Goal: Task Accomplishment & Management: Manage account settings

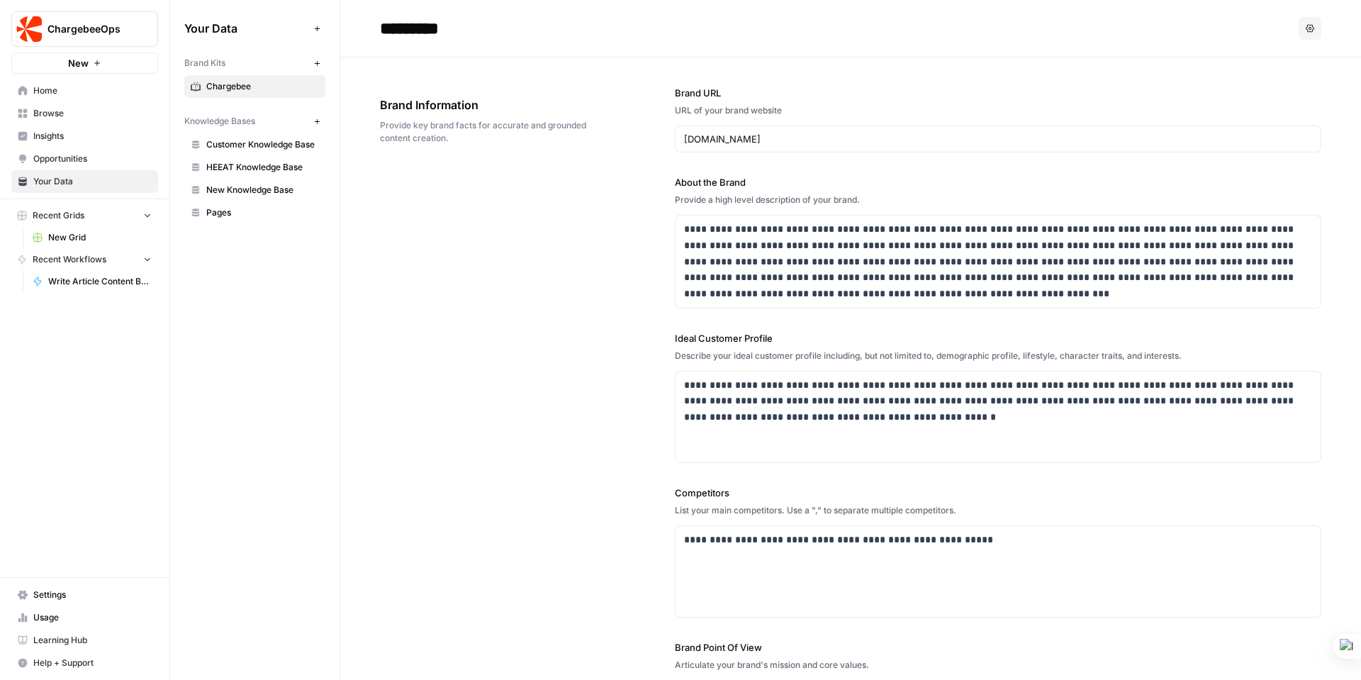
click at [62, 601] on link "Settings" at bounding box center [84, 595] width 147 height 23
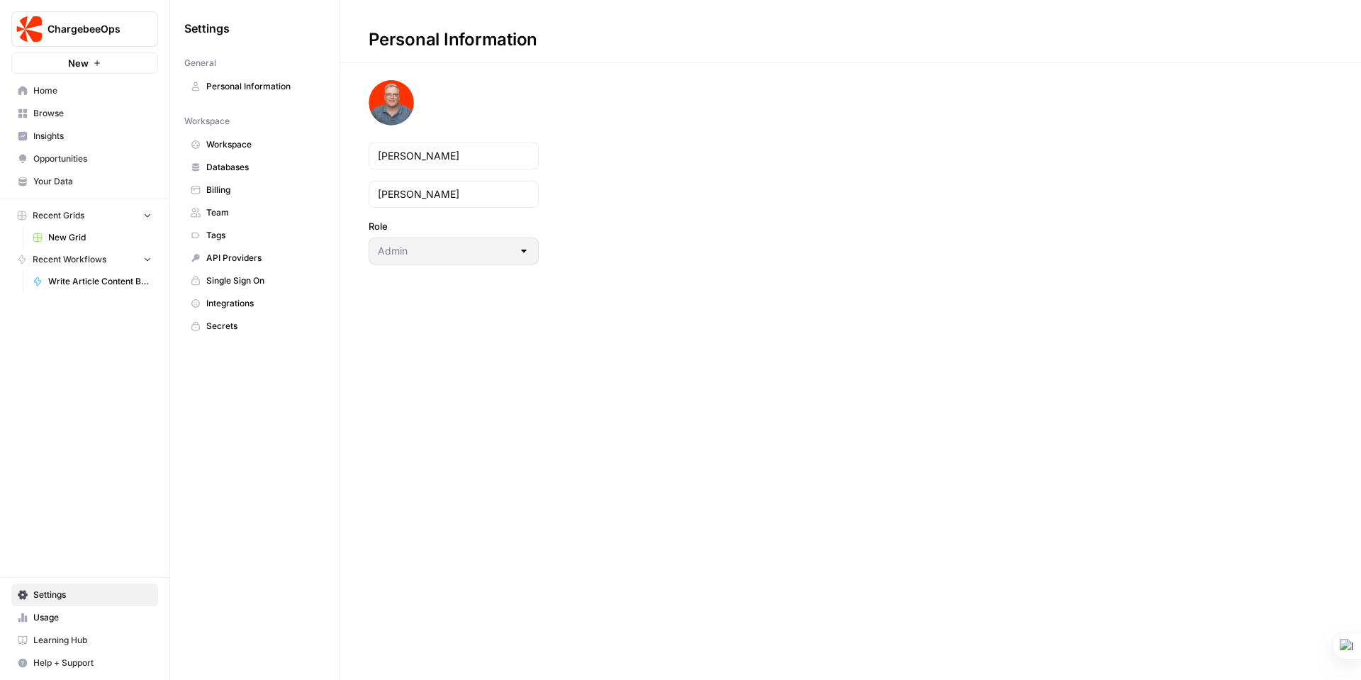
click at [222, 208] on span "Team" at bounding box center [262, 212] width 113 height 13
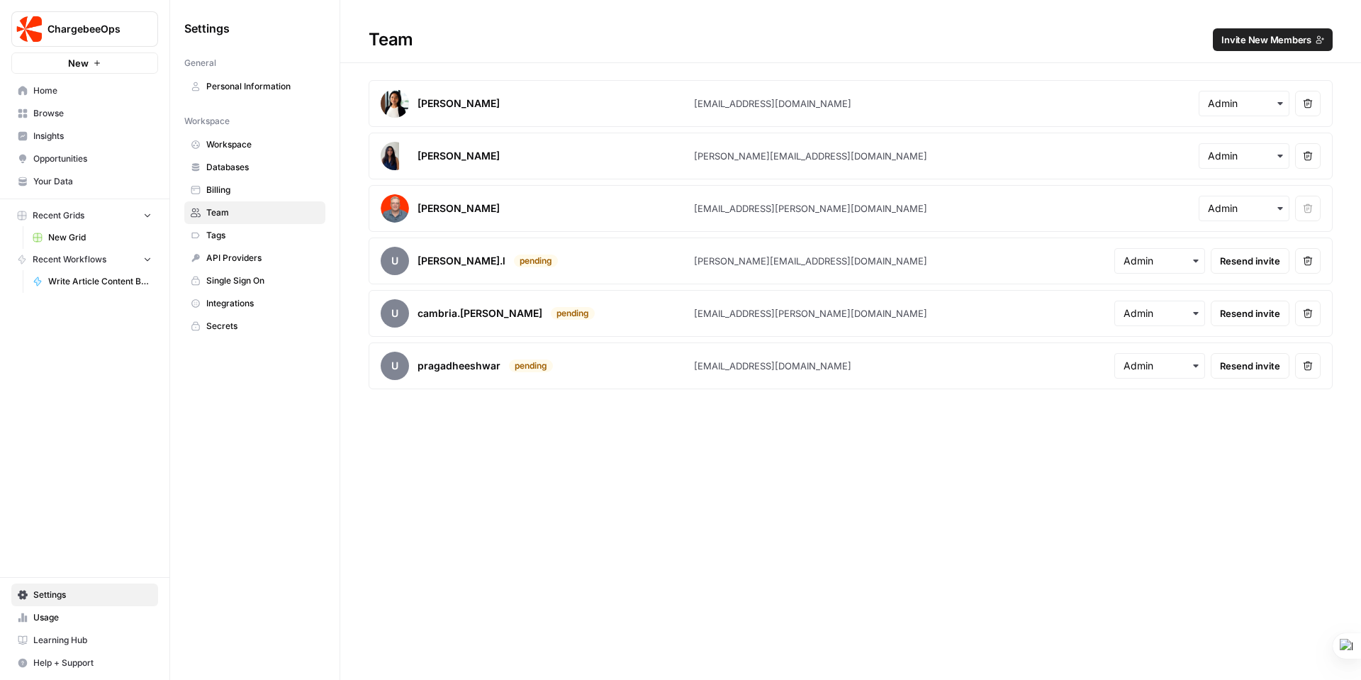
click at [1271, 38] on span "Invite New Members" at bounding box center [1267, 40] width 90 height 14
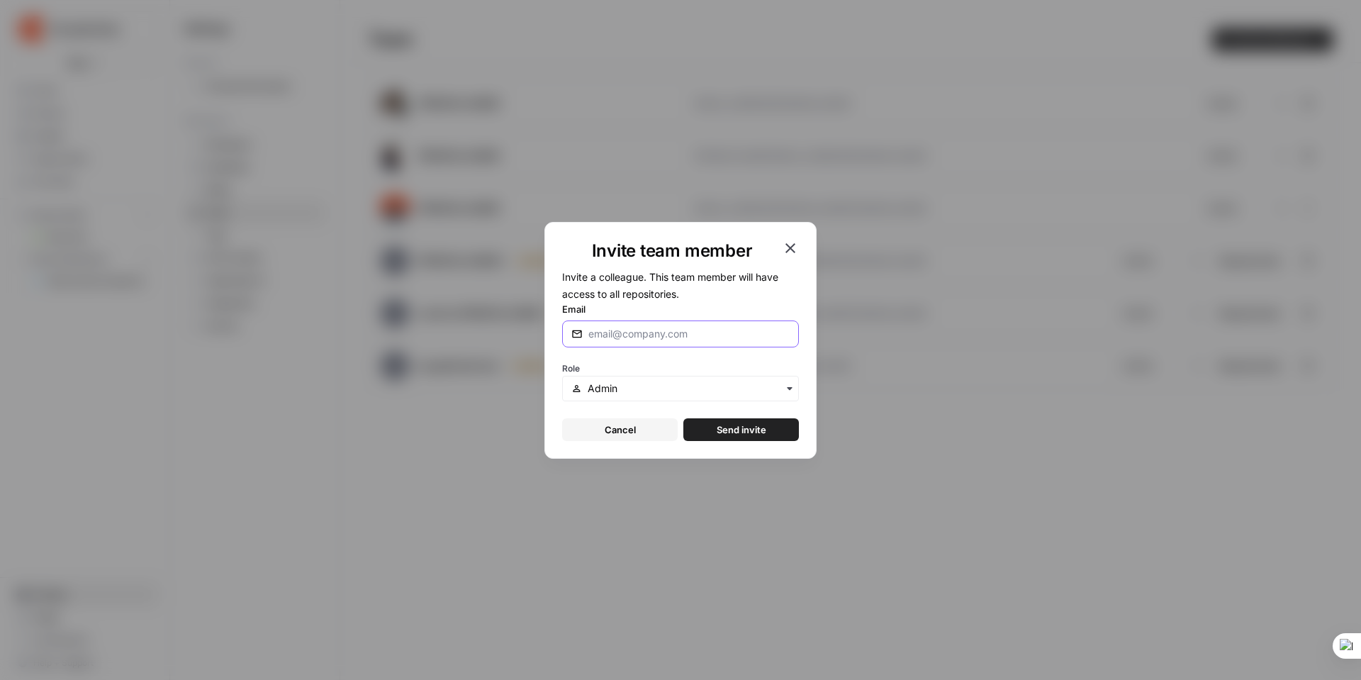
click at [618, 330] on input "Email" at bounding box center [687, 334] width 196 height 14
drag, startPoint x: 628, startPoint y: 339, endPoint x: 557, endPoint y: 340, distance: 70.9
click at [557, 340] on div "Invite team member Invite a colleague. This team member will have access to all…" at bounding box center [681, 340] width 272 height 237
paste input ".[PERSON_NAME][EMAIL_ADDRESS][DOMAIN_NAME]"
type input "[EMAIL_ADDRESS][DOMAIN_NAME]"
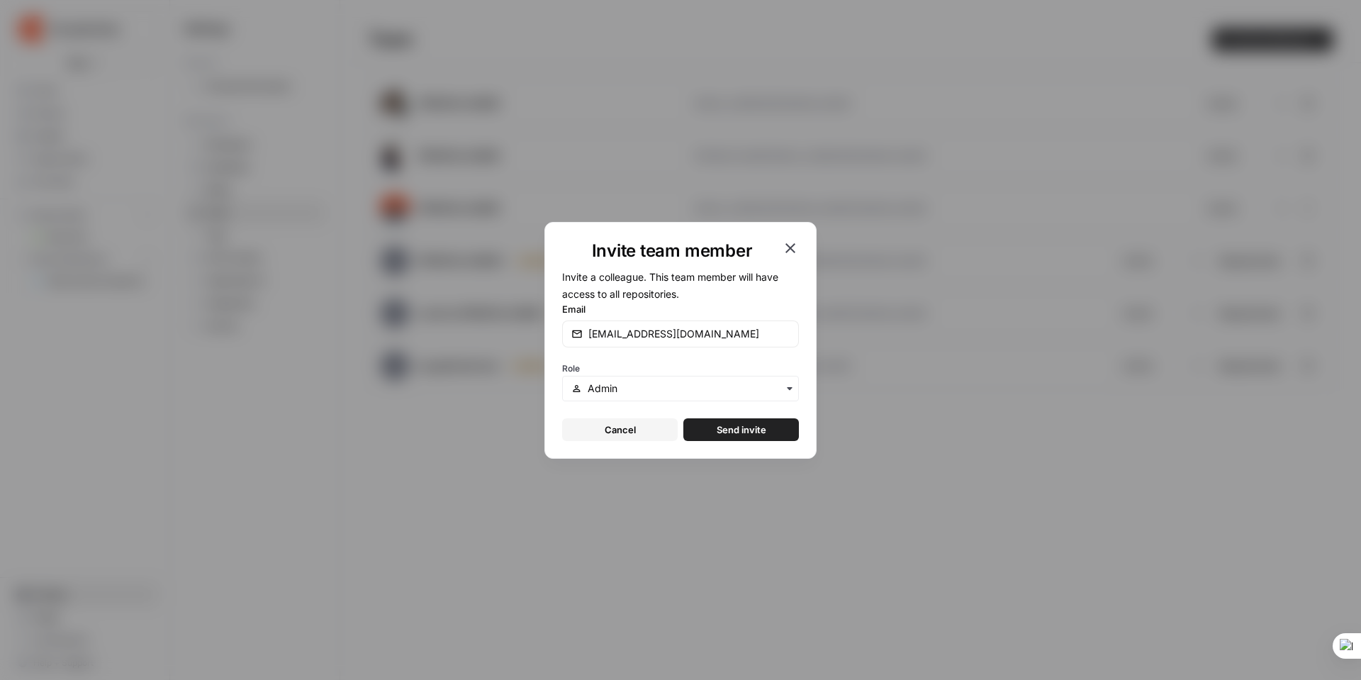
click at [625, 354] on form "Invite a colleague. This team member will have access to all repositories. Emai…" at bounding box center [680, 354] width 237 height 173
click at [632, 387] on input "text" at bounding box center [689, 388] width 202 height 14
click at [645, 347] on form "Invite a colleague. This team member will have access to all repositories. Emai…" at bounding box center [680, 354] width 237 height 173
click at [769, 427] on button "Send invite" at bounding box center [742, 429] width 116 height 23
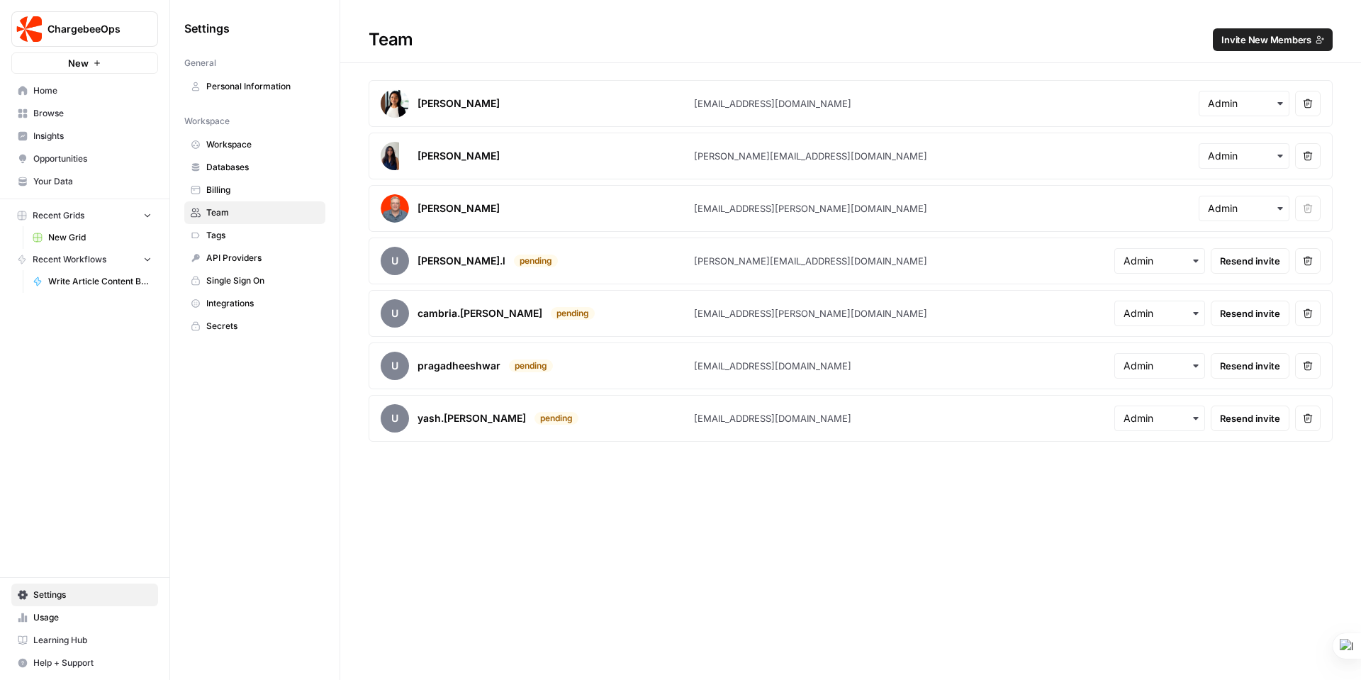
click at [1310, 312] on icon "button" at bounding box center [1308, 313] width 10 height 10
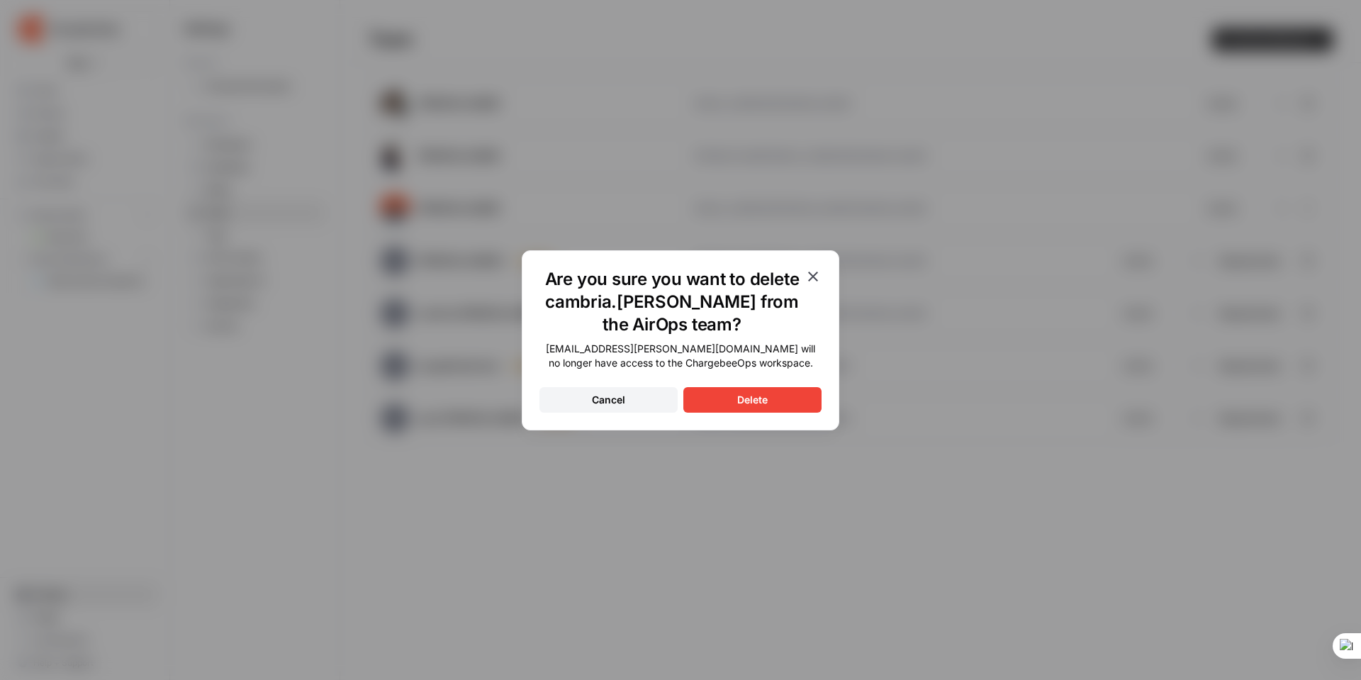
click at [752, 393] on div "Delete" at bounding box center [752, 400] width 30 height 14
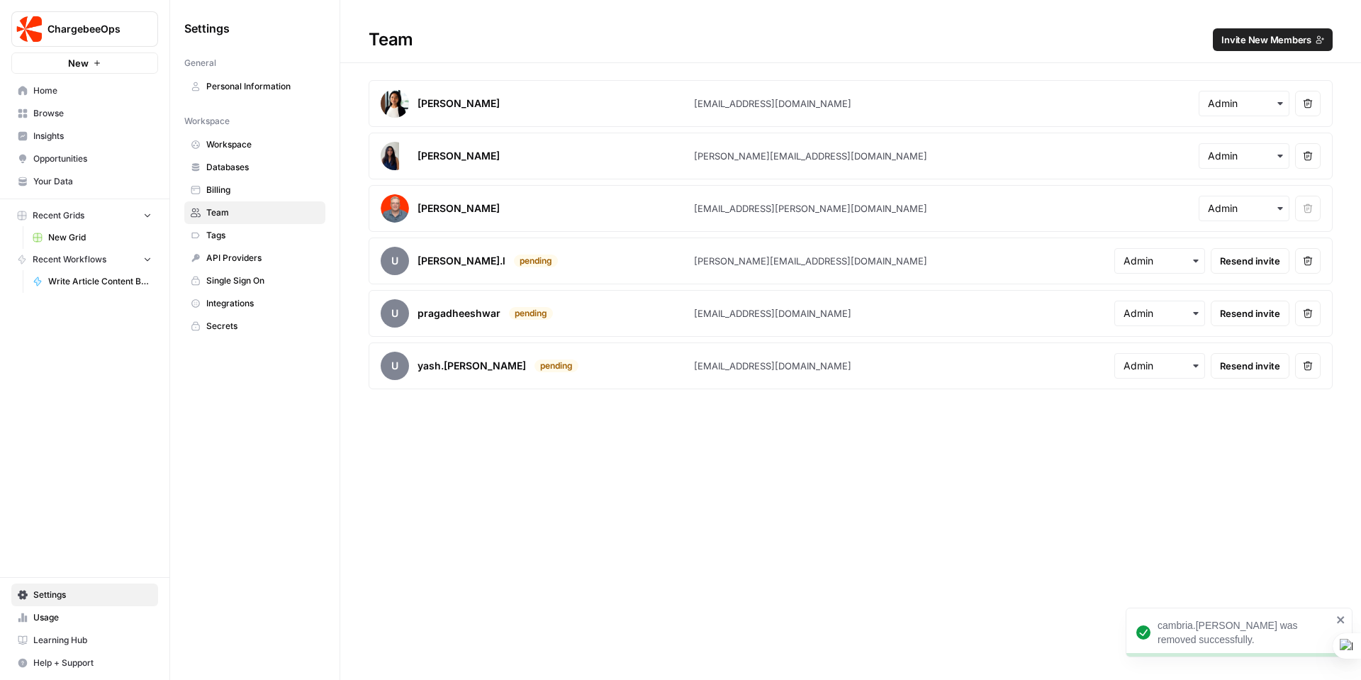
click at [1310, 256] on icon "button" at bounding box center [1308, 261] width 10 height 10
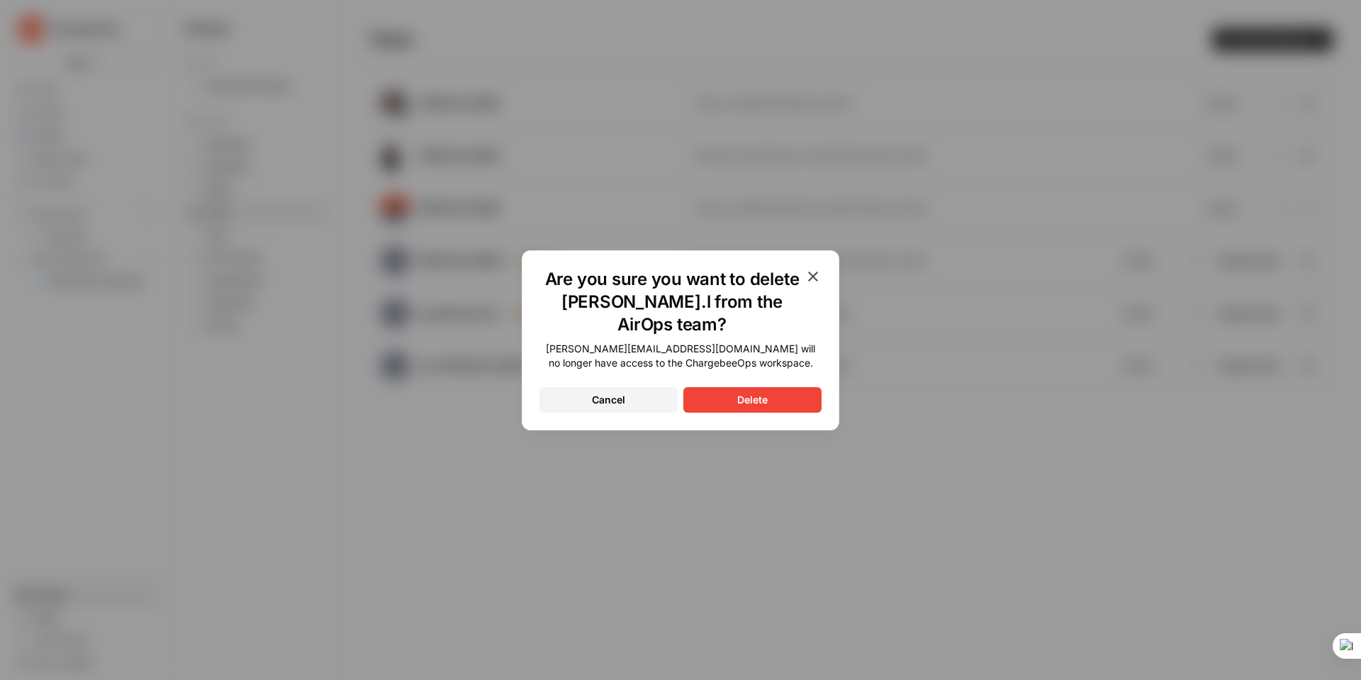
click at [762, 398] on div "Delete" at bounding box center [752, 400] width 30 height 14
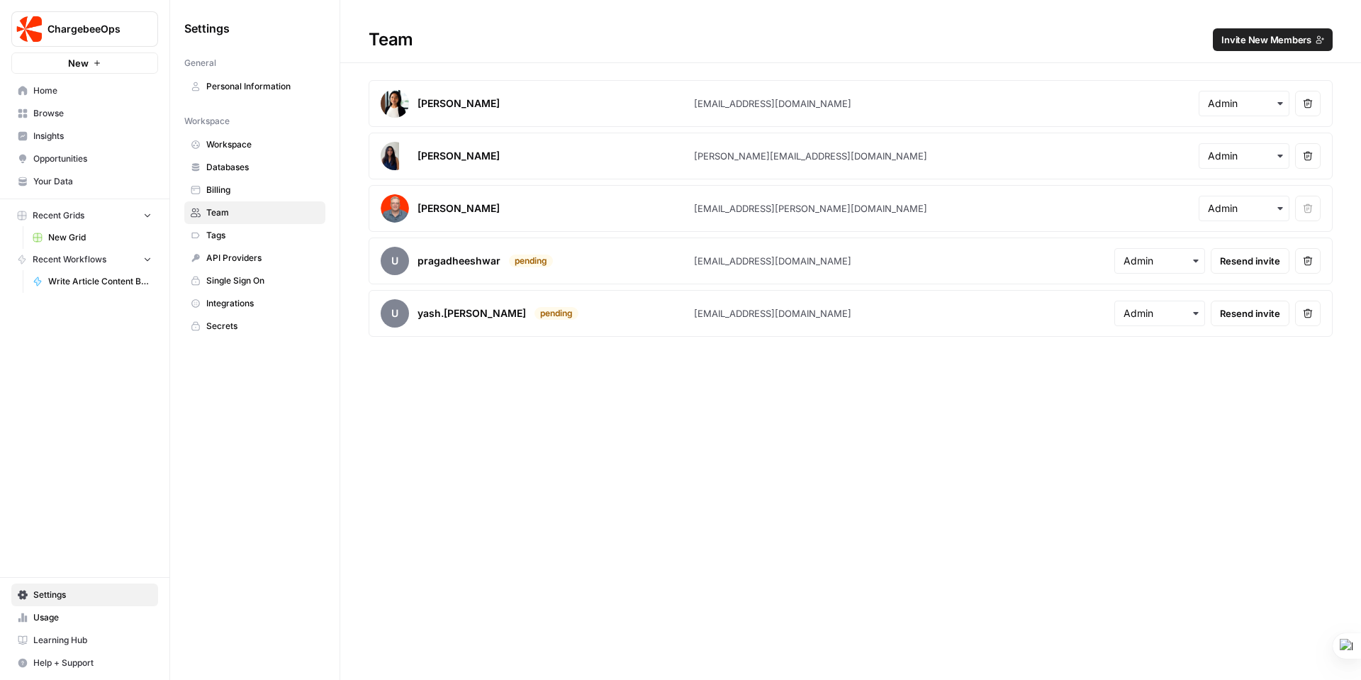
click at [1273, 43] on span "Invite New Members" at bounding box center [1267, 40] width 90 height 14
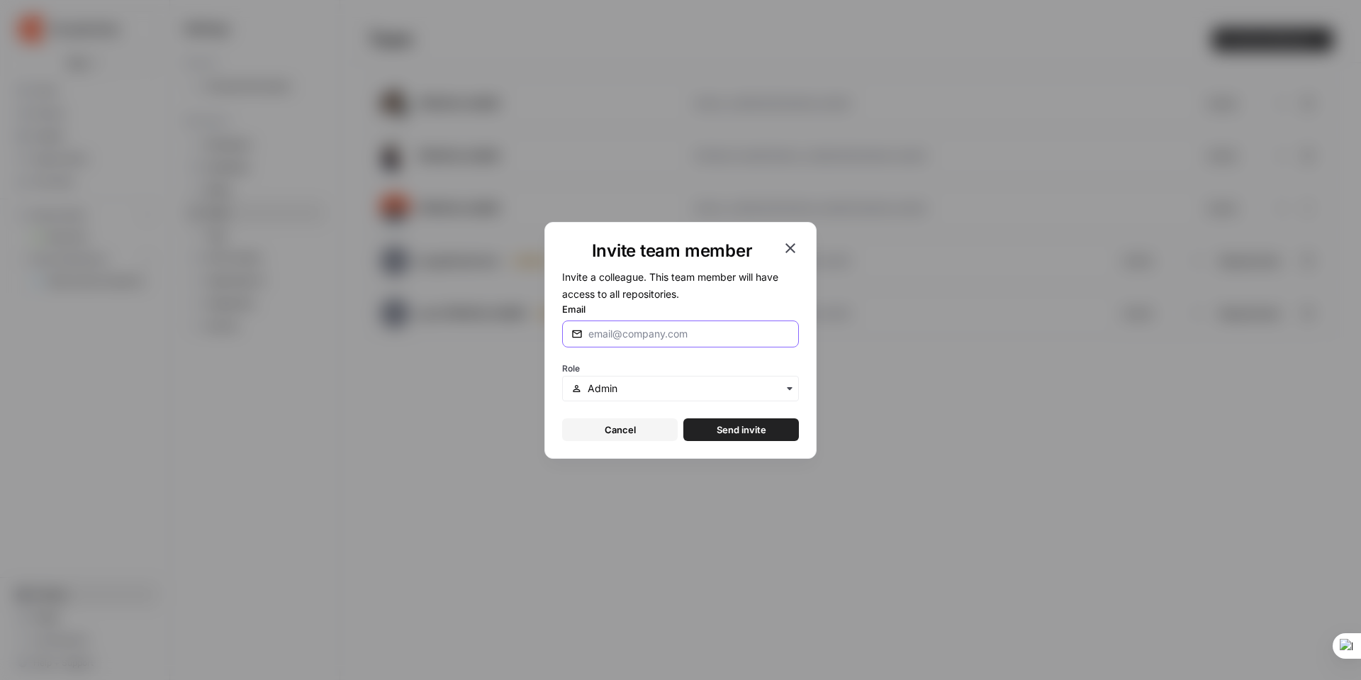
click at [593, 338] on input "Email" at bounding box center [687, 334] width 196 height 14
paste input "[PERSON_NAME][EMAIL_ADDRESS][PERSON_NAME][DOMAIN_NAME]"
type input "[PERSON_NAME][EMAIL_ADDRESS][PERSON_NAME][DOMAIN_NAME]"
click at [747, 429] on span "Send invite" at bounding box center [742, 430] width 50 height 14
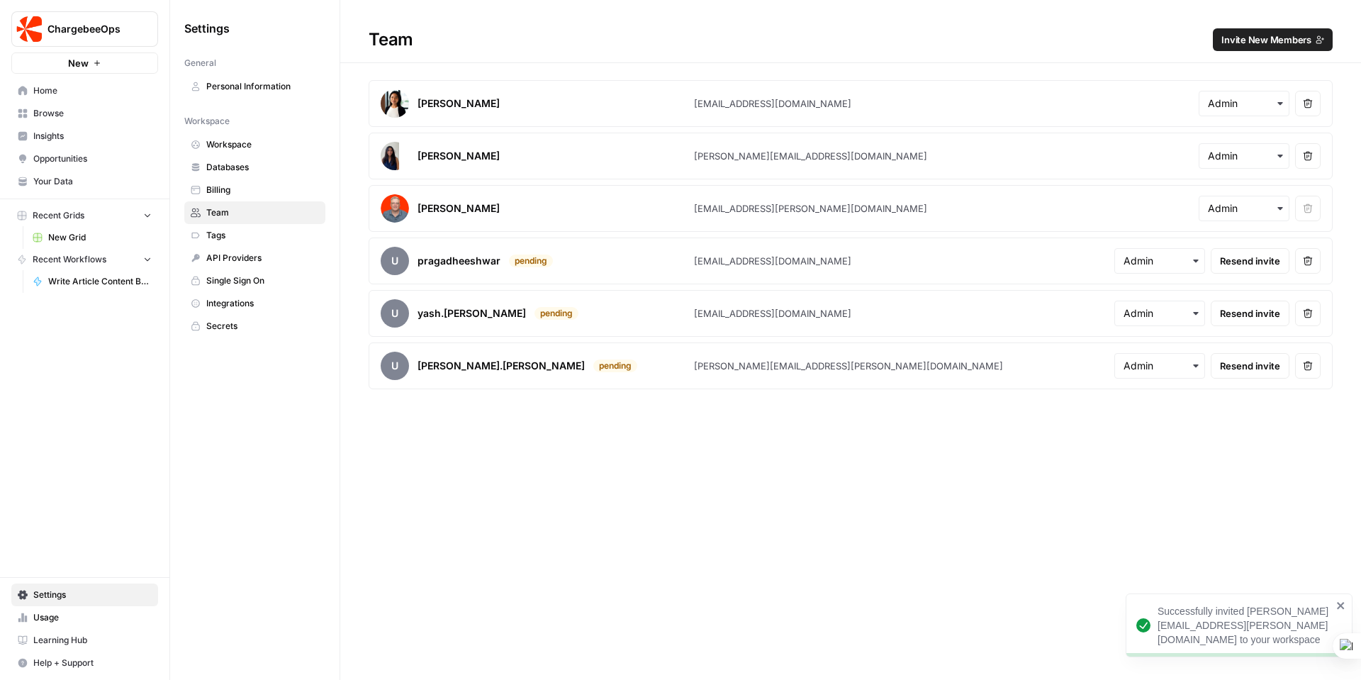
click at [1277, 43] on span "Invite New Members" at bounding box center [1267, 40] width 90 height 14
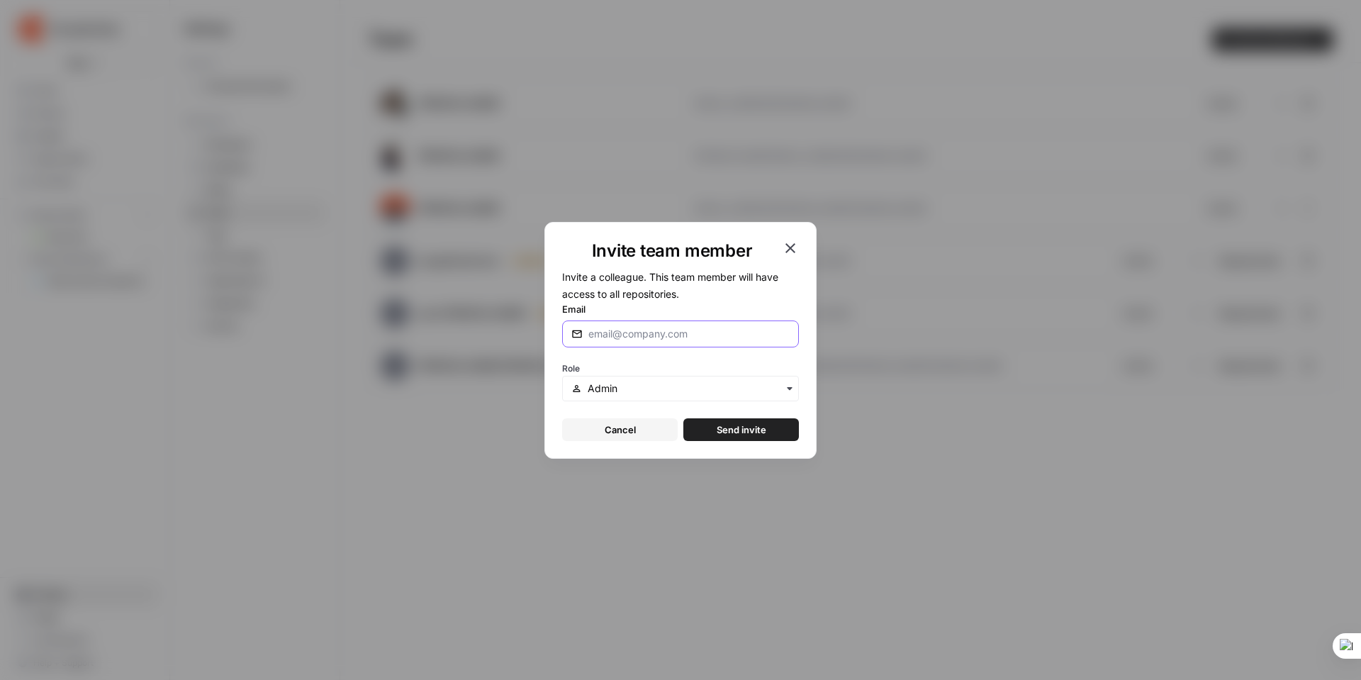
click at [628, 338] on input "Email" at bounding box center [687, 334] width 196 height 14
type input "h"
paste input "[EMAIL_ADDRESS][DOMAIN_NAME]"
type input "[EMAIL_ADDRESS][DOMAIN_NAME]"
click at [785, 386] on icon "button" at bounding box center [789, 388] width 11 height 11
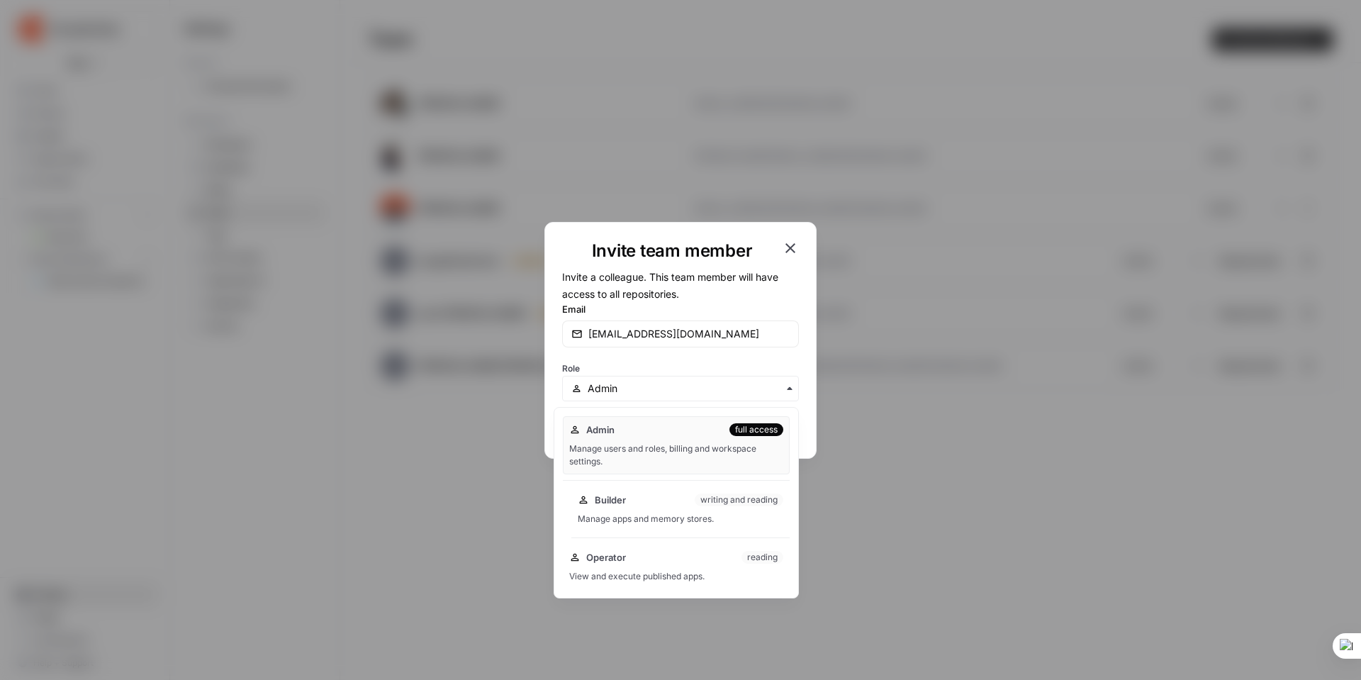
click at [643, 498] on div "Builder writing and reading" at bounding box center [681, 500] width 206 height 14
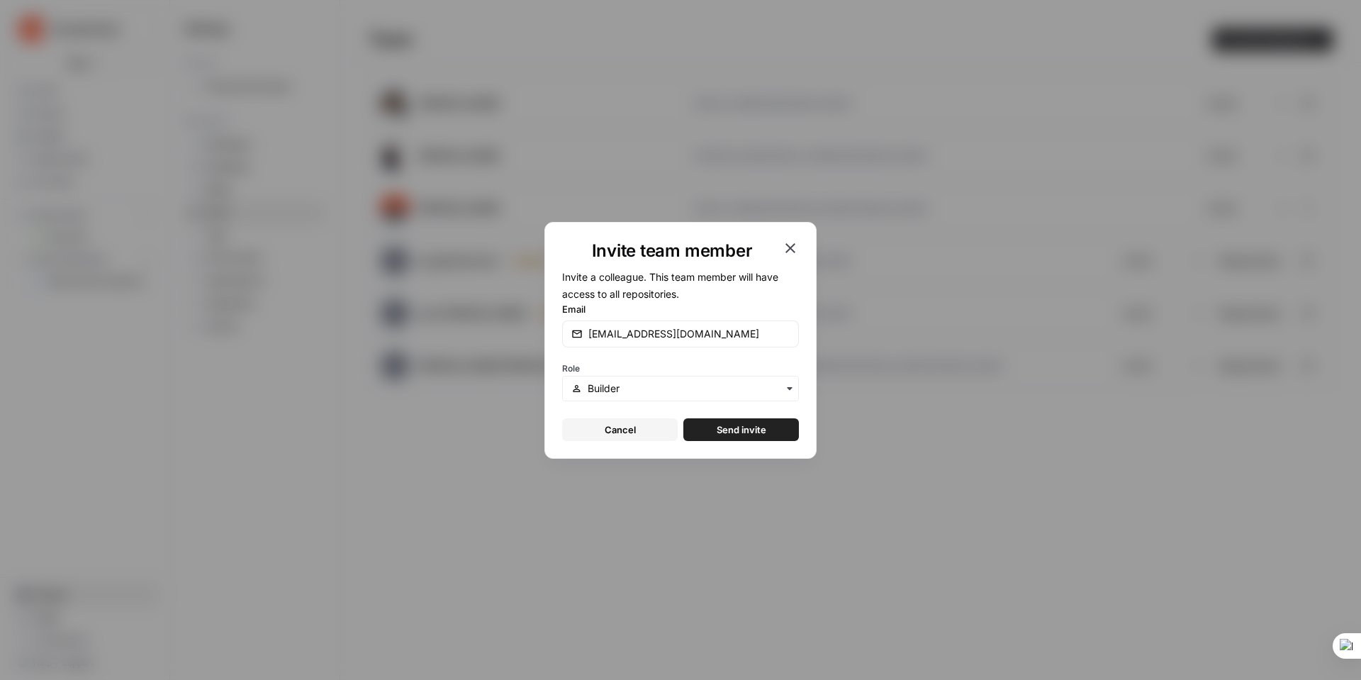
click at [737, 428] on span "Send invite" at bounding box center [742, 430] width 50 height 14
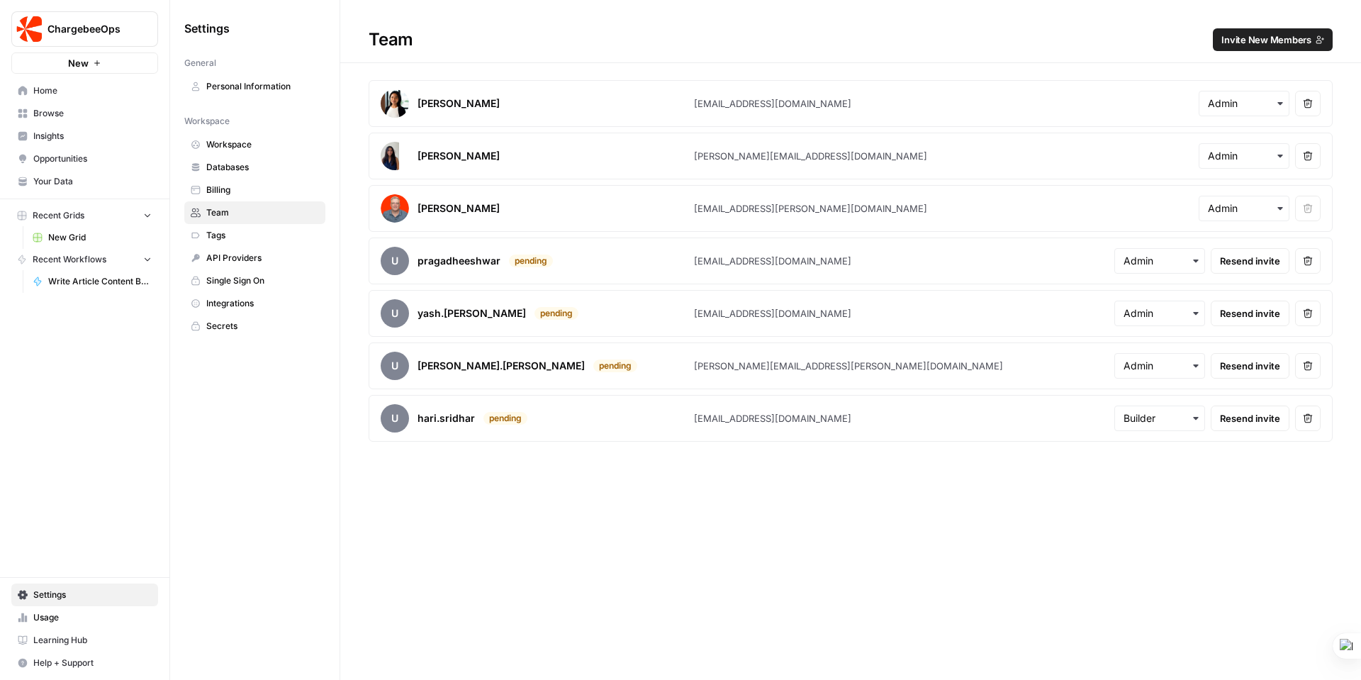
click at [1268, 38] on span "Invite New Members" at bounding box center [1267, 40] width 90 height 14
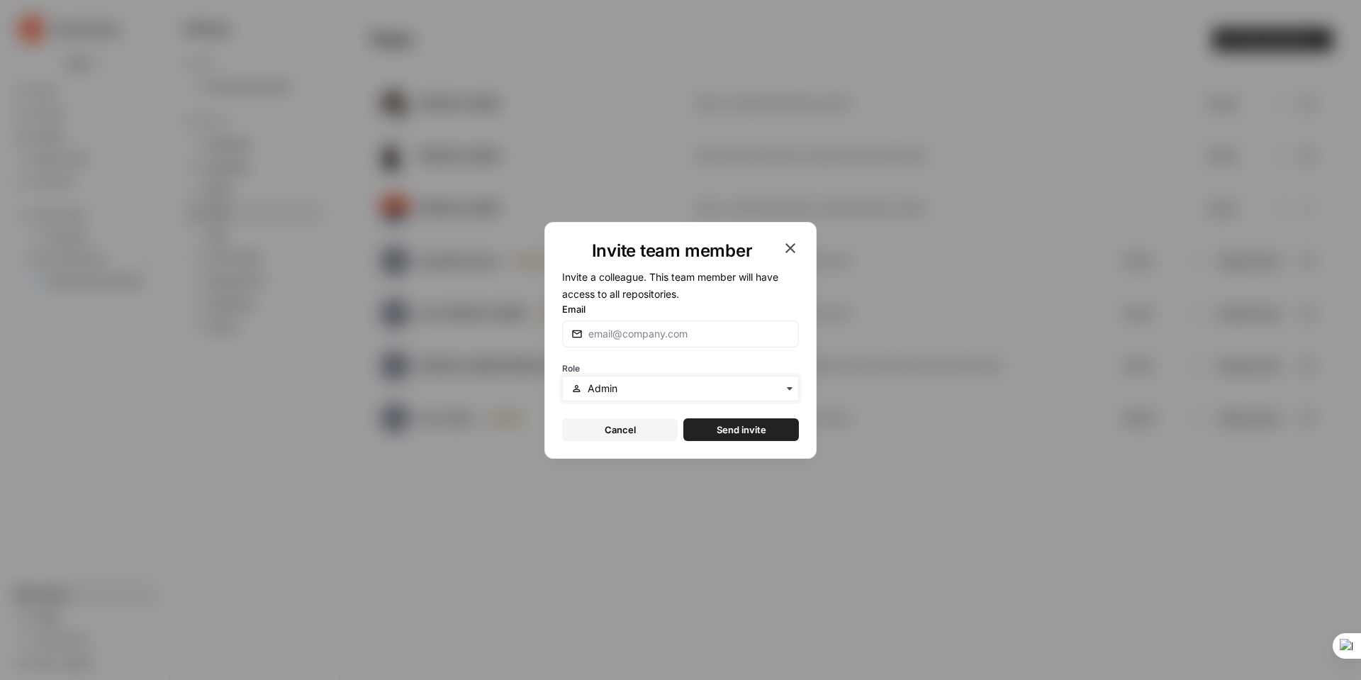
click at [621, 384] on input "text" at bounding box center [689, 388] width 202 height 14
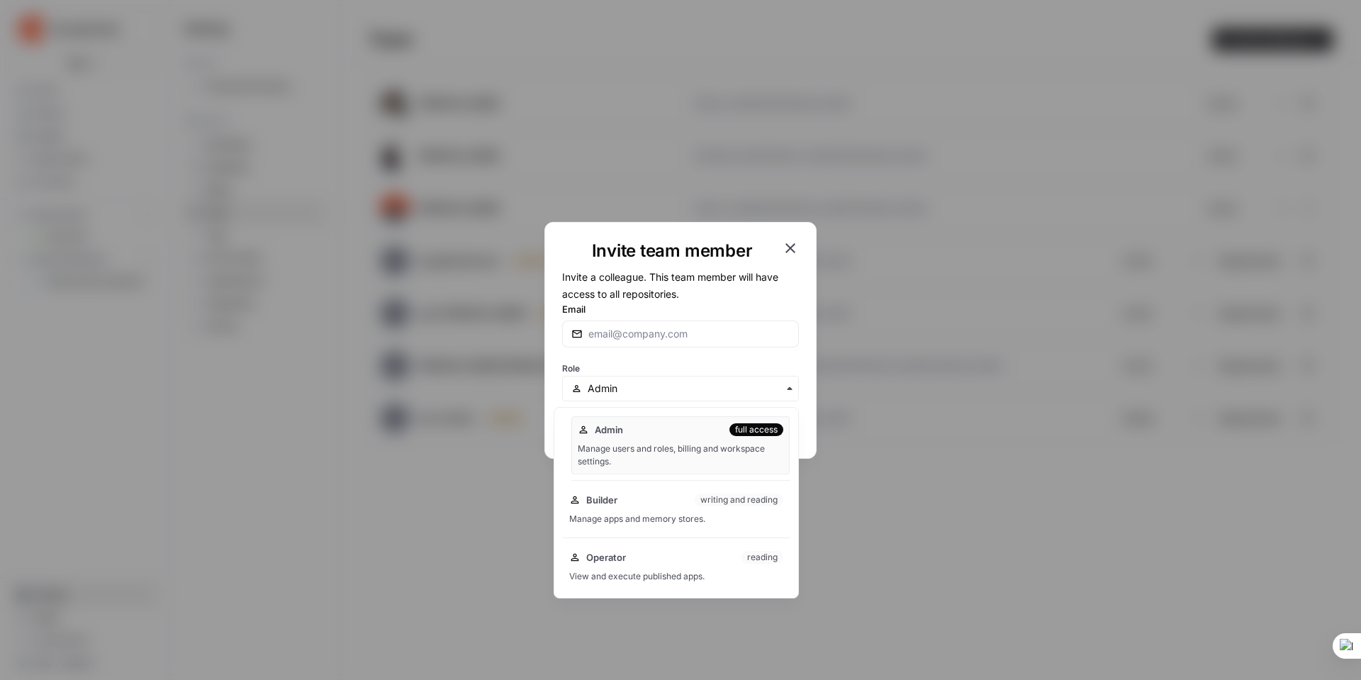
click at [631, 456] on div "Manage users and roles, billing and workspace settings." at bounding box center [681, 455] width 206 height 26
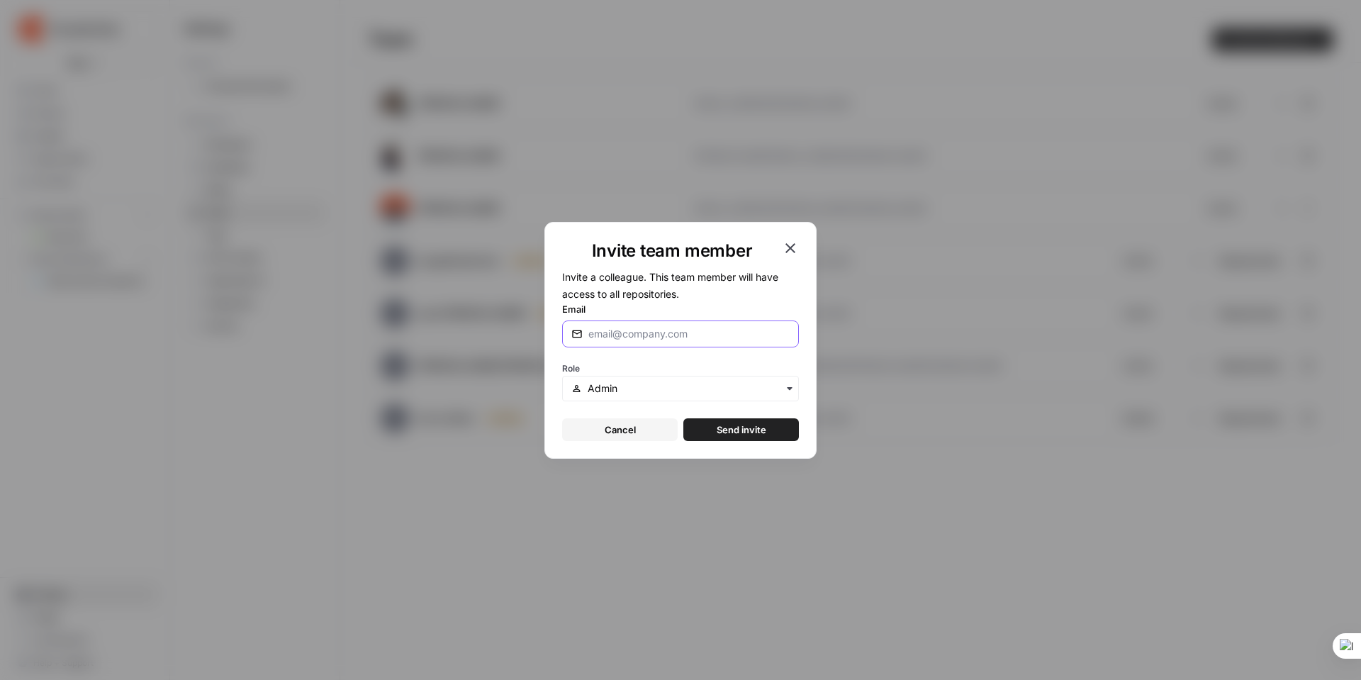
click at [609, 334] on input "Email" at bounding box center [687, 334] width 196 height 14
paste input "[PERSON_NAME][EMAIL_ADDRESS][DOMAIN_NAME]"
type input "[PERSON_NAME][EMAIL_ADDRESS][DOMAIN_NAME]"
click at [756, 431] on span "Send invite" at bounding box center [742, 430] width 50 height 14
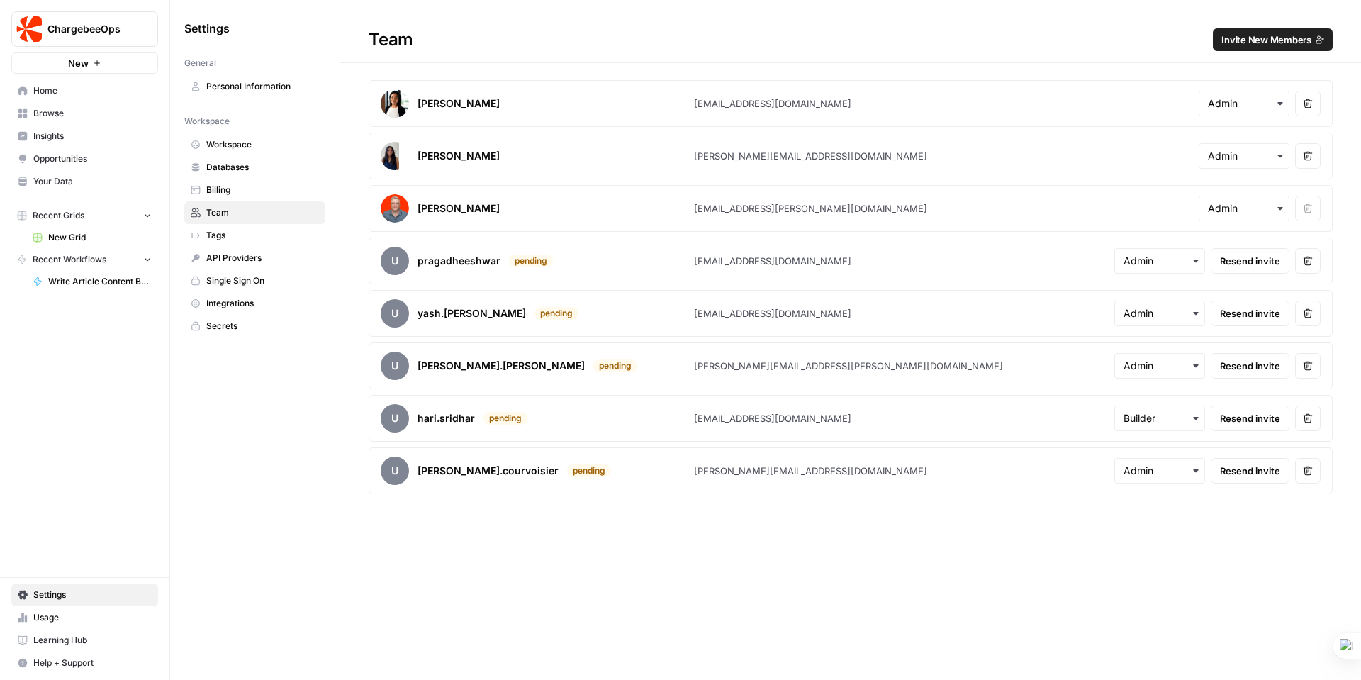
click at [50, 178] on span "Your Data" at bounding box center [92, 181] width 118 height 13
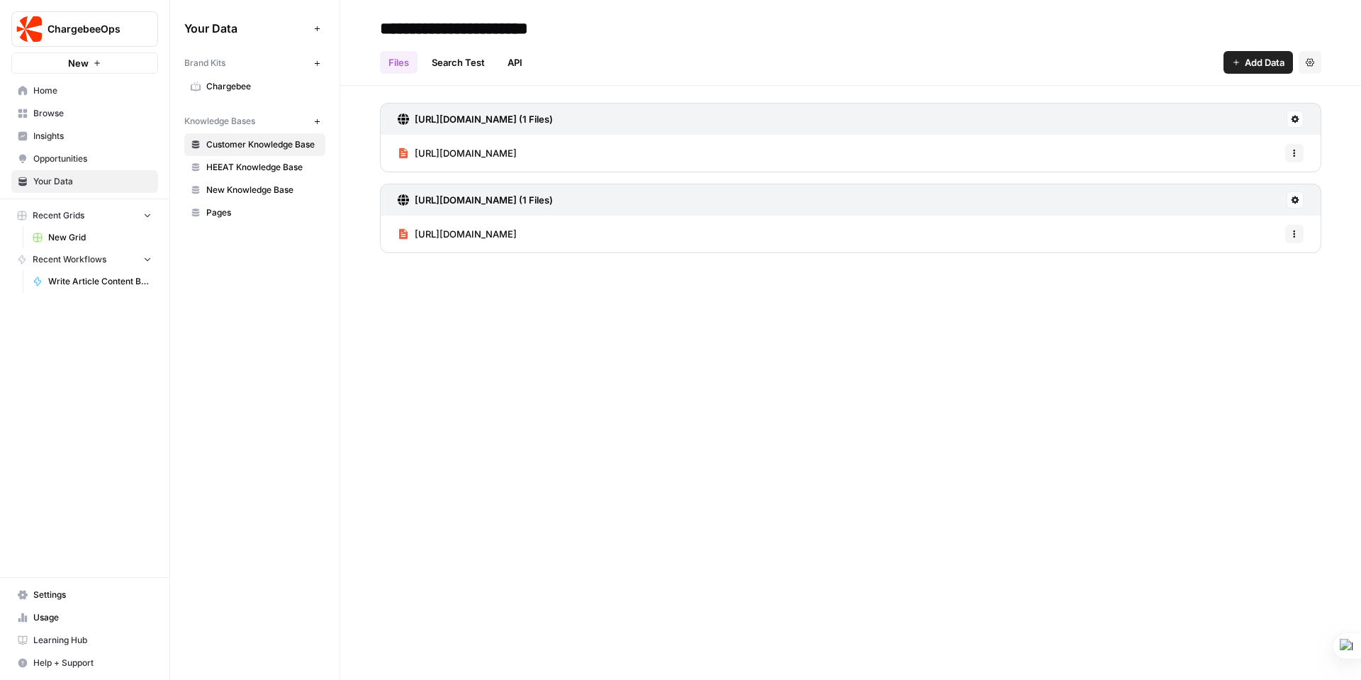
click at [467, 61] on link "Search Test" at bounding box center [458, 62] width 70 height 23
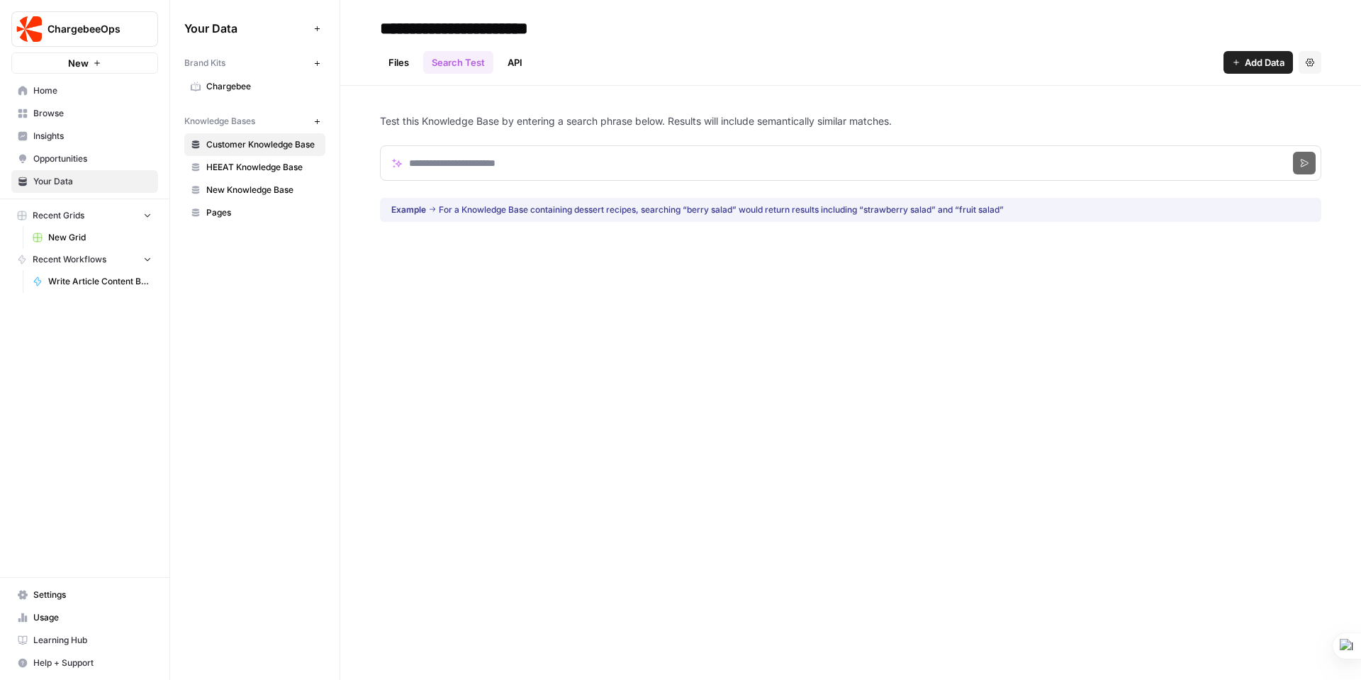
click at [522, 61] on link "API" at bounding box center [515, 62] width 32 height 23
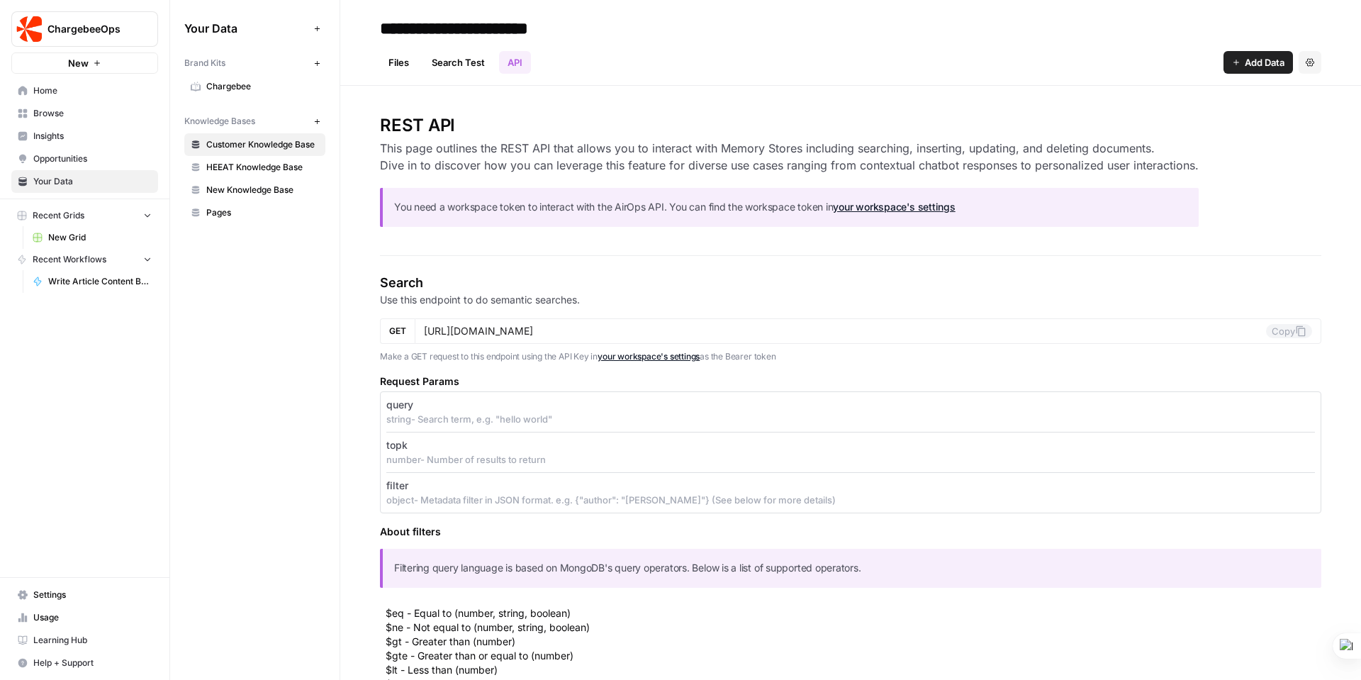
click at [440, 61] on link "Search Test" at bounding box center [458, 62] width 70 height 23
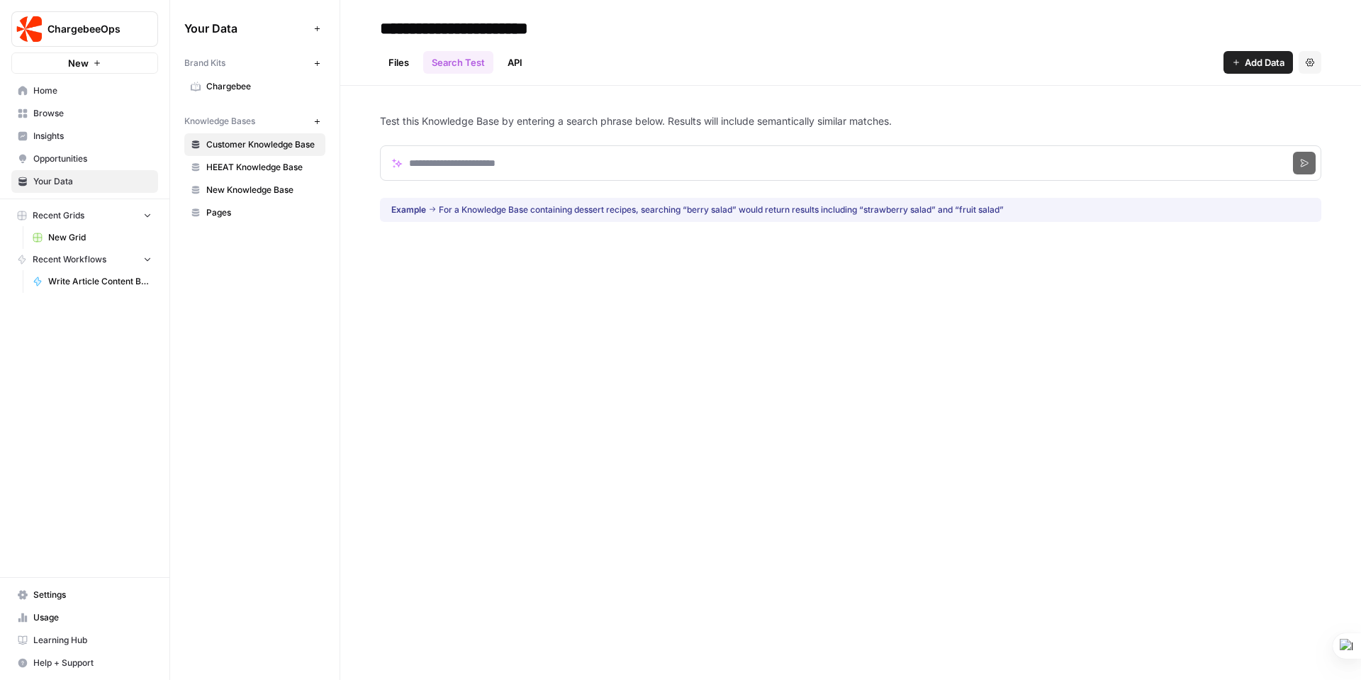
click at [395, 60] on link "Files" at bounding box center [399, 62] width 38 height 23
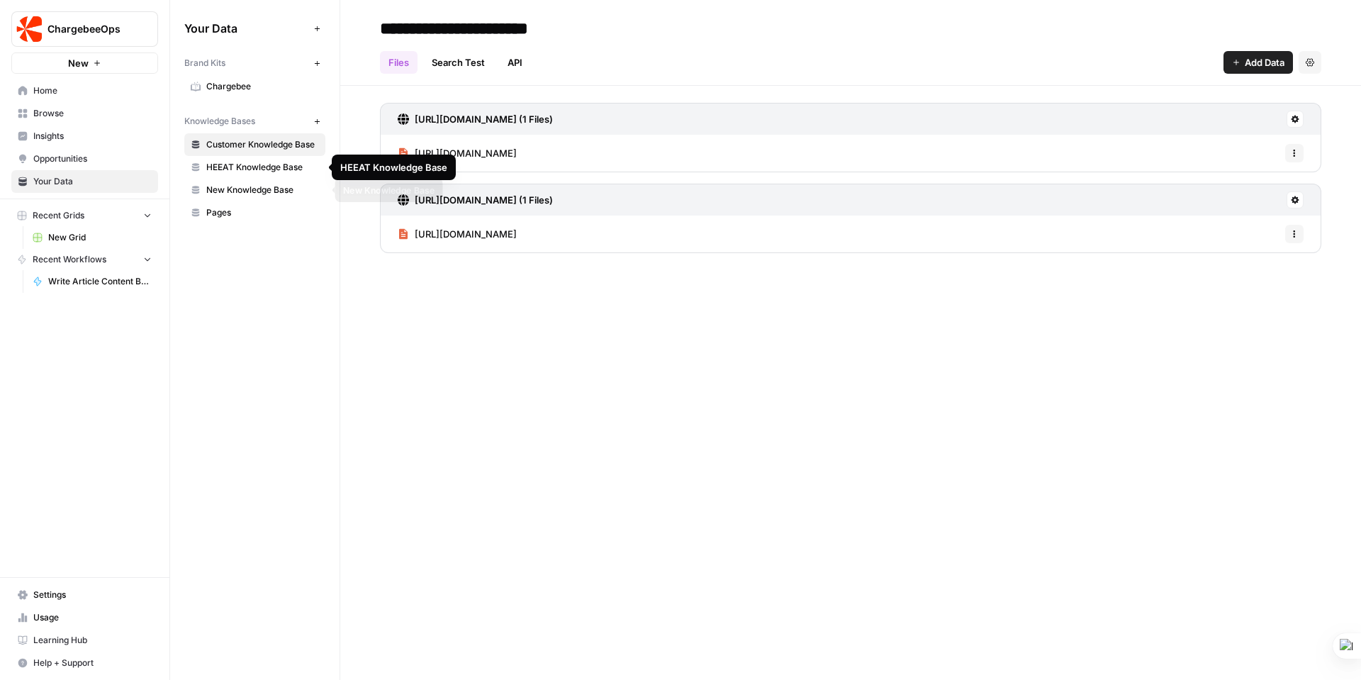
click at [257, 194] on span "New Knowledge Base" at bounding box center [262, 190] width 113 height 13
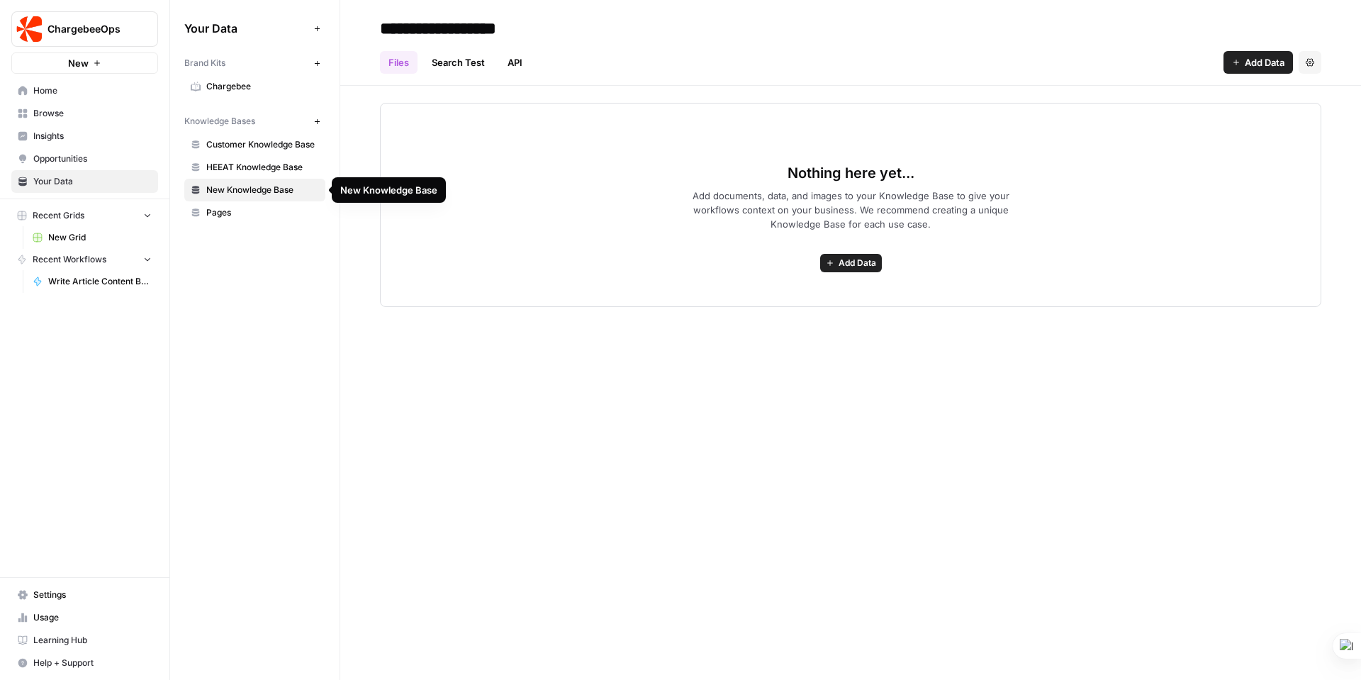
click at [218, 210] on span "Pages" at bounding box center [262, 212] width 113 height 13
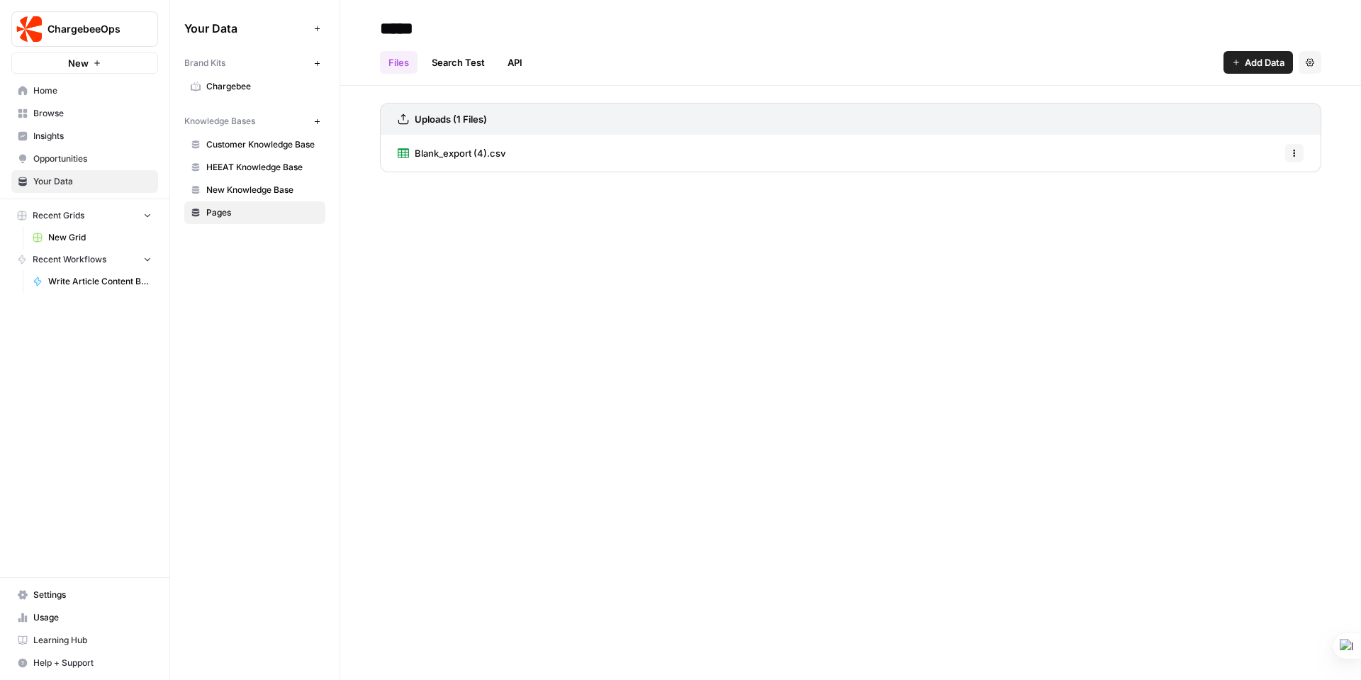
click at [442, 152] on span "Blank_export (4).csv" at bounding box center [460, 153] width 91 height 14
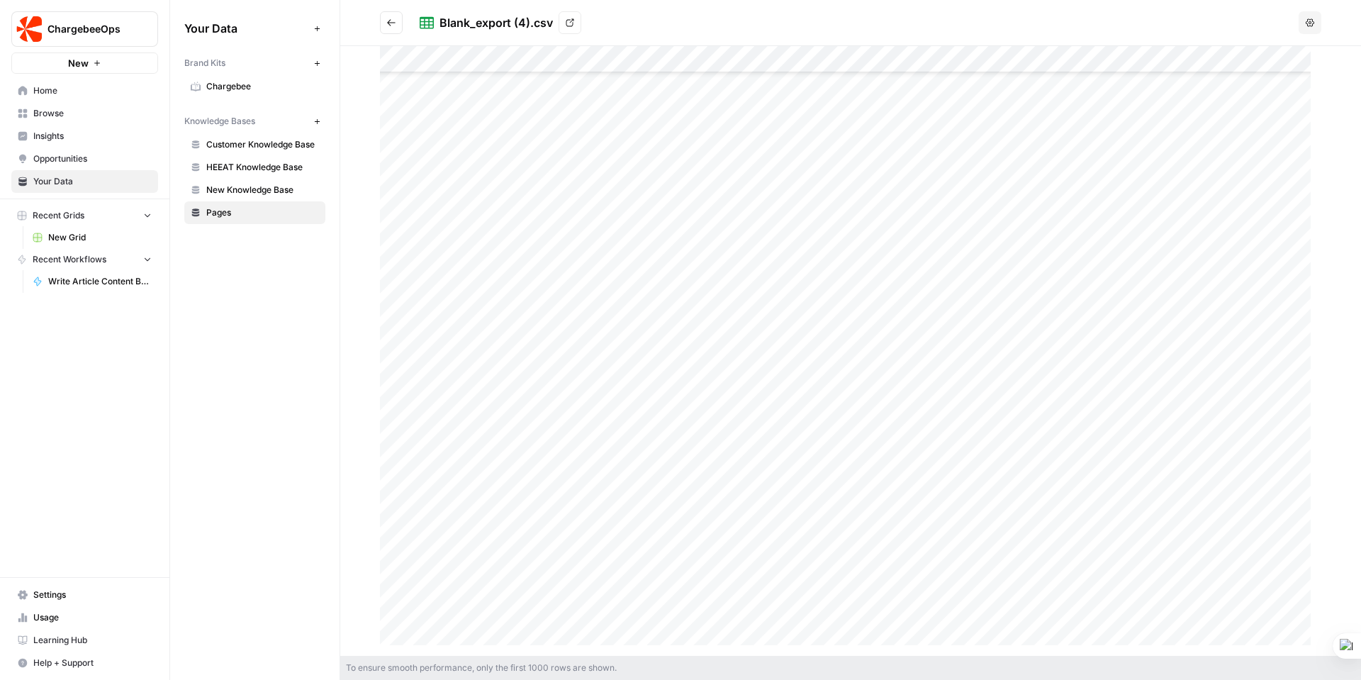
scroll to position [19850, 0]
click at [221, 85] on span "Chargebee" at bounding box center [262, 86] width 113 height 13
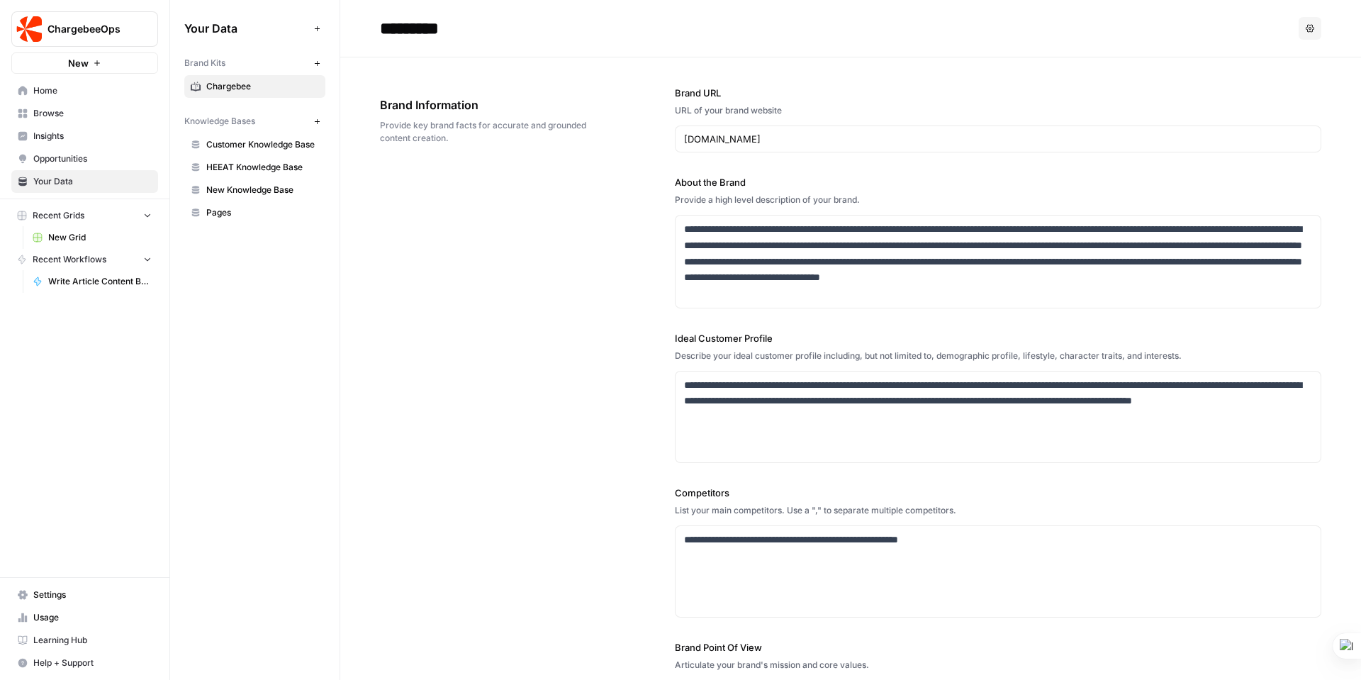
drag, startPoint x: 379, startPoint y: 104, endPoint x: 396, endPoint y: 91, distance: 21.2
click at [437, 128] on div "Brand Information Provide key brand facts for accurate and grounded content cre…" at bounding box center [488, 120] width 216 height 105
click at [381, 95] on div "Brand Information Provide key brand facts for accurate and grounded content cre…" at bounding box center [488, 120] width 216 height 105
drag, startPoint x: 381, startPoint y: 99, endPoint x: 451, endPoint y: 134, distance: 77.7
click at [451, 134] on div "Brand Information Provide key brand facts for accurate and grounded content cre…" at bounding box center [488, 120] width 216 height 105
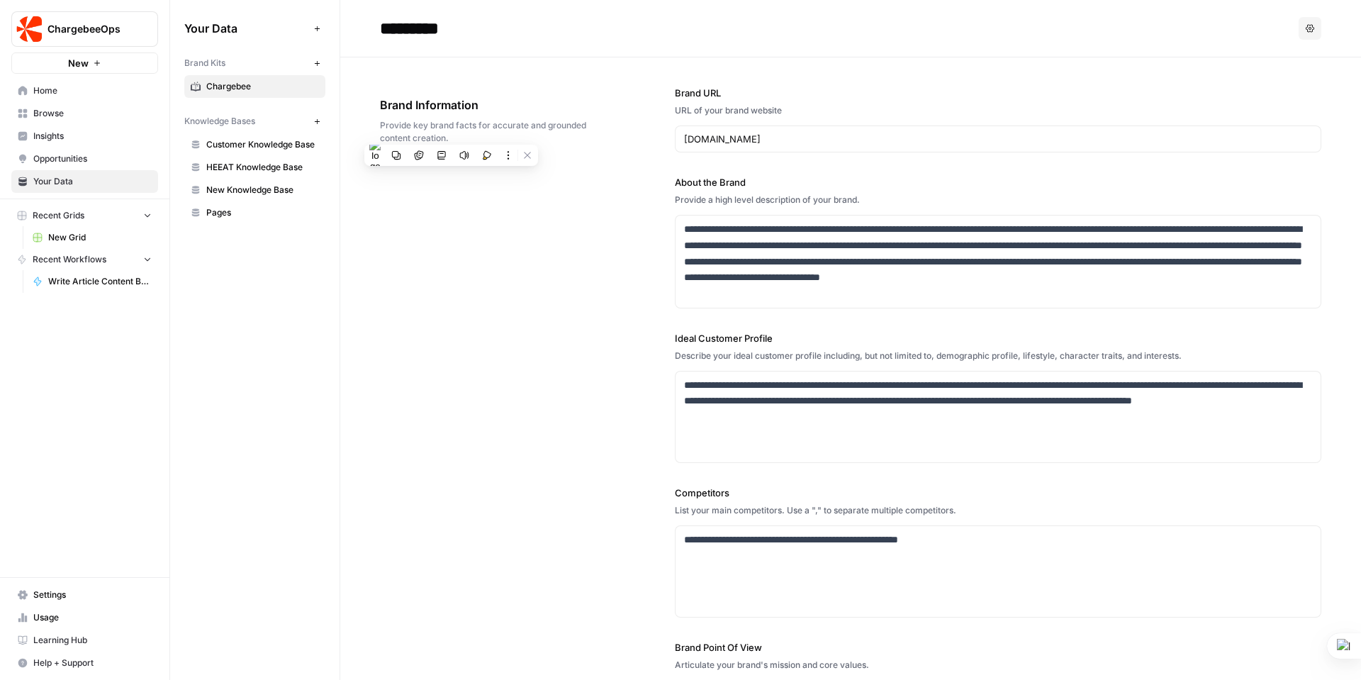
copy div "Brand Information Provide key brand facts for accurate and grounded content cre…"
click at [669, 179] on div "**********" at bounding box center [851, 429] width 942 height 744
click at [675, 181] on label "About the Brand" at bounding box center [998, 182] width 647 height 14
drag, startPoint x: 671, startPoint y: 183, endPoint x: 839, endPoint y: 209, distance: 169.4
click at [839, 209] on div "**********" at bounding box center [851, 429] width 942 height 744
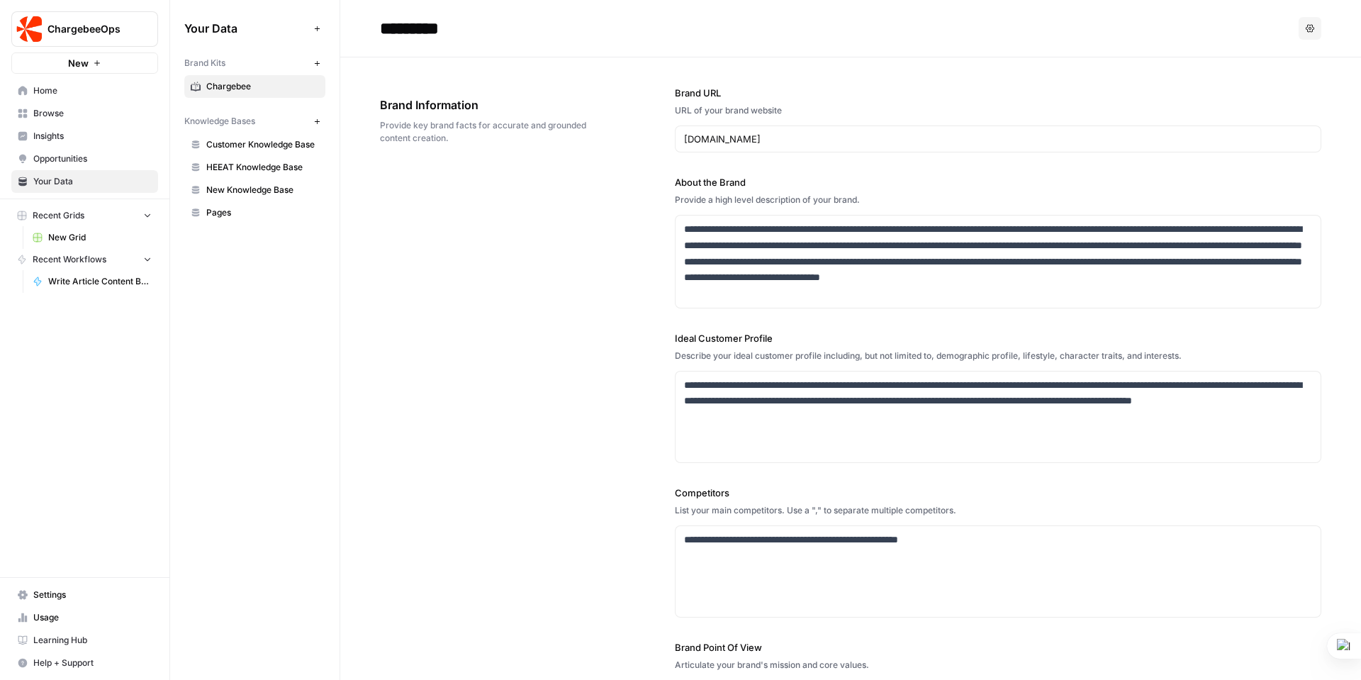
copy div "About the Brand Provide a high level description of your brand."
drag, startPoint x: 849, startPoint y: 297, endPoint x: 669, endPoint y: 235, distance: 190.4
click at [669, 235] on div "**********" at bounding box center [851, 429] width 942 height 744
copy p "**********"
click at [652, 367] on div "**********" at bounding box center [851, 429] width 942 height 744
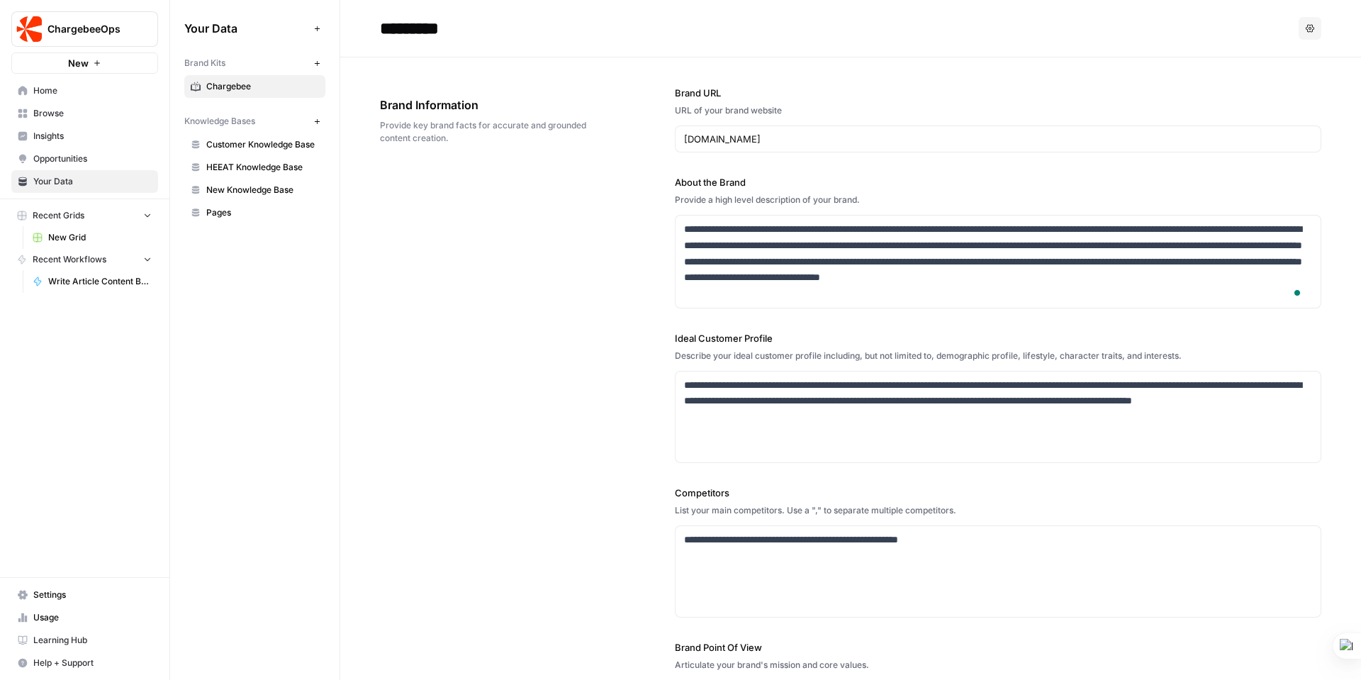
drag, startPoint x: 671, startPoint y: 336, endPoint x: 1183, endPoint y: 361, distance: 512.6
click at [1183, 361] on div "**********" at bounding box center [998, 397] width 647 height 132
copy div "Ideal Customer Profile Describe your ideal customer profile including, but not …"
drag, startPoint x: 848, startPoint y: 418, endPoint x: 681, endPoint y: 384, distance: 170.9
click at [684, 384] on p "**********" at bounding box center [994, 401] width 620 height 48
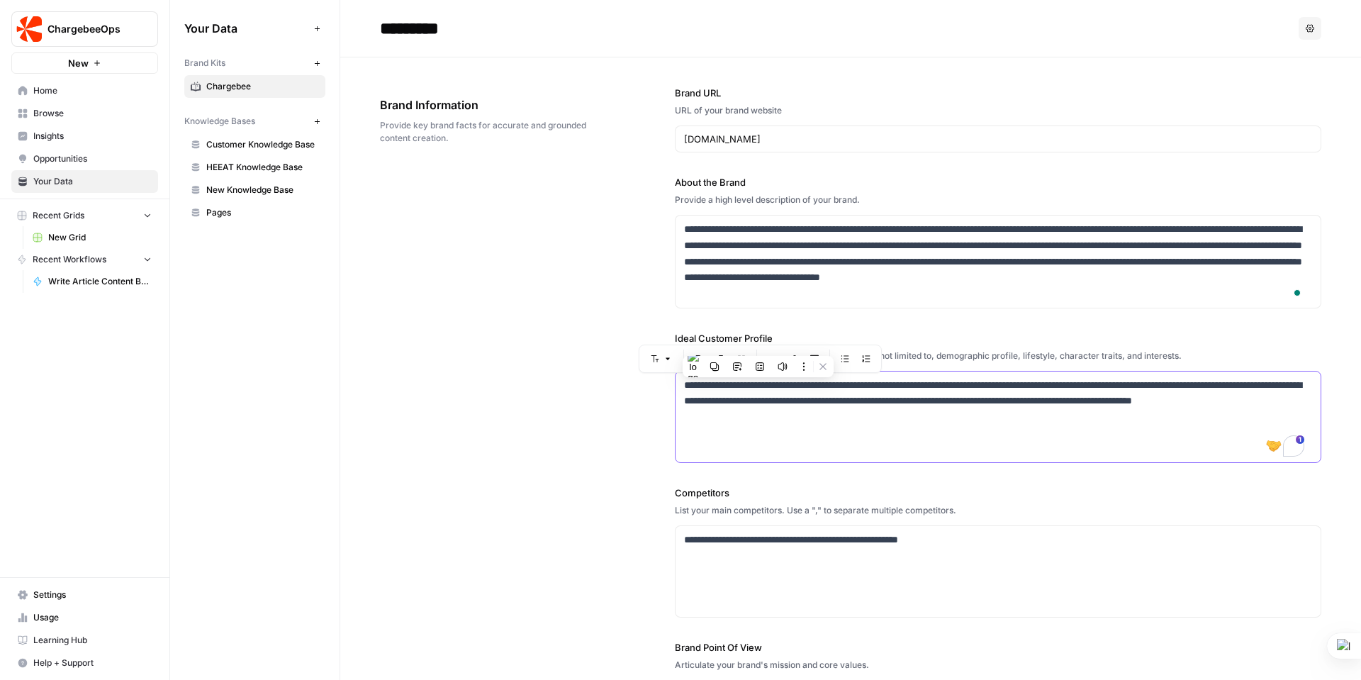
copy p "**********"
click at [944, 306] on div "**********" at bounding box center [998, 262] width 645 height 92
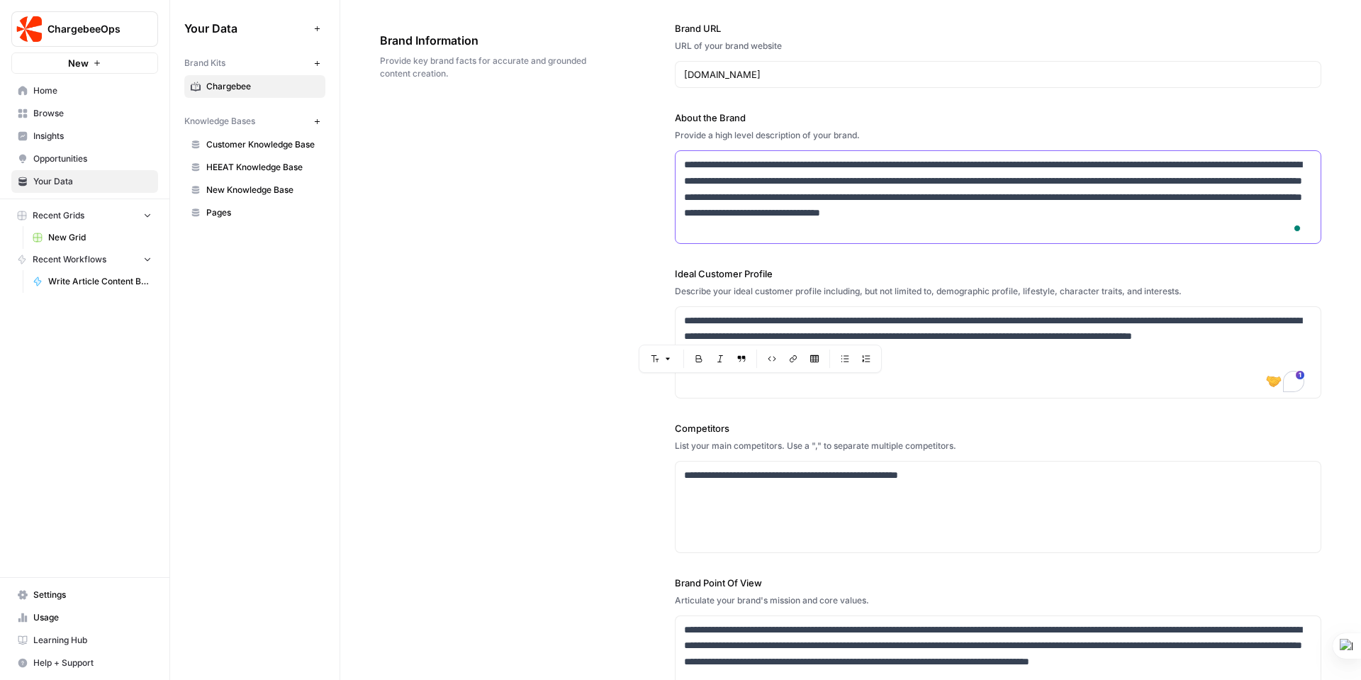
scroll to position [52, 0]
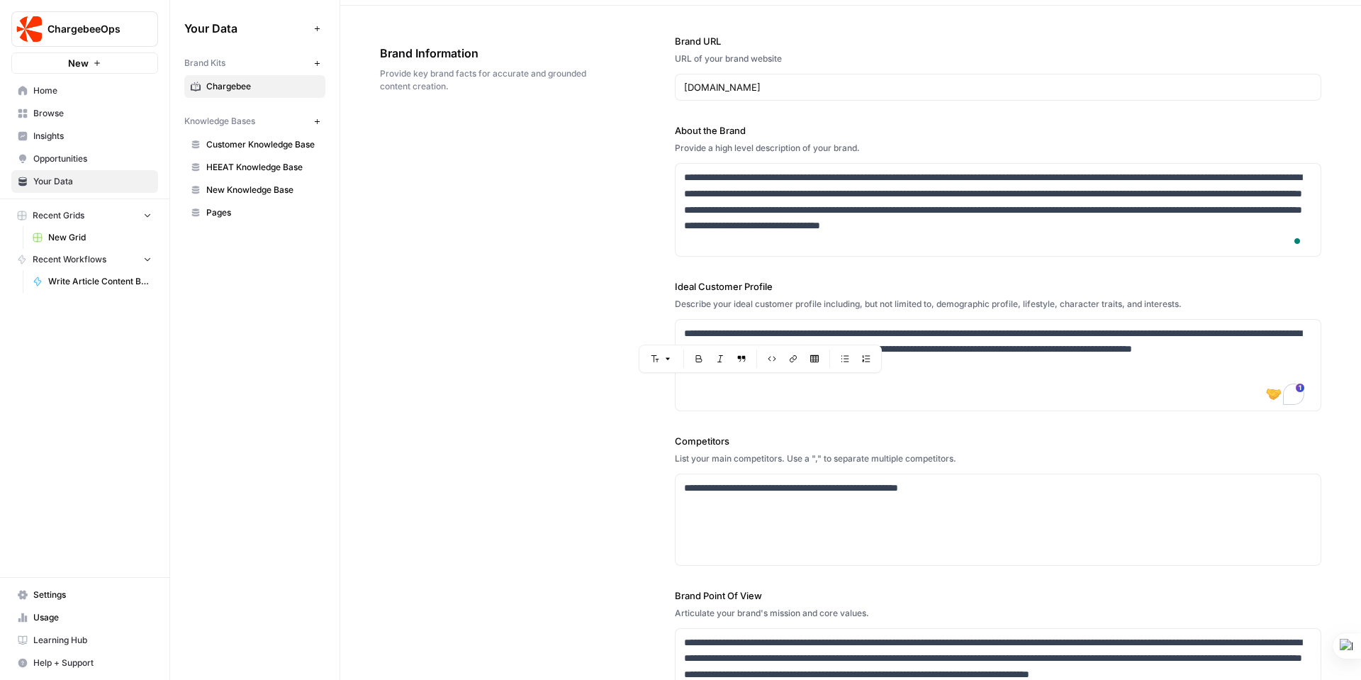
click at [694, 277] on div "**********" at bounding box center [998, 377] width 647 height 743
drag, startPoint x: 670, startPoint y: 286, endPoint x: 769, endPoint y: 291, distance: 99.4
click at [771, 290] on div "**********" at bounding box center [851, 378] width 942 height 744
click at [654, 271] on div "**********" at bounding box center [851, 378] width 942 height 744
click at [645, 297] on div "**********" at bounding box center [851, 378] width 942 height 744
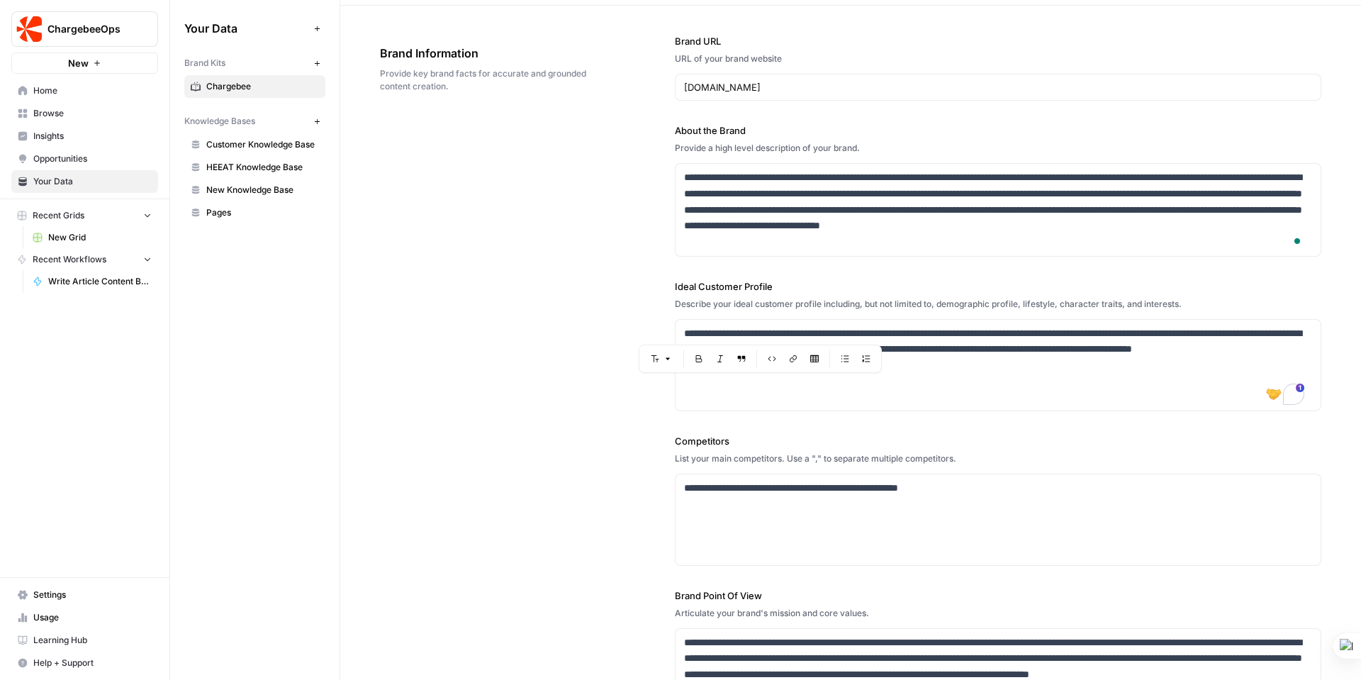
drag, startPoint x: 669, startPoint y: 285, endPoint x: 1185, endPoint y: 306, distance: 516.6
click at [1185, 306] on div "**********" at bounding box center [851, 378] width 942 height 744
copy div "Ideal Customer Profile Describe your ideal customer profile including, but not …"
click at [1042, 378] on div "**********" at bounding box center [998, 365] width 645 height 91
drag, startPoint x: 681, startPoint y: 332, endPoint x: 844, endPoint y: 367, distance: 166.9
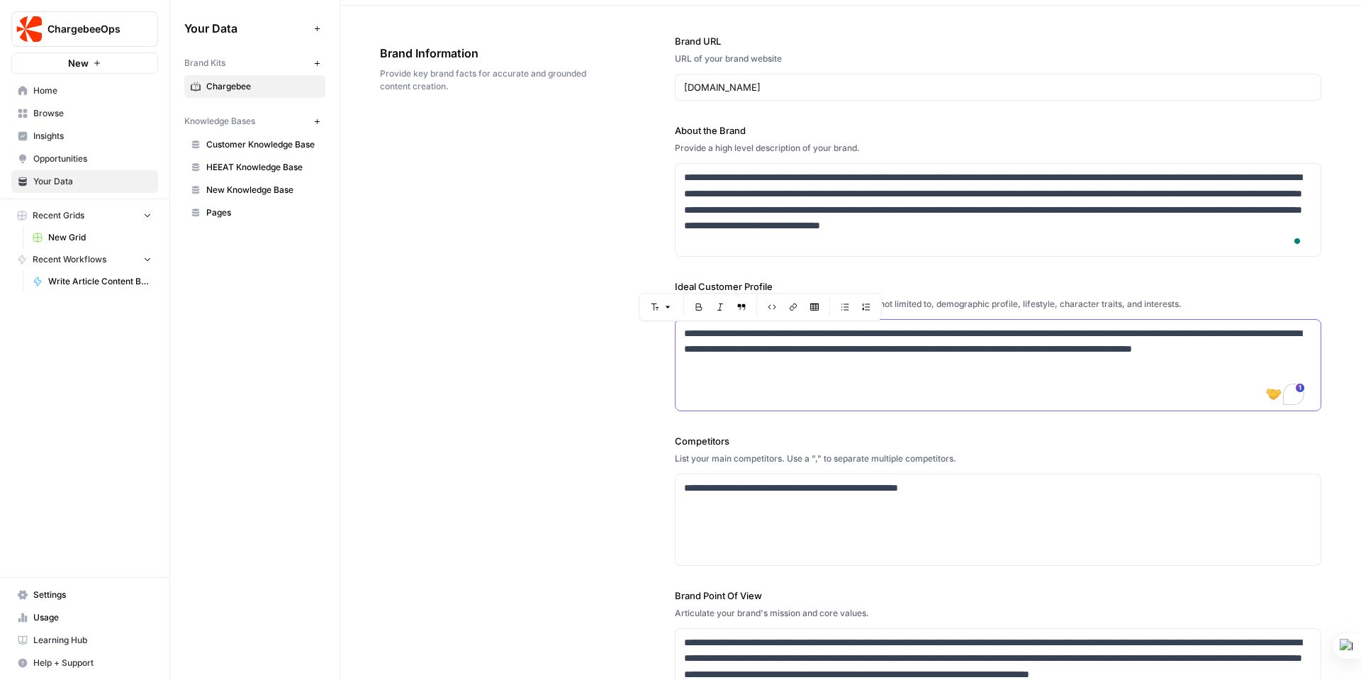
click at [844, 367] on p "**********" at bounding box center [994, 349] width 620 height 48
click at [784, 487] on p "**********" at bounding box center [994, 488] width 620 height 16
click at [675, 440] on label "Competitors" at bounding box center [998, 441] width 647 height 14
click at [823, 258] on div "**********" at bounding box center [998, 377] width 647 height 743
click at [820, 279] on label "Ideal Customer Profile" at bounding box center [998, 286] width 647 height 14
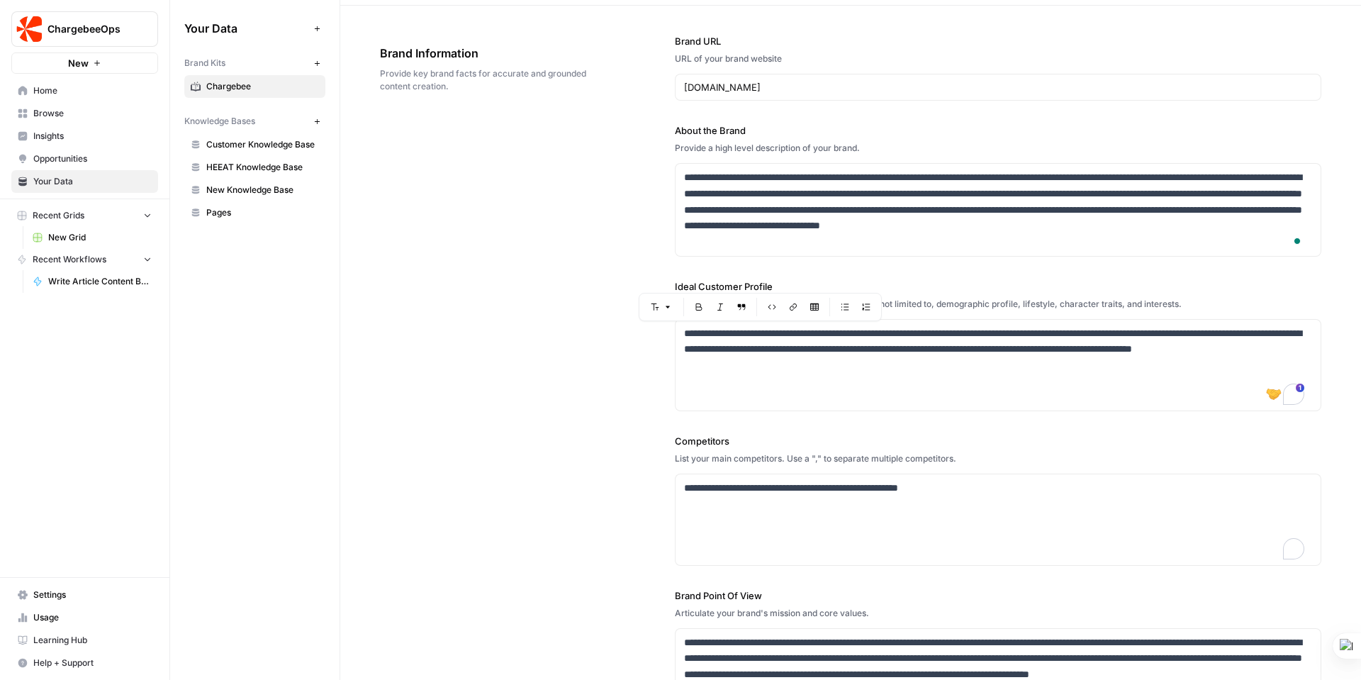
drag, startPoint x: 615, startPoint y: 393, endPoint x: 656, endPoint y: 445, distance: 66.7
click at [615, 393] on div "**********" at bounding box center [851, 378] width 942 height 744
click at [668, 460] on div "**********" at bounding box center [851, 378] width 942 height 744
drag, startPoint x: 671, startPoint y: 442, endPoint x: 958, endPoint y: 459, distance: 287.0
click at [958, 459] on div "**********" at bounding box center [998, 500] width 647 height 132
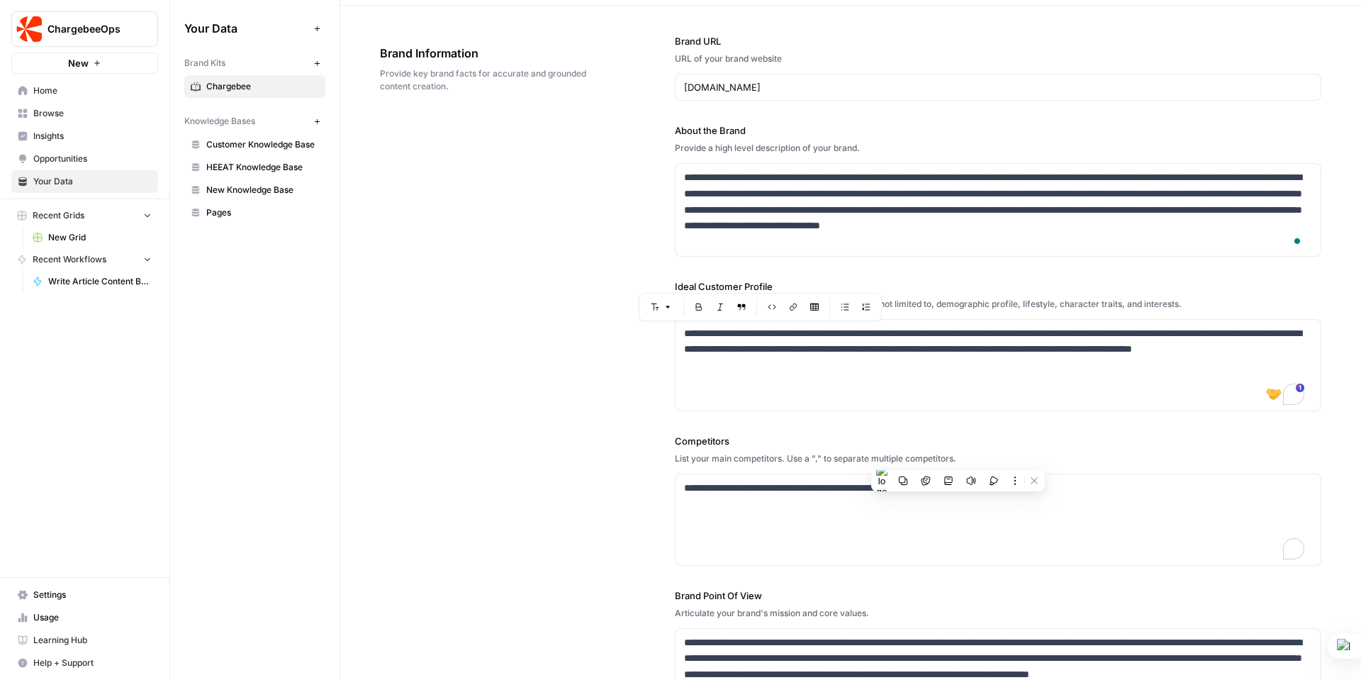
copy div "Competitors List your main competitors. Use a "," to separate multiple competit…"
click at [1020, 516] on div "**********" at bounding box center [998, 519] width 645 height 91
drag, startPoint x: 952, startPoint y: 491, endPoint x: 657, endPoint y: 479, distance: 295.9
click at [657, 479] on div "**********" at bounding box center [851, 378] width 942 height 744
copy p "**********"
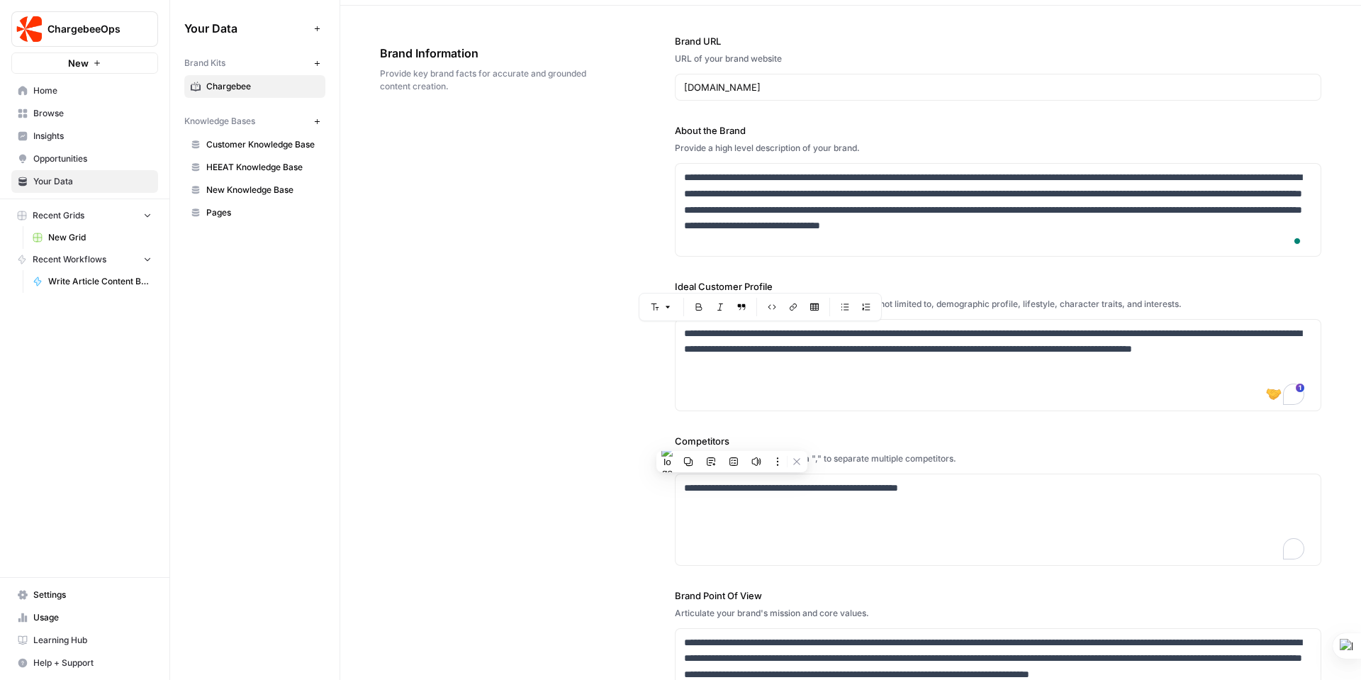
click at [1048, 454] on div "List your main competitors. Use a "," to separate multiple competitors." at bounding box center [998, 458] width 647 height 13
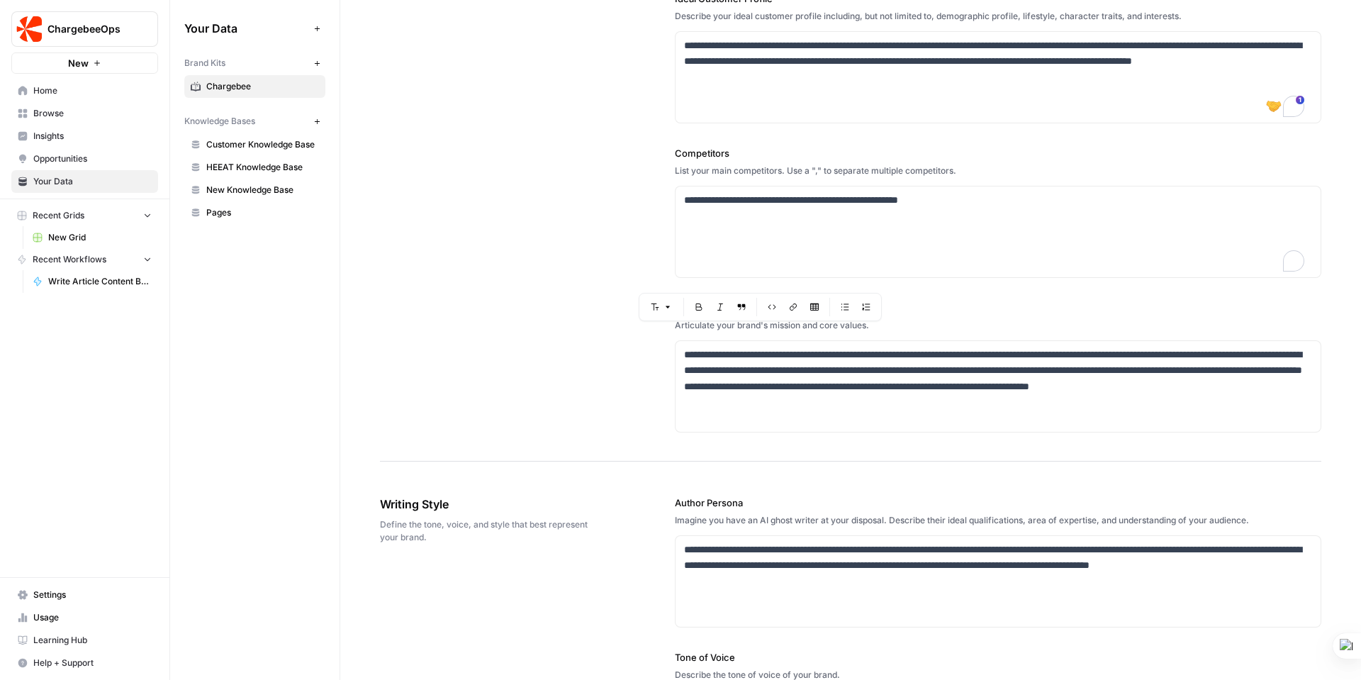
scroll to position [339, 0]
click at [636, 375] on div "**********" at bounding box center [851, 90] width 942 height 744
click at [954, 311] on label "Brand Point Of View" at bounding box center [998, 308] width 647 height 14
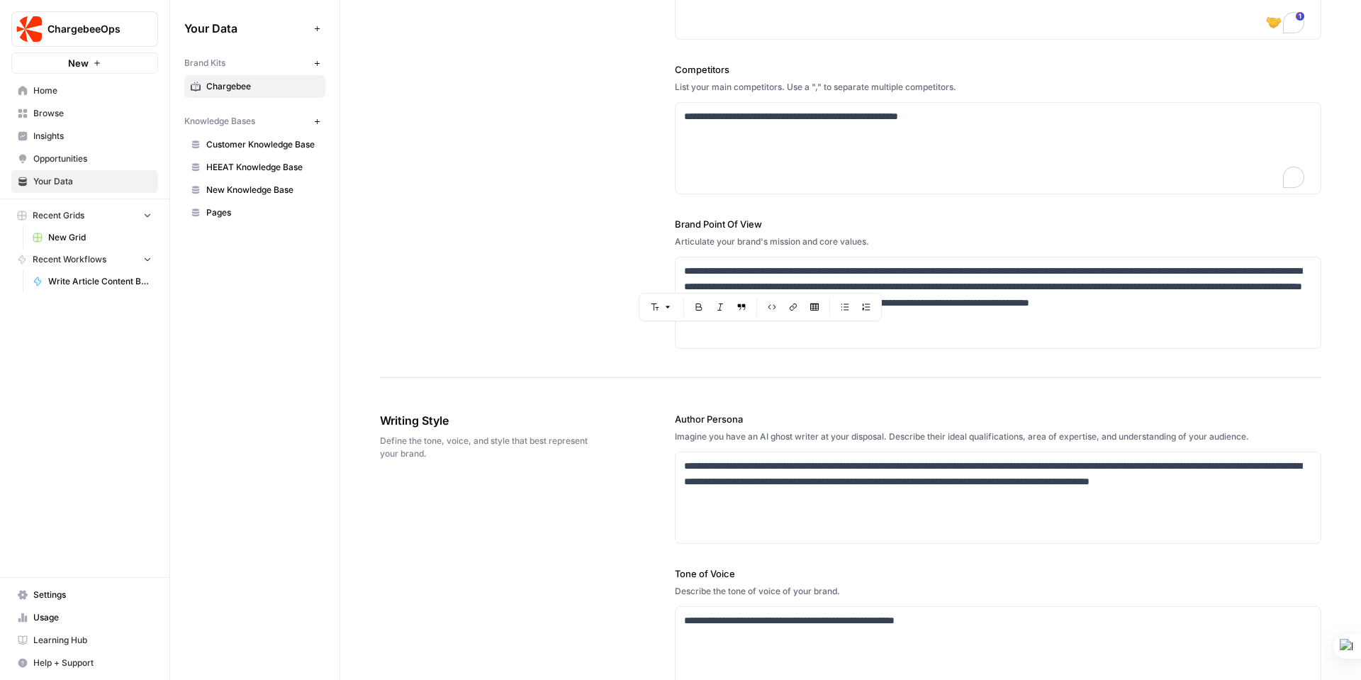
scroll to position [494, 0]
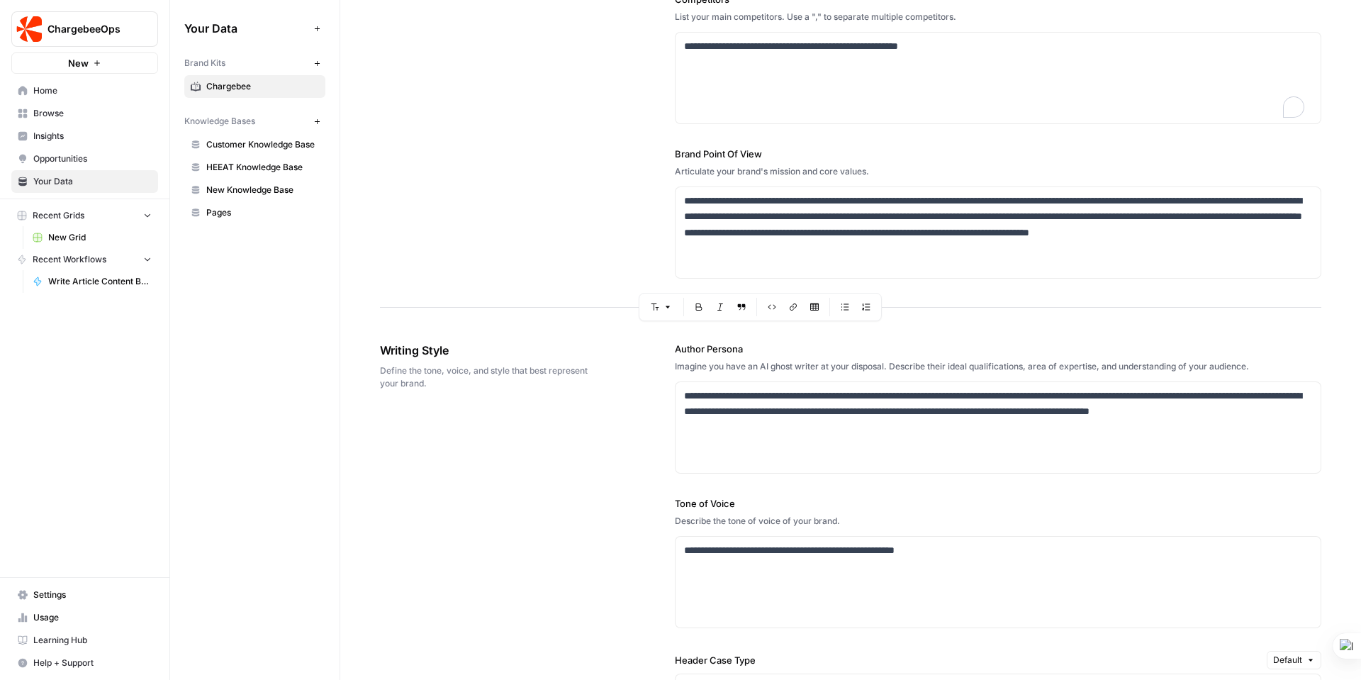
click at [675, 172] on div "Articulate your brand's mission and core values." at bounding box center [998, 171] width 647 height 13
drag, startPoint x: 673, startPoint y: 150, endPoint x: 869, endPoint y: 176, distance: 198.1
click at [869, 176] on div "**********" at bounding box center [998, 213] width 647 height 132
copy div "Brand Point Of View Articulate your brand's mission and core values."
drag, startPoint x: 900, startPoint y: 255, endPoint x: 668, endPoint y: 208, distance: 236.5
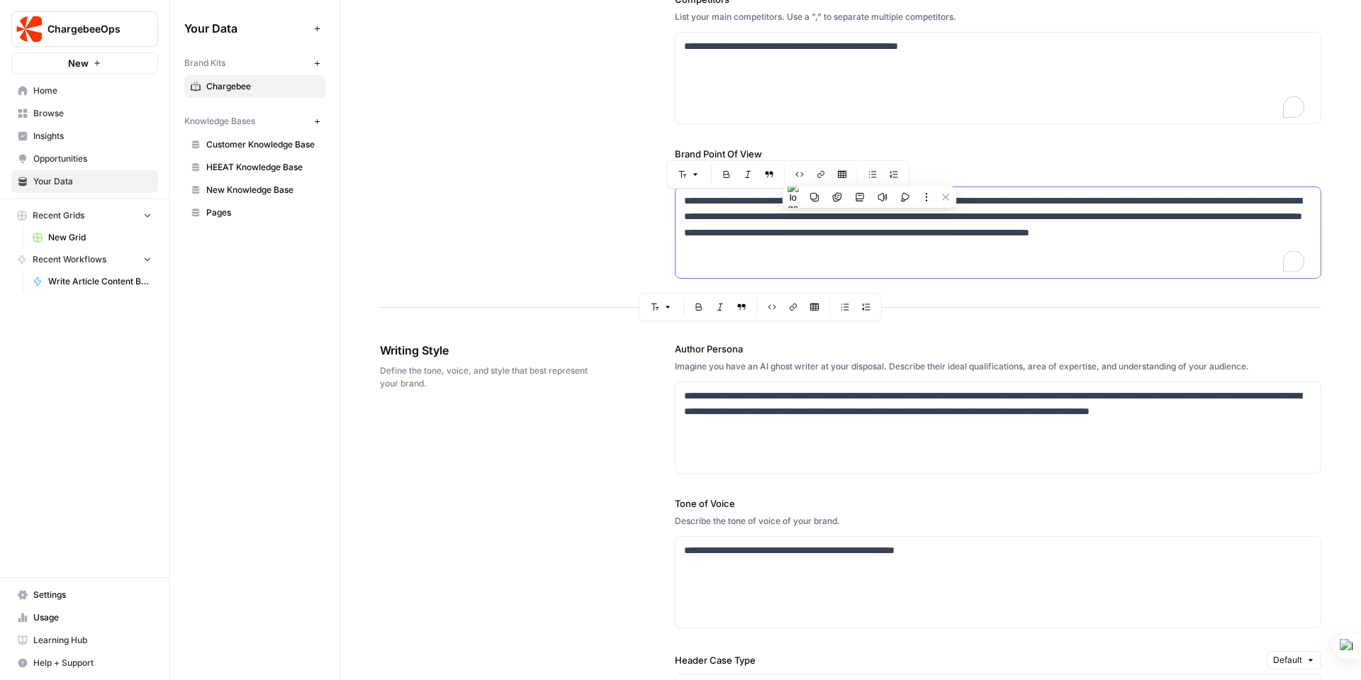
copy p "**********"
drag, startPoint x: 381, startPoint y: 346, endPoint x: 435, endPoint y: 379, distance: 62.4
click at [435, 379] on div "Writing Style Define the tone, voice, and style that best represent your brand." at bounding box center [488, 365] width 216 height 105
click at [675, 350] on label "Author Persona" at bounding box center [998, 349] width 647 height 14
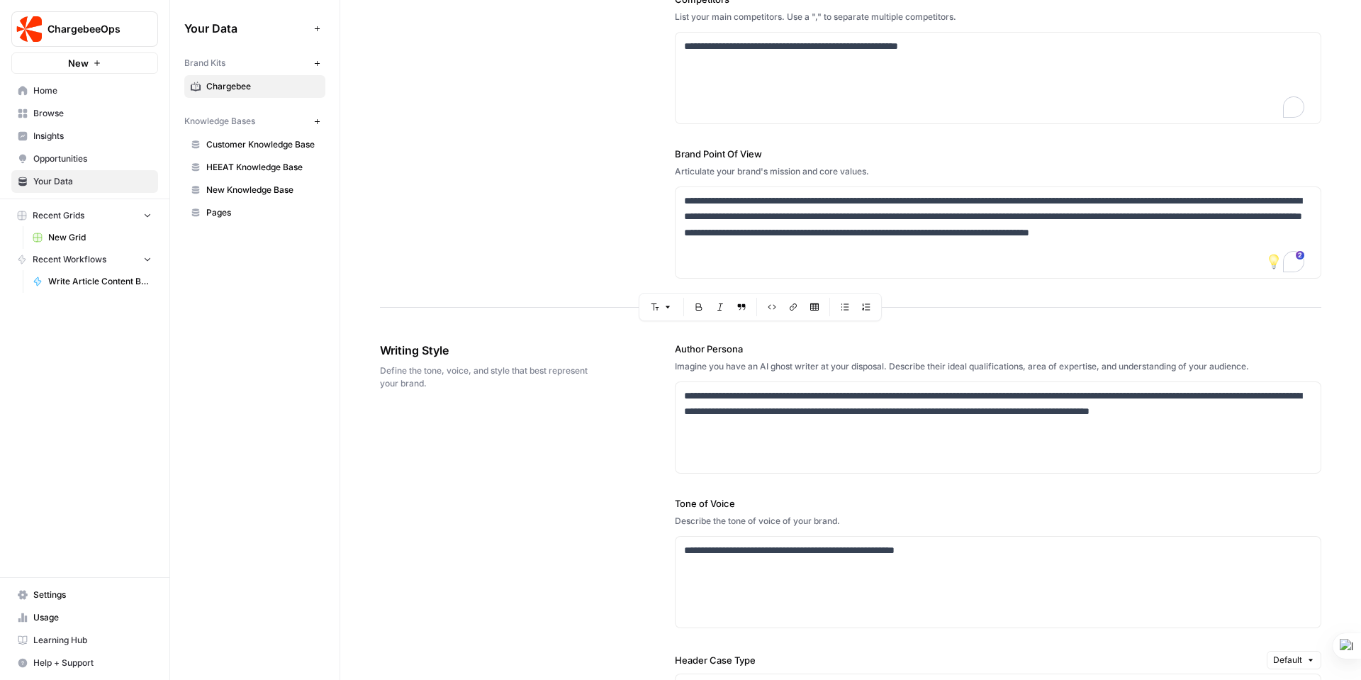
drag, startPoint x: 672, startPoint y: 346, endPoint x: 1252, endPoint y: 369, distance: 579.8
click at [1254, 369] on div "**********" at bounding box center [998, 408] width 647 height 132
drag, startPoint x: 792, startPoint y: 432, endPoint x: 680, endPoint y: 392, distance: 118.9
click at [680, 392] on div "**********" at bounding box center [998, 427] width 645 height 91
drag, startPoint x: 674, startPoint y: 500, endPoint x: 844, endPoint y: 517, distance: 170.3
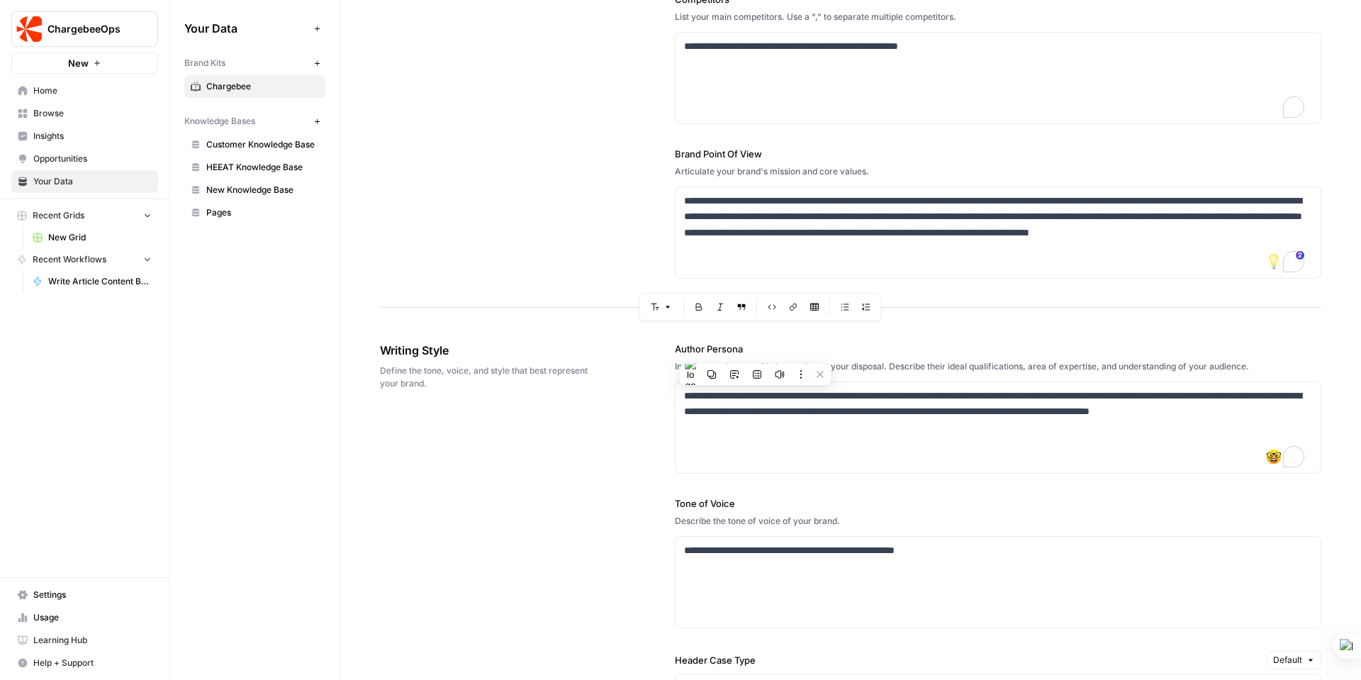
click at [844, 517] on div "**********" at bounding box center [998, 562] width 647 height 132
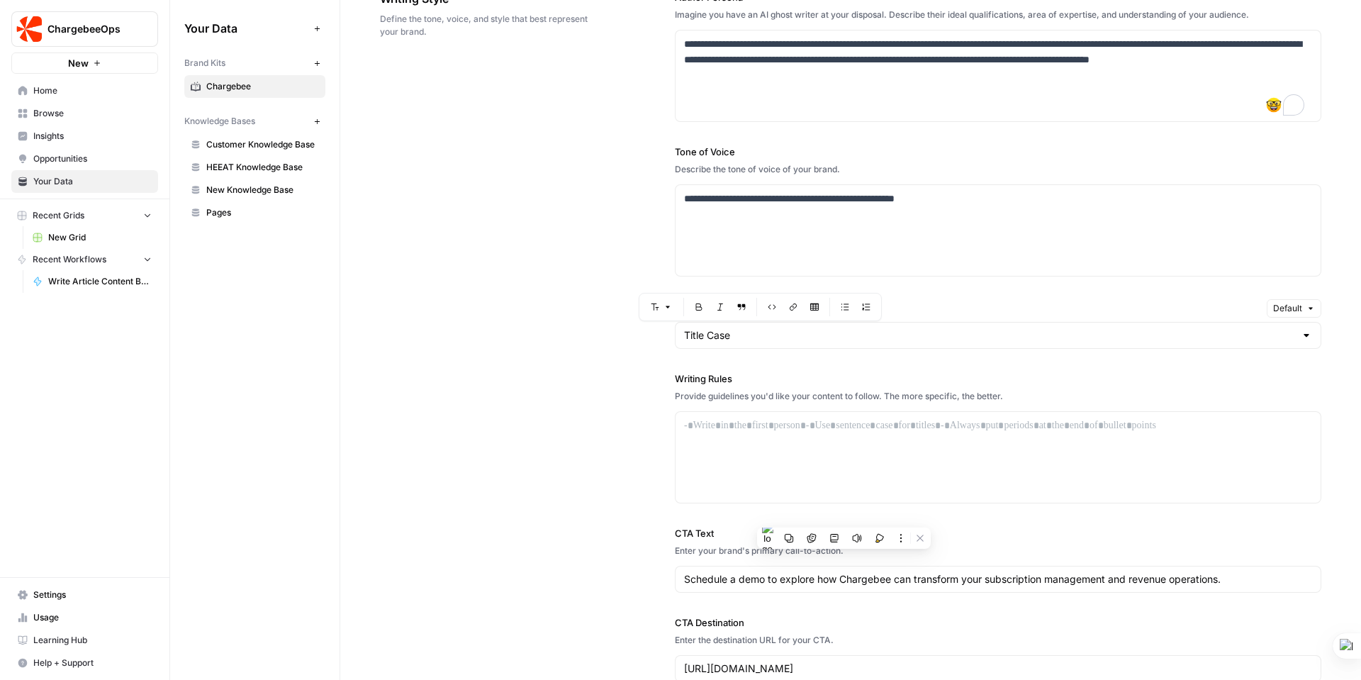
scroll to position [833, 0]
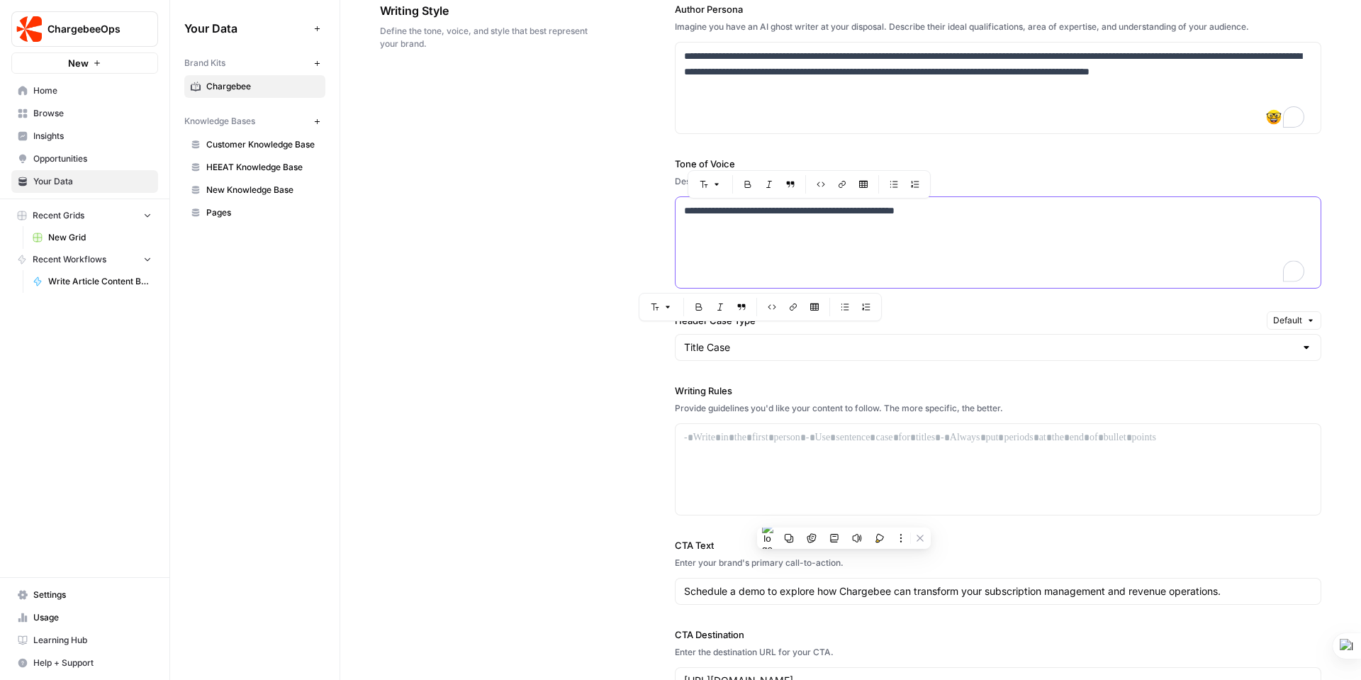
drag, startPoint x: 941, startPoint y: 213, endPoint x: 682, endPoint y: 200, distance: 259.1
click at [682, 200] on div "**********" at bounding box center [998, 242] width 645 height 91
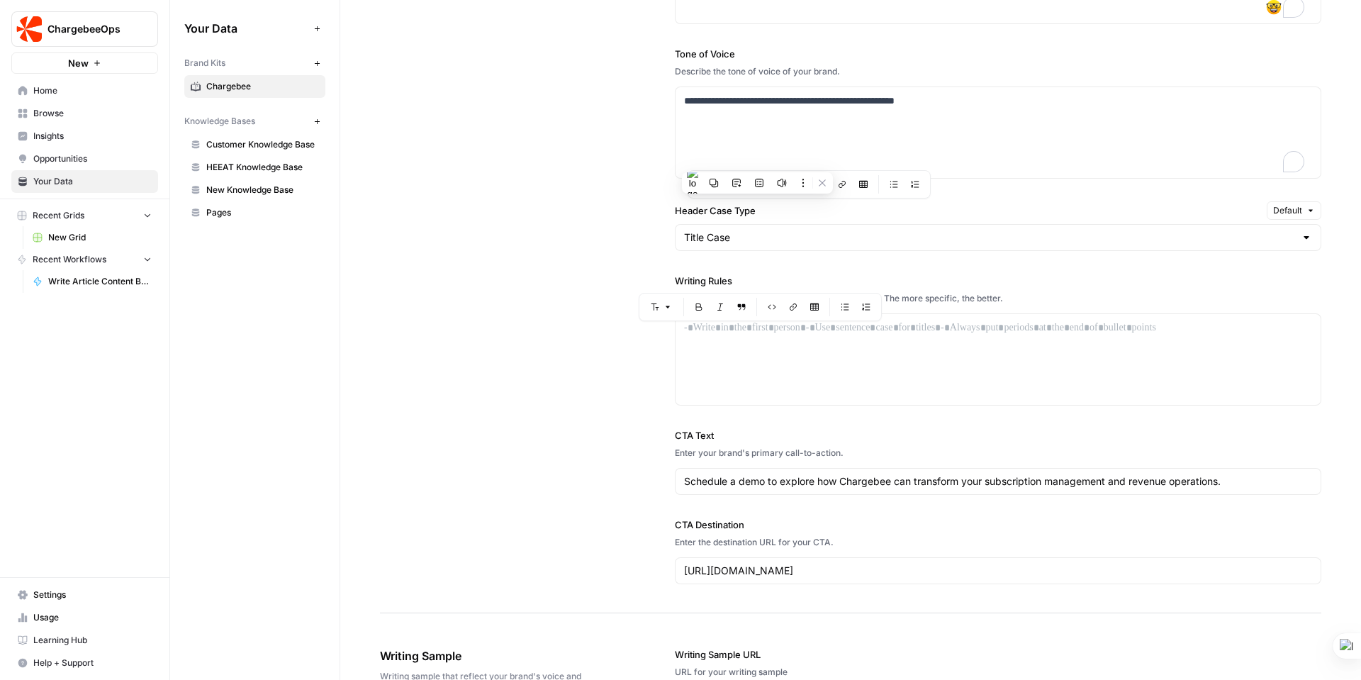
click at [932, 245] on div "Title Case" at bounding box center [998, 237] width 647 height 27
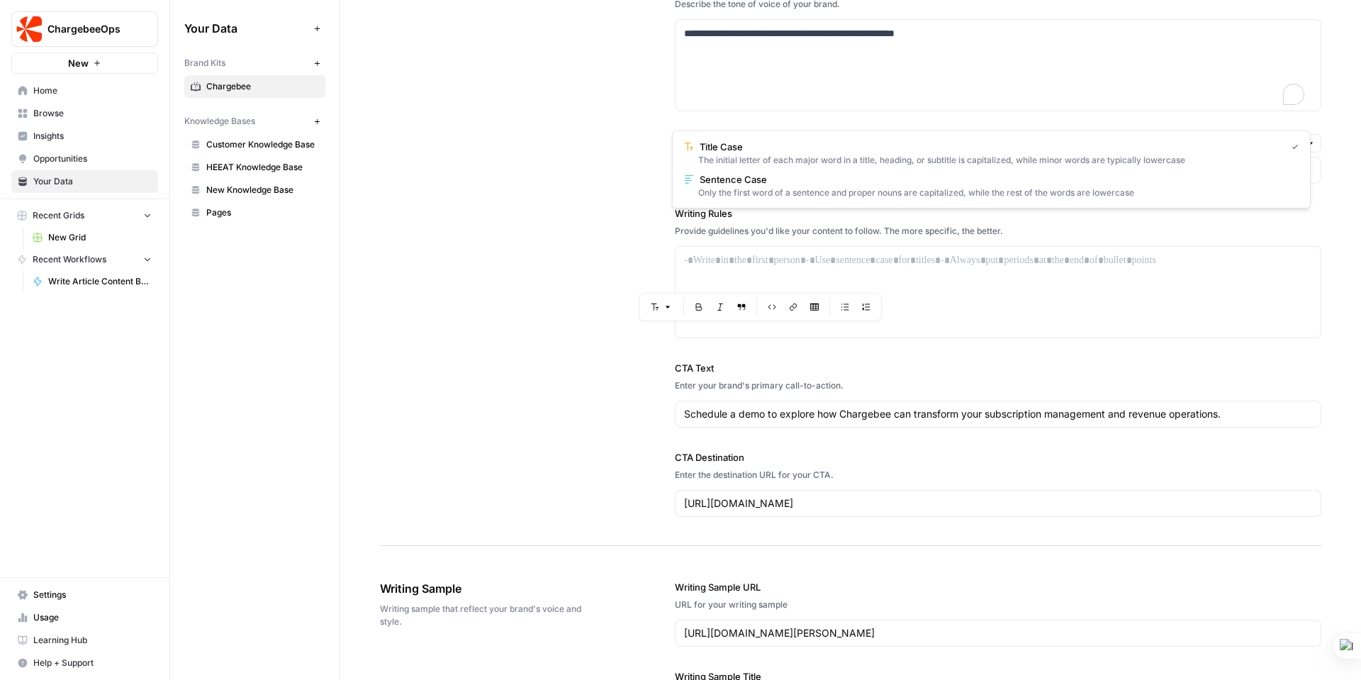
scroll to position [1074, 0]
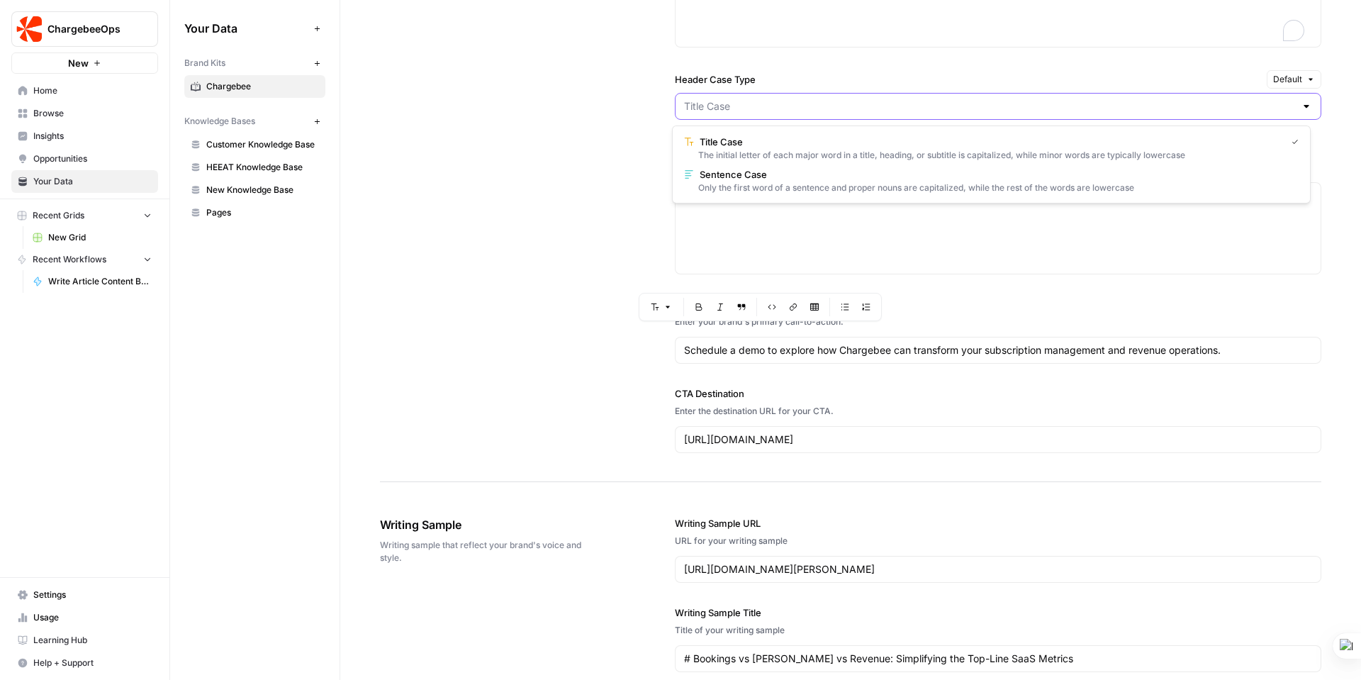
click at [761, 108] on input "Header Case Type" at bounding box center [989, 106] width 611 height 14
click at [767, 104] on input "Header Case Type" at bounding box center [989, 106] width 611 height 14
type input "Title Case"
click at [786, 77] on label "Header Case Type" at bounding box center [968, 79] width 586 height 14
click at [786, 99] on input "Title Case" at bounding box center [989, 106] width 611 height 14
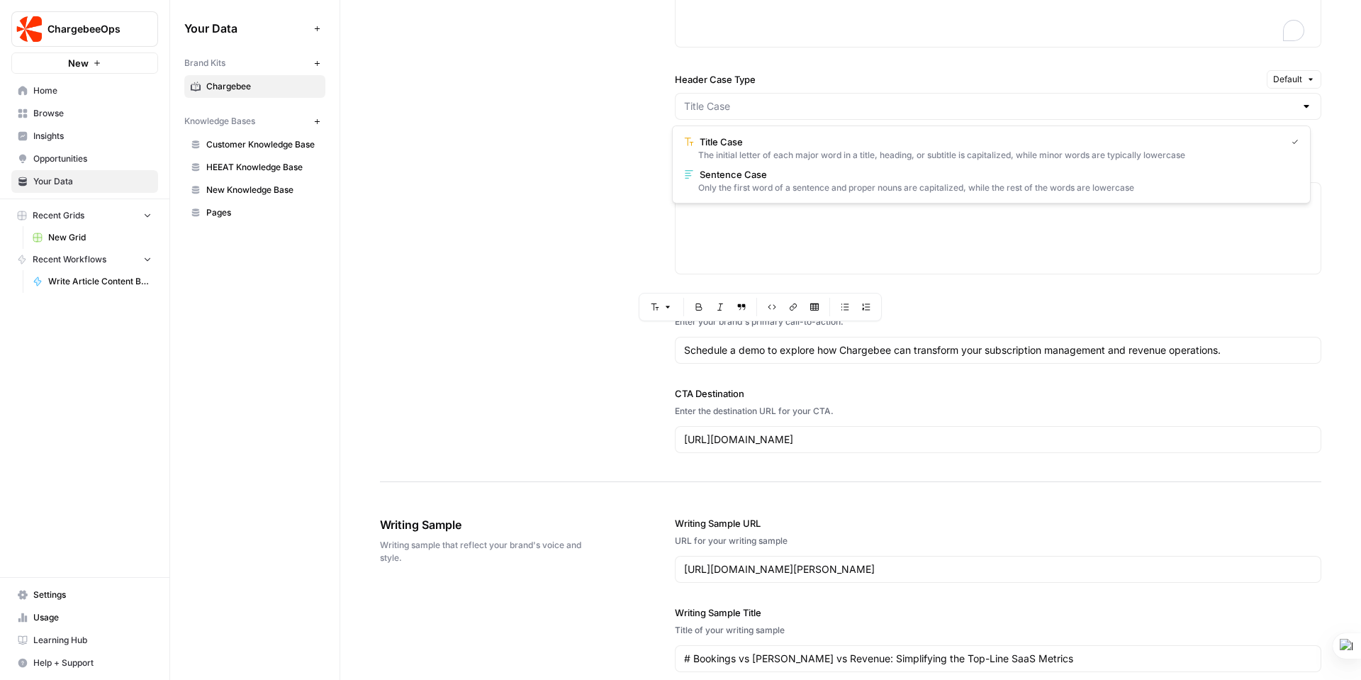
type input "Title Case"
click at [786, 77] on label "Header Case Type" at bounding box center [968, 79] width 586 height 14
click at [786, 99] on input "Title Case" at bounding box center [989, 106] width 611 height 14
click at [720, 135] on span "Title Case" at bounding box center [990, 142] width 581 height 14
type input "Title Case"
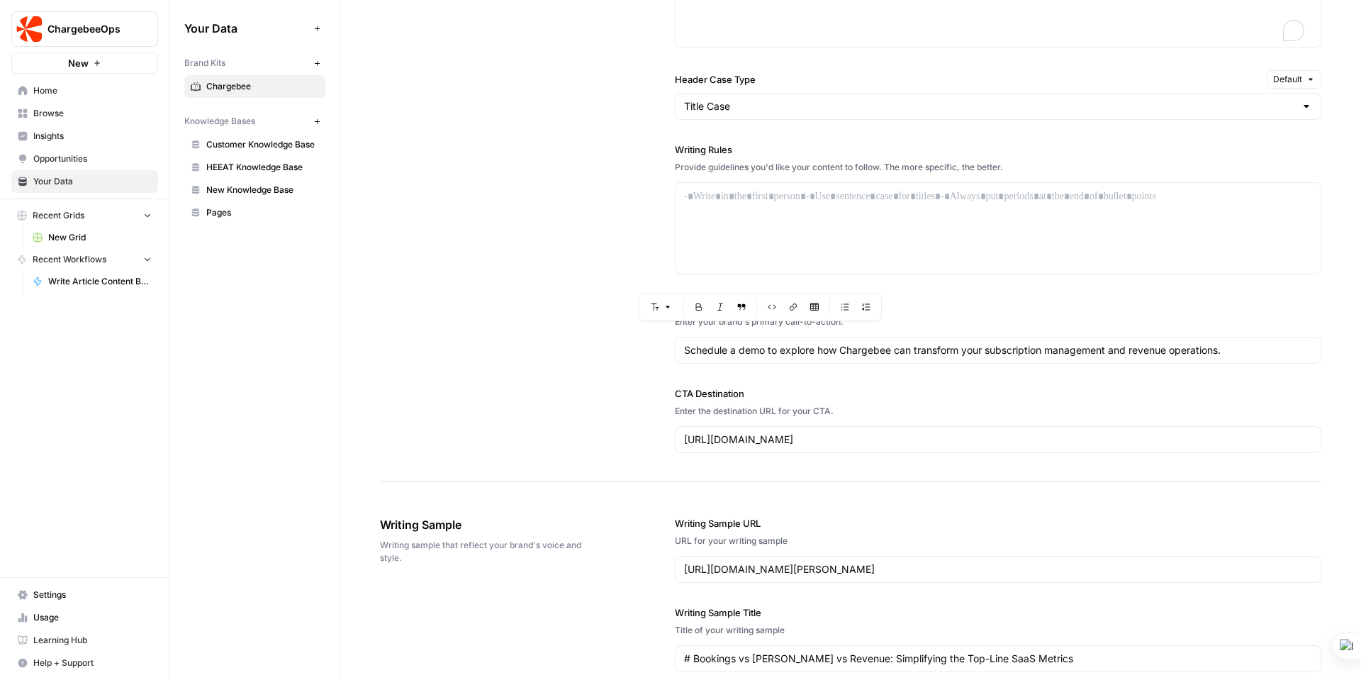
click at [675, 146] on label "Writing Rules" at bounding box center [998, 150] width 647 height 14
drag, startPoint x: 672, startPoint y: 146, endPoint x: 1009, endPoint y: 170, distance: 337.7
click at [1009, 170] on div "Writing Rules Provide guidelines you'd like your content to follow. The more sp…" at bounding box center [998, 209] width 647 height 132
click at [1083, 189] on icon at bounding box center [1086, 191] width 10 height 10
click at [1071, 217] on span "Disable on this site" at bounding box center [1042, 219] width 84 height 11
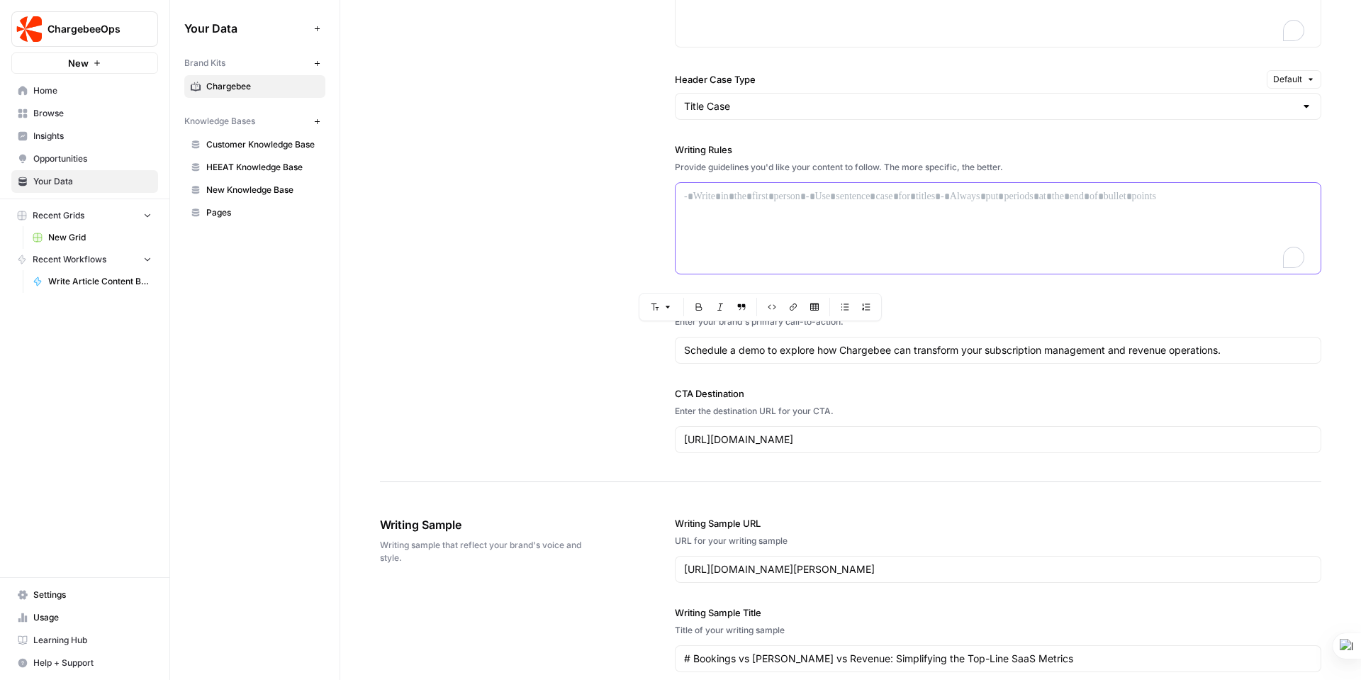
drag, startPoint x: 1147, startPoint y: 196, endPoint x: 1015, endPoint y: 198, distance: 131.9
click at [1015, 198] on p "To enrich screen reader interactions, please activate Accessibility in Grammarl…" at bounding box center [998, 197] width 628 height 16
drag, startPoint x: 682, startPoint y: 196, endPoint x: 1161, endPoint y: 201, distance: 479.4
click at [1161, 201] on p "To enrich screen reader interactions, please activate Accessibility in Grammarl…" at bounding box center [998, 197] width 628 height 16
click at [932, 303] on label "CTA Text" at bounding box center [998, 304] width 647 height 14
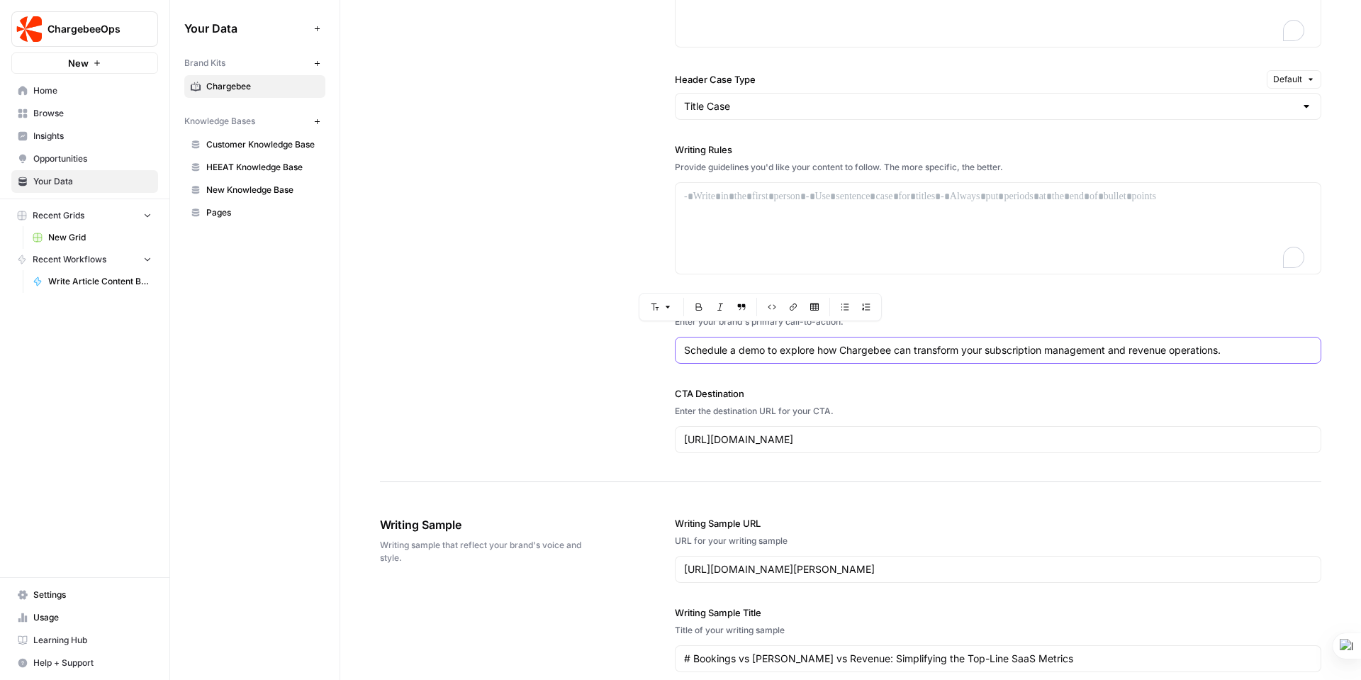
click at [932, 343] on input "Schedule a demo to explore how Chargebee can transform your subscription manage…" at bounding box center [998, 350] width 628 height 14
click at [901, 222] on div "To enrich screen reader interactions, please activate Accessibility in Grammarl…" at bounding box center [998, 228] width 645 height 91
click at [845, 116] on div "Title Case" at bounding box center [998, 106] width 647 height 27
type input "Title Case"
click at [866, 306] on icon "button" at bounding box center [866, 306] width 8 height 6
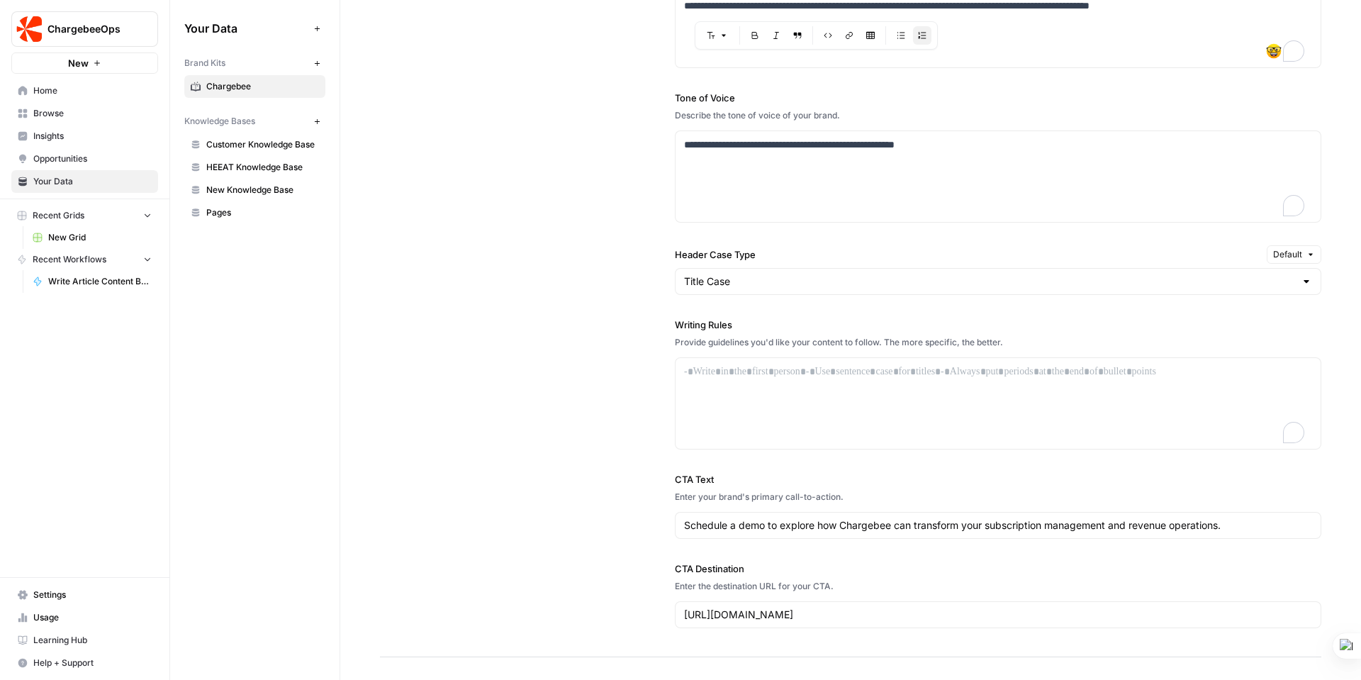
scroll to position [1159, 0]
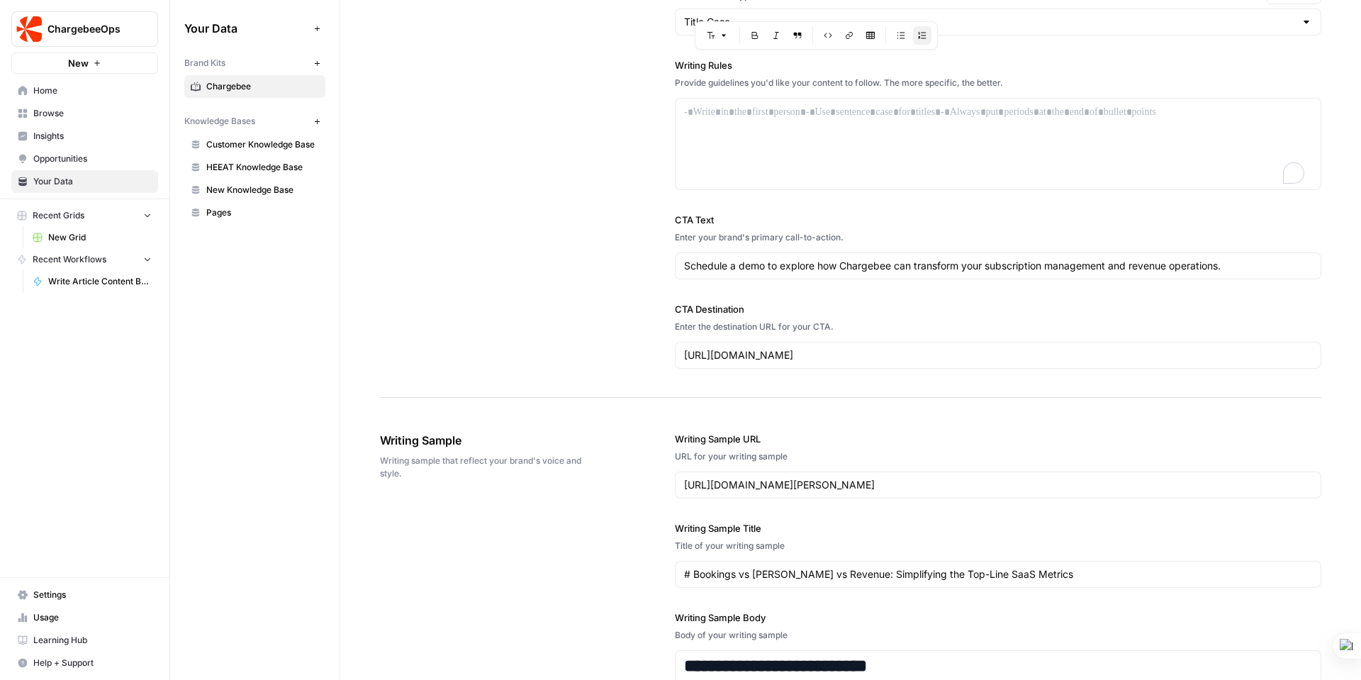
click at [675, 218] on label "CTA Text" at bounding box center [998, 220] width 647 height 14
click at [684, 259] on input "Schedule a demo to explore how Chargebee can transform your subscription manage…" at bounding box center [998, 266] width 628 height 14
drag, startPoint x: 671, startPoint y: 216, endPoint x: 847, endPoint y: 239, distance: 177.3
click at [847, 239] on div "**********" at bounding box center [851, 22] width 942 height 749
drag, startPoint x: 680, startPoint y: 267, endPoint x: 957, endPoint y: 264, distance: 277.3
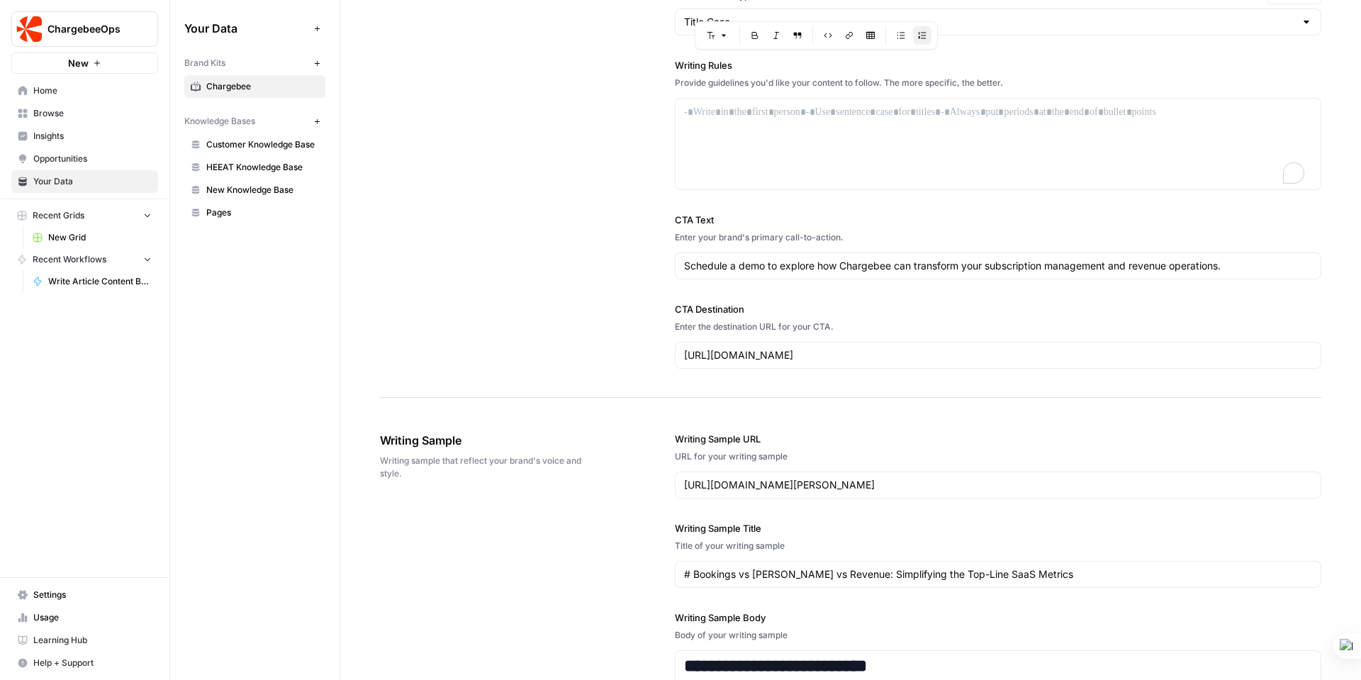
click at [957, 264] on div "Schedule a demo to explore how Chargebee can transform your subscription manage…" at bounding box center [998, 265] width 647 height 27
drag, startPoint x: 683, startPoint y: 264, endPoint x: 1227, endPoint y: 269, distance: 543.9
click at [1227, 269] on input "Schedule a demo to explore how Chargebee can transform your subscription manage…" at bounding box center [998, 266] width 628 height 14
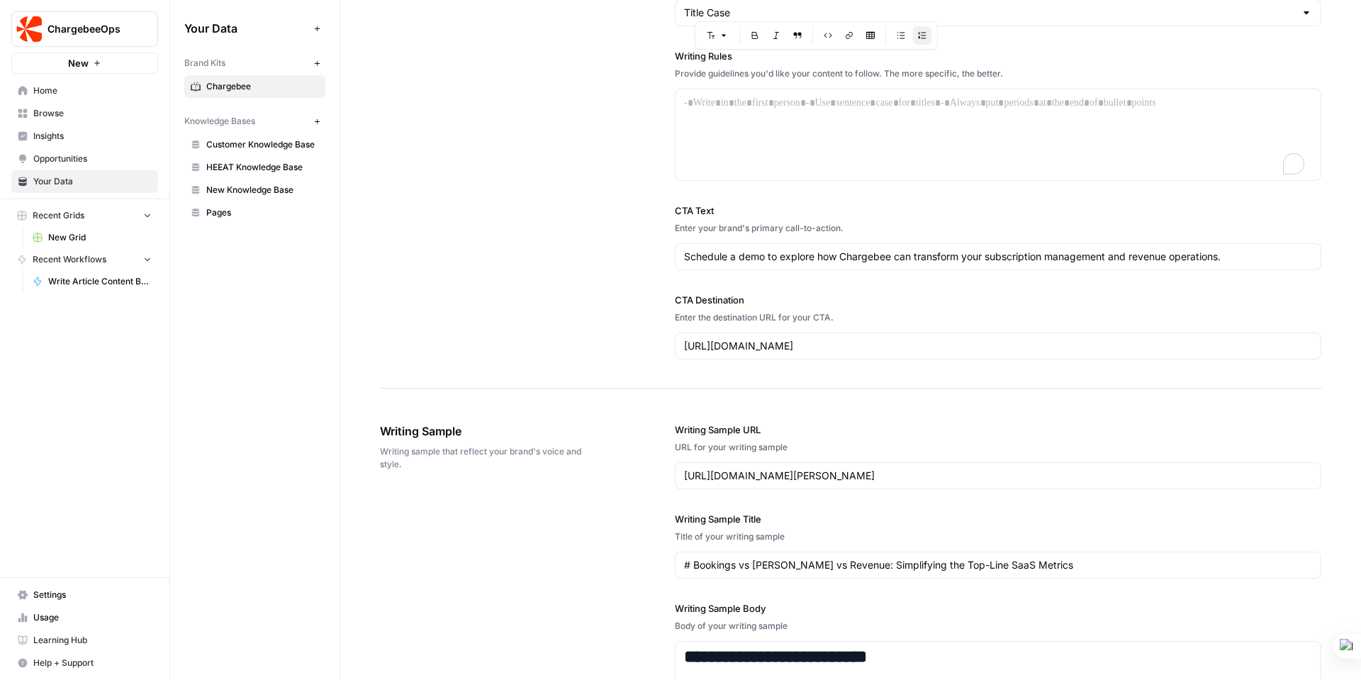
scroll to position [1234, 0]
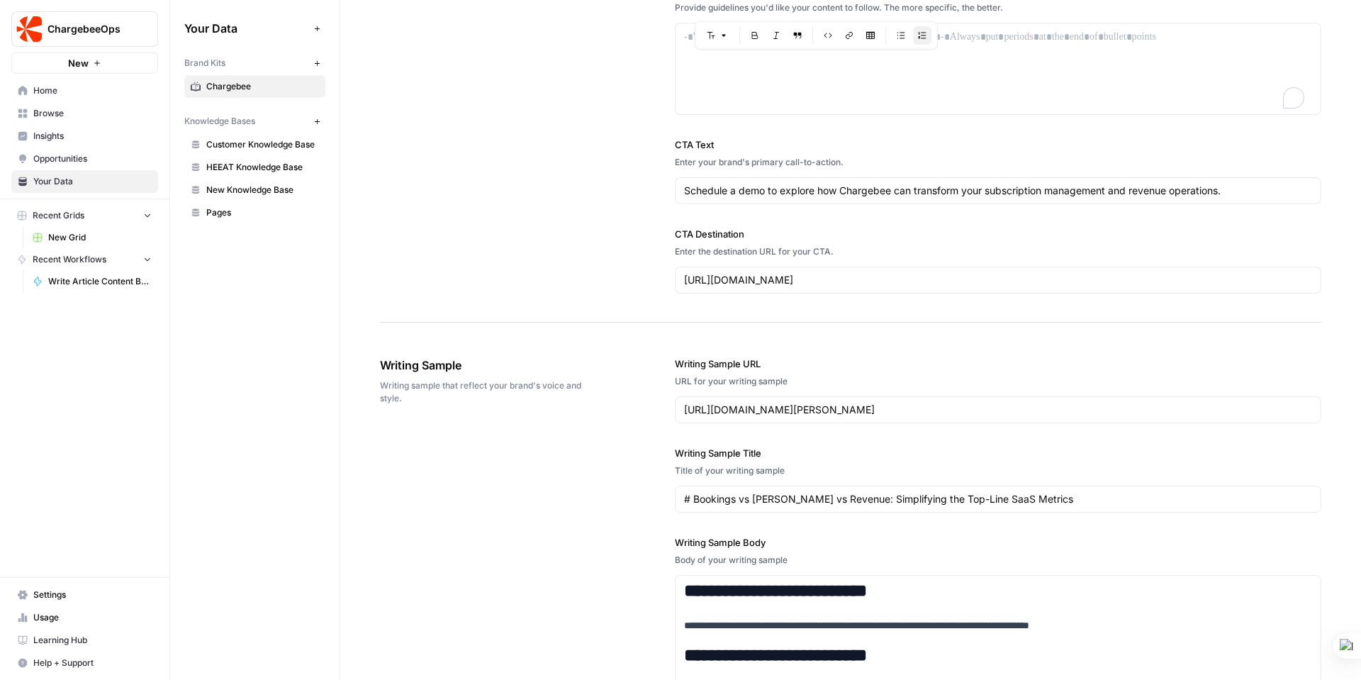
drag, startPoint x: 379, startPoint y: 364, endPoint x: 407, endPoint y: 396, distance: 42.8
click at [407, 396] on div "Writing Sample Writing sample that reflect your brand's voice and style." at bounding box center [488, 380] width 216 height 105
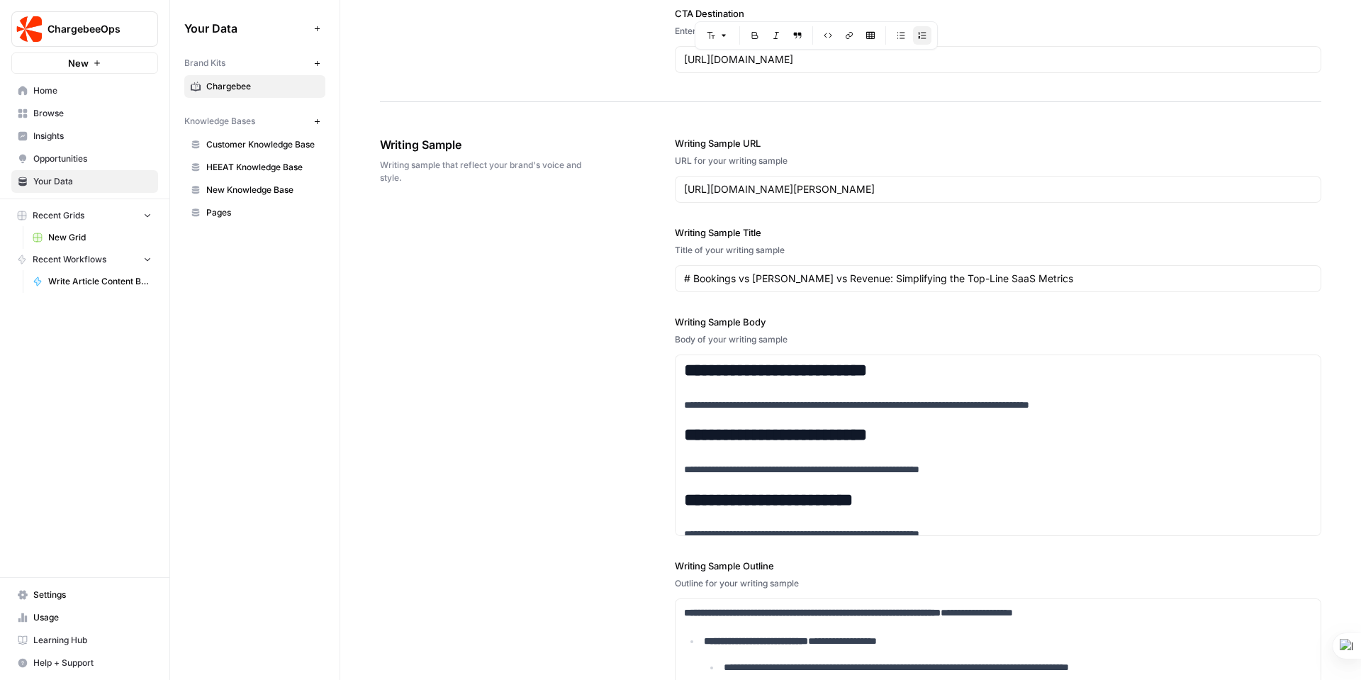
scroll to position [1454, 0]
click at [671, 142] on div "**********" at bounding box center [851, 458] width 942 height 701
drag, startPoint x: 674, startPoint y: 140, endPoint x: 786, endPoint y: 160, distance: 113.2
click at [786, 160] on div "Writing Sample URL URL for your writing sample [URL][DOMAIN_NAME][PERSON_NAME]" at bounding box center [998, 170] width 647 height 67
drag, startPoint x: 1008, startPoint y: 189, endPoint x: 676, endPoint y: 190, distance: 332.6
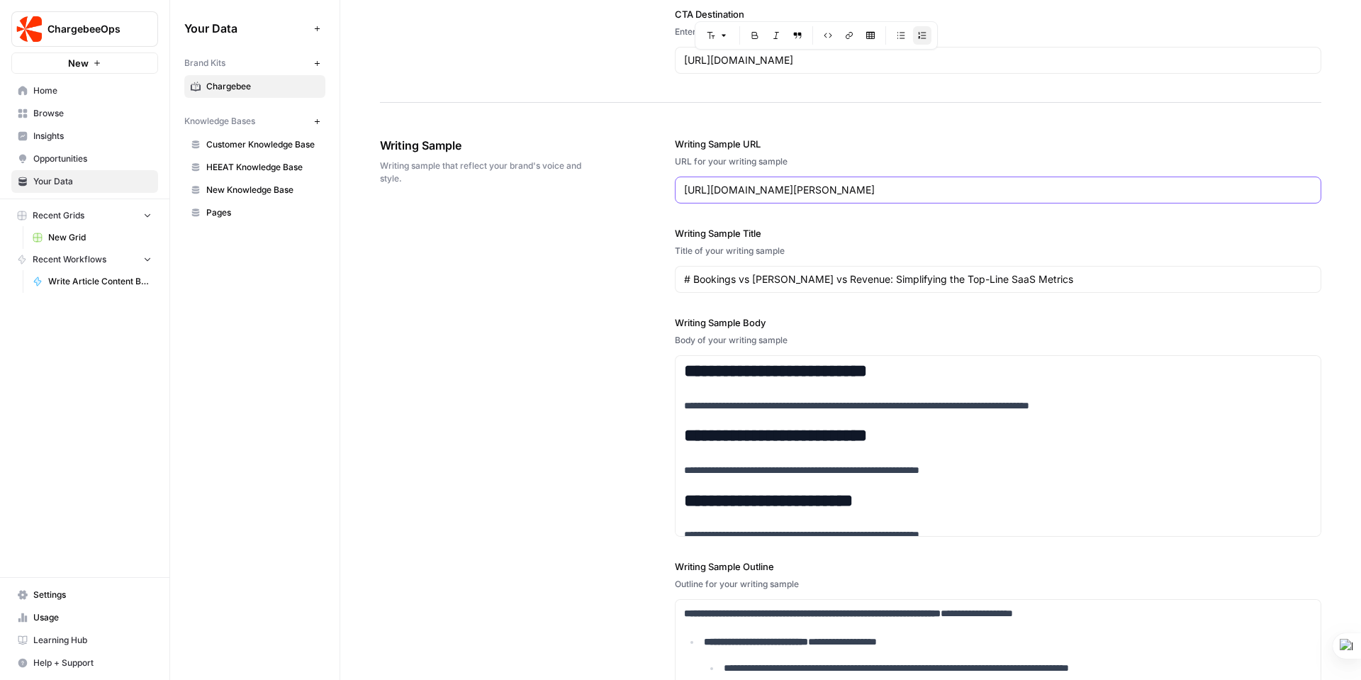
click at [676, 190] on div "[URL][DOMAIN_NAME][PERSON_NAME]" at bounding box center [998, 190] width 647 height 27
drag, startPoint x: 674, startPoint y: 141, endPoint x: 787, endPoint y: 158, distance: 114.7
click at [787, 158] on div "Writing Sample URL URL for your writing sample [URL][DOMAIN_NAME][PERSON_NAME]" at bounding box center [998, 170] width 647 height 67
click at [675, 230] on label "Writing Sample Title" at bounding box center [998, 233] width 647 height 14
click at [684, 272] on input "# Bookings vs [PERSON_NAME] vs Revenue: Simplifying the Top-Line SaaS Metrics" at bounding box center [998, 279] width 628 height 14
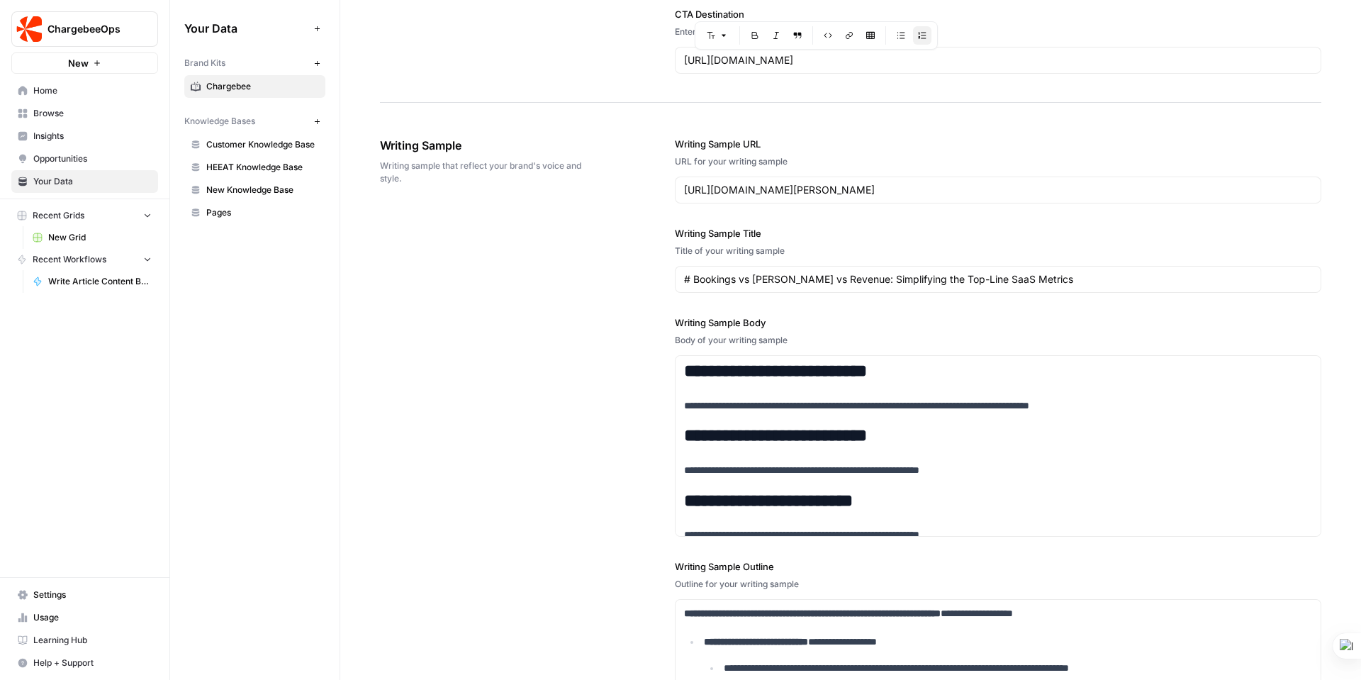
drag, startPoint x: 671, startPoint y: 230, endPoint x: 784, endPoint y: 252, distance: 114.2
click at [784, 252] on div "Writing Sample Title Title of your writing sample # Bookings vs [PERSON_NAME] v…" at bounding box center [998, 259] width 647 height 67
drag, startPoint x: 1034, startPoint y: 275, endPoint x: 676, endPoint y: 274, distance: 358.1
click at [676, 274] on div "# Bookings vs [PERSON_NAME] vs Revenue: Simplifying the Top-Line SaaS Metrics" at bounding box center [998, 279] width 647 height 27
click at [675, 319] on label "Writing Sample Body" at bounding box center [998, 323] width 647 height 14
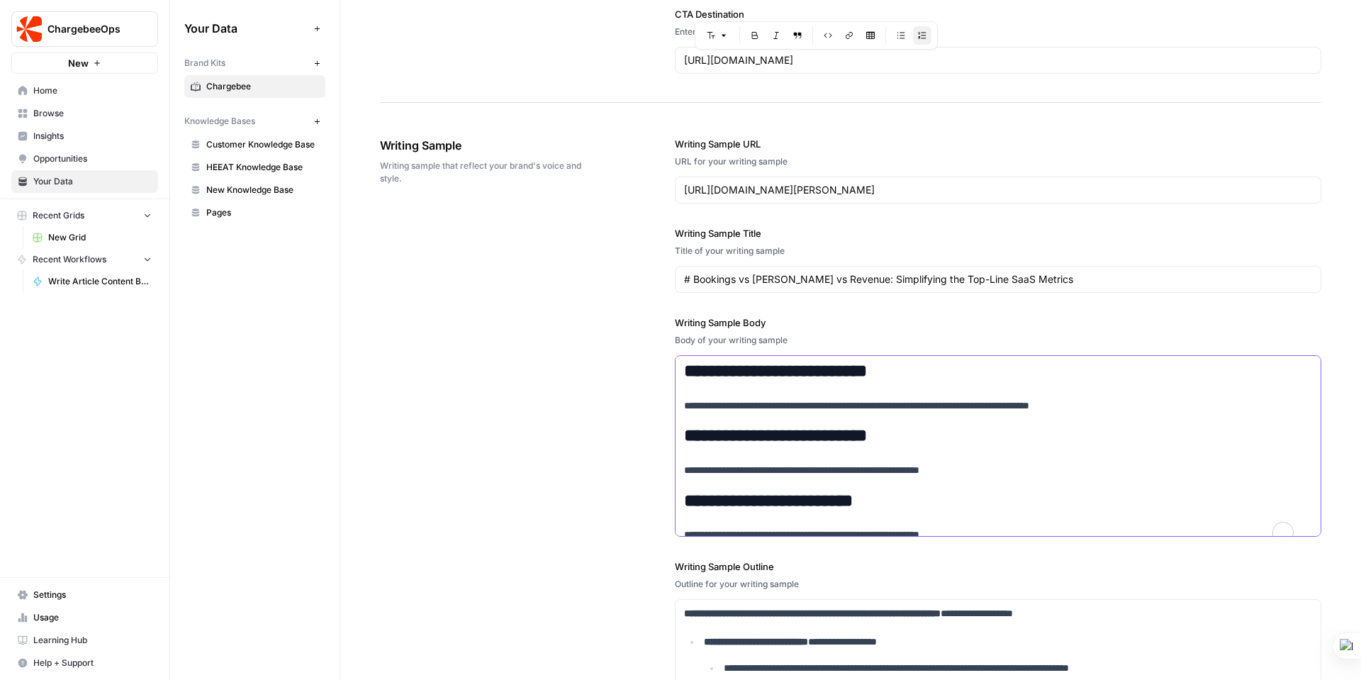
scroll to position [13, 0]
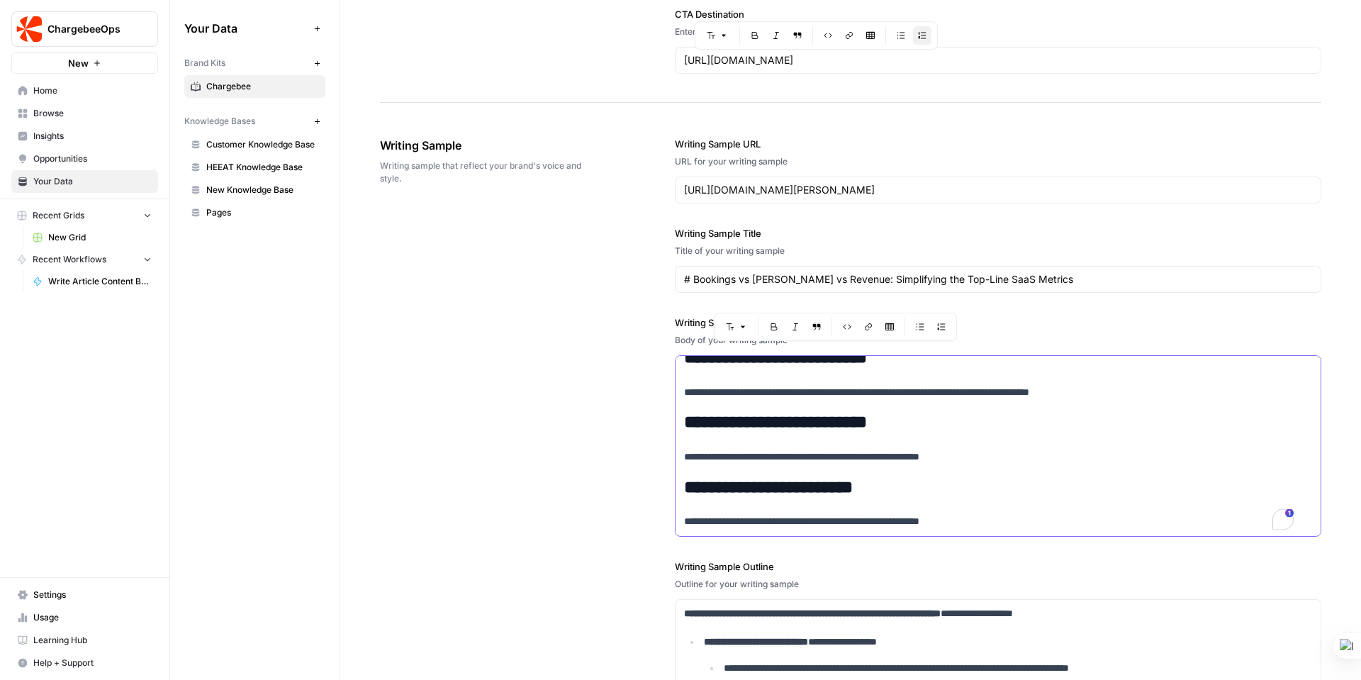
drag, startPoint x: 692, startPoint y: 372, endPoint x: 942, endPoint y: 584, distance: 327.5
click at [942, 584] on div "**********" at bounding box center [998, 458] width 647 height 701
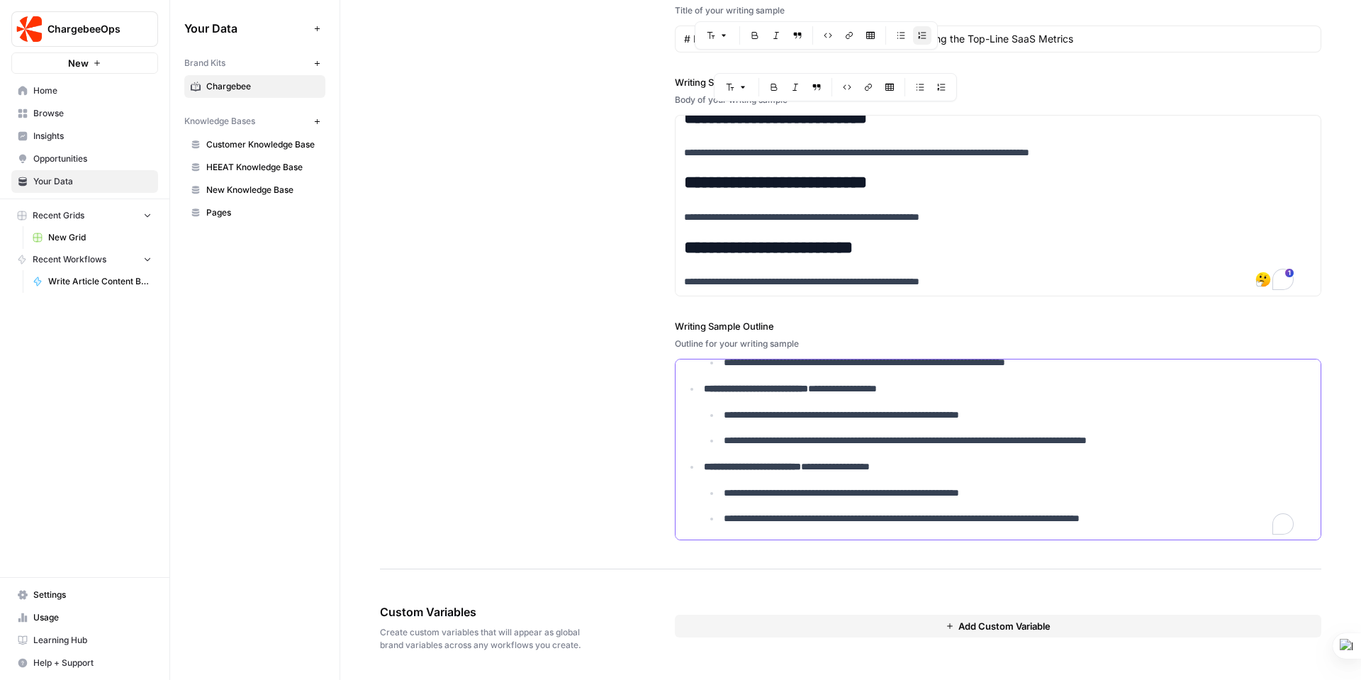
scroll to position [92, 0]
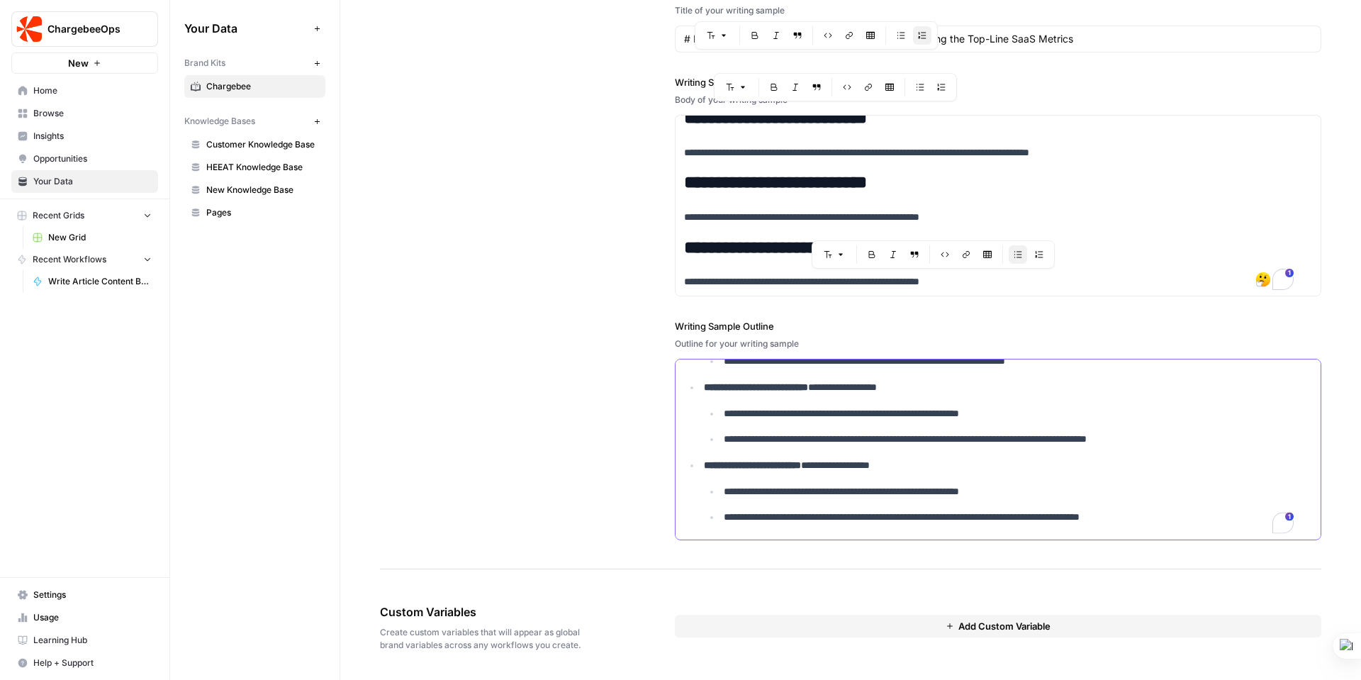
drag, startPoint x: 680, startPoint y: 373, endPoint x: 891, endPoint y: 545, distance: 271.7
click at [891, 545] on div "**********" at bounding box center [998, 218] width 647 height 701
click at [380, 612] on span "Custom Variables" at bounding box center [488, 611] width 216 height 17
drag, startPoint x: 384, startPoint y: 611, endPoint x: 586, endPoint y: 652, distance: 205.4
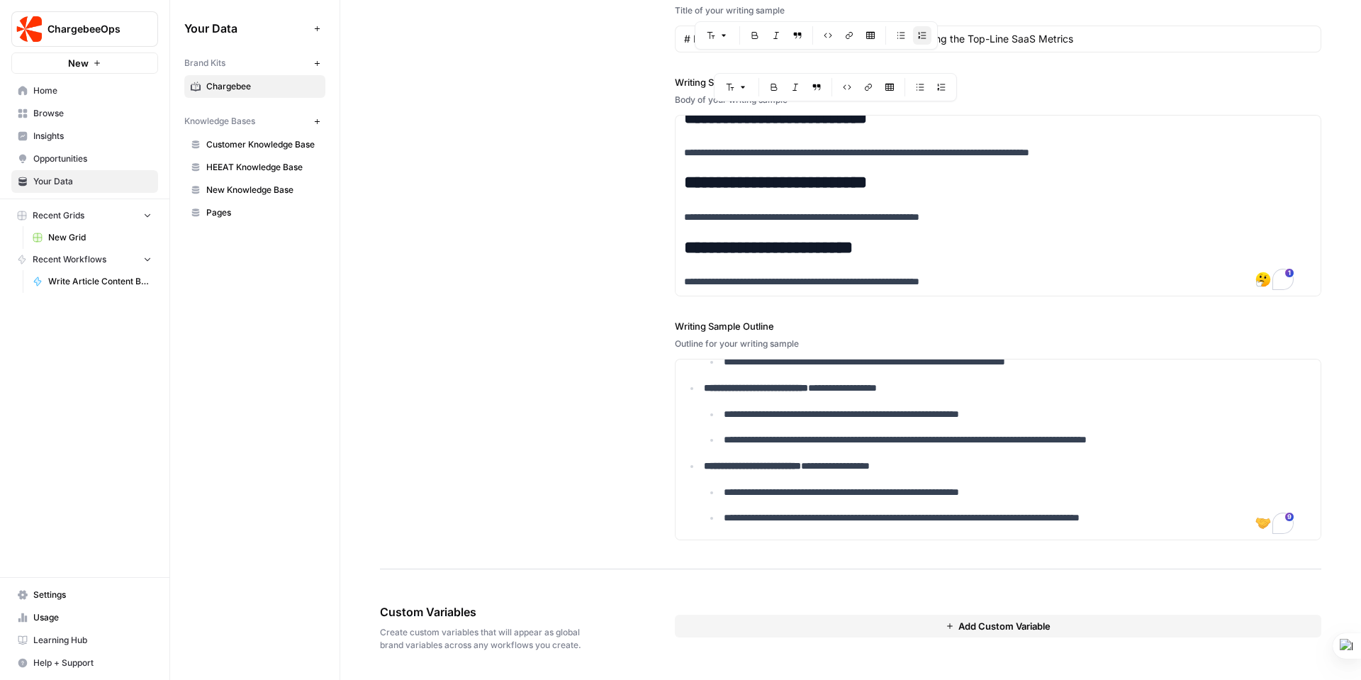
click at [586, 652] on div "Custom Variables Create custom variables that will appear as global brand varia…" at bounding box center [488, 627] width 216 height 105
click at [56, 87] on span "Home" at bounding box center [92, 90] width 118 height 13
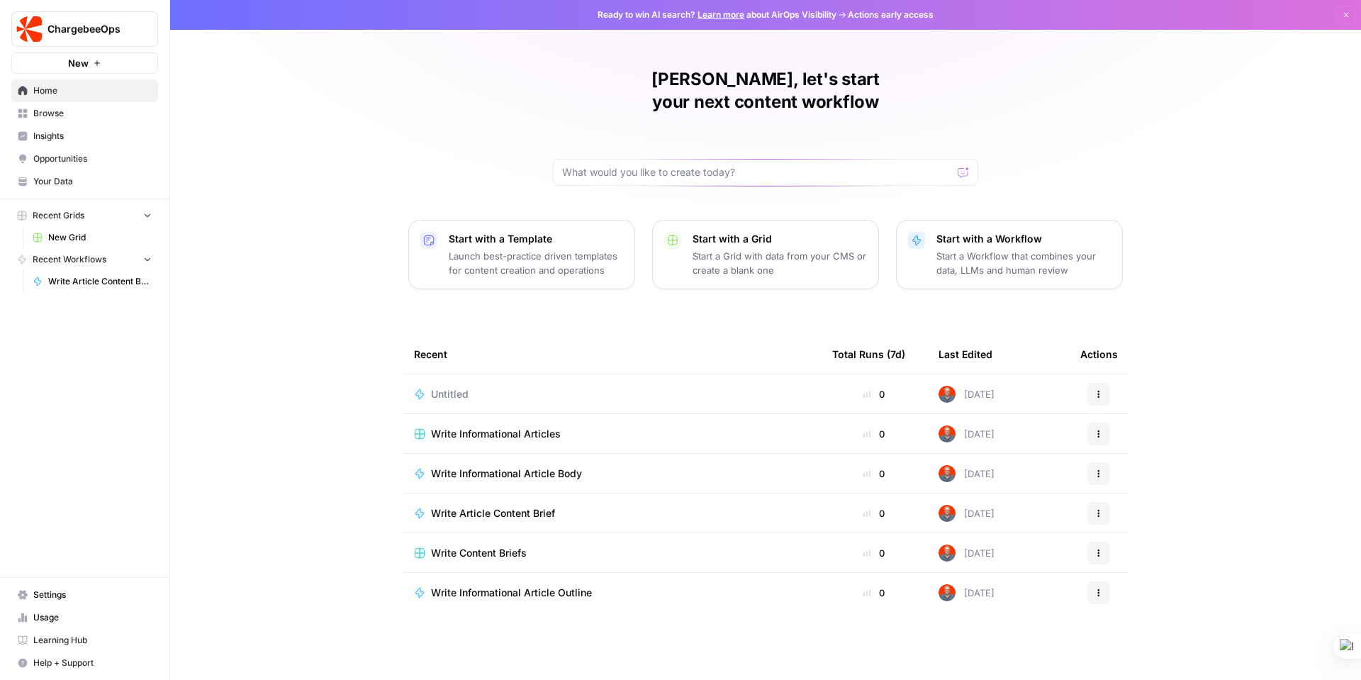
click at [498, 249] on p "Launch best-practice driven templates for content creation and operations" at bounding box center [536, 263] width 174 height 28
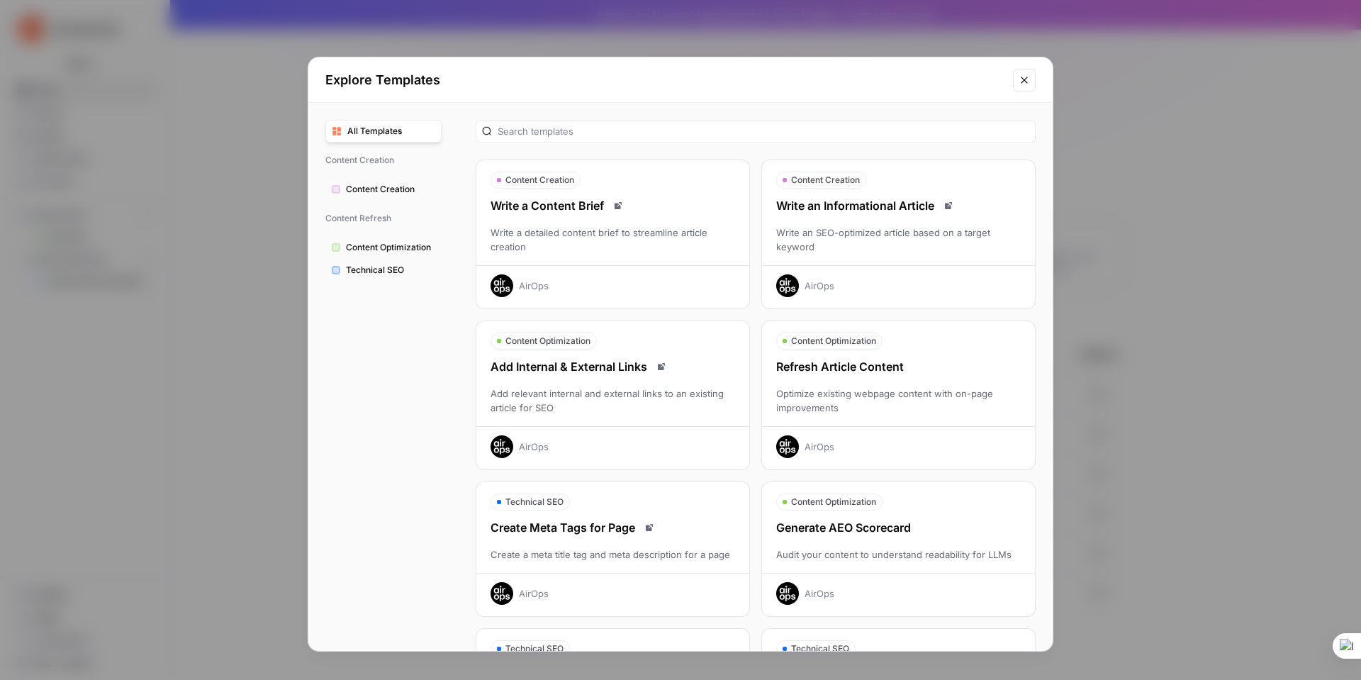
click at [269, 352] on div "Explore Templates All Templates Content Creation Content Creation Content Refre…" at bounding box center [680, 340] width 1361 height 680
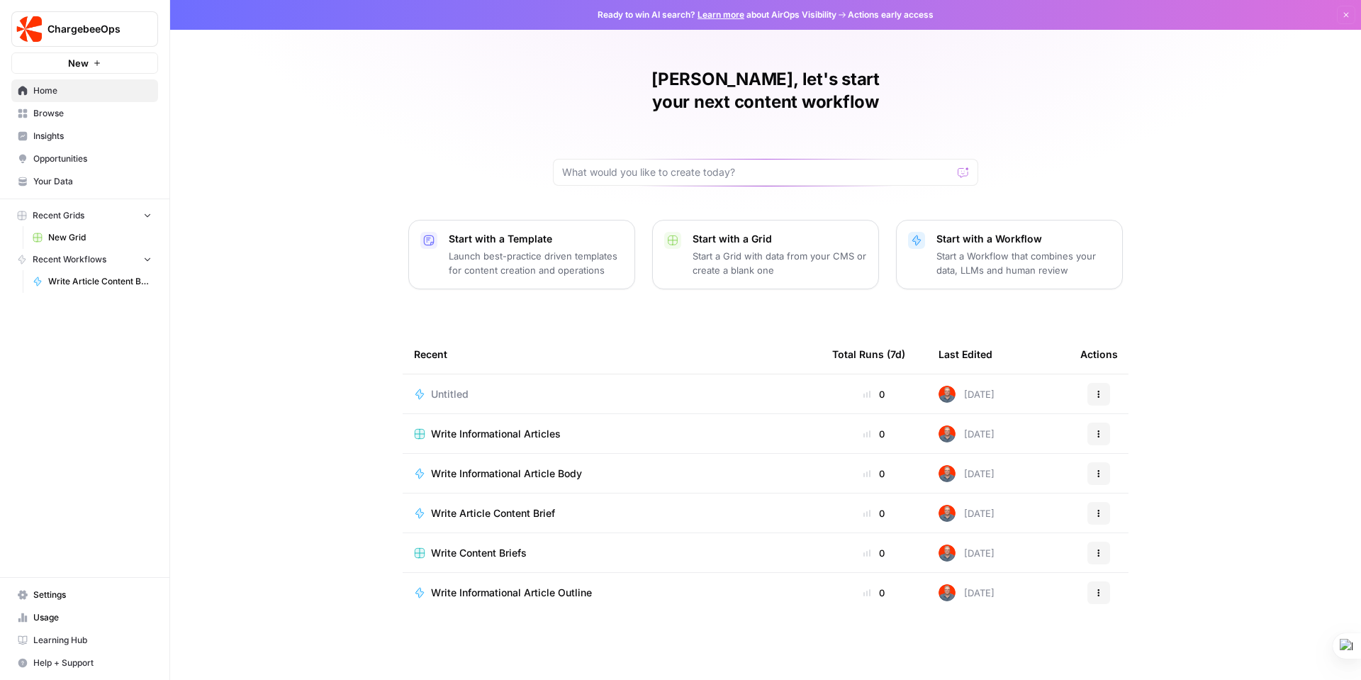
click at [32, 115] on link "Browse" at bounding box center [84, 113] width 147 height 23
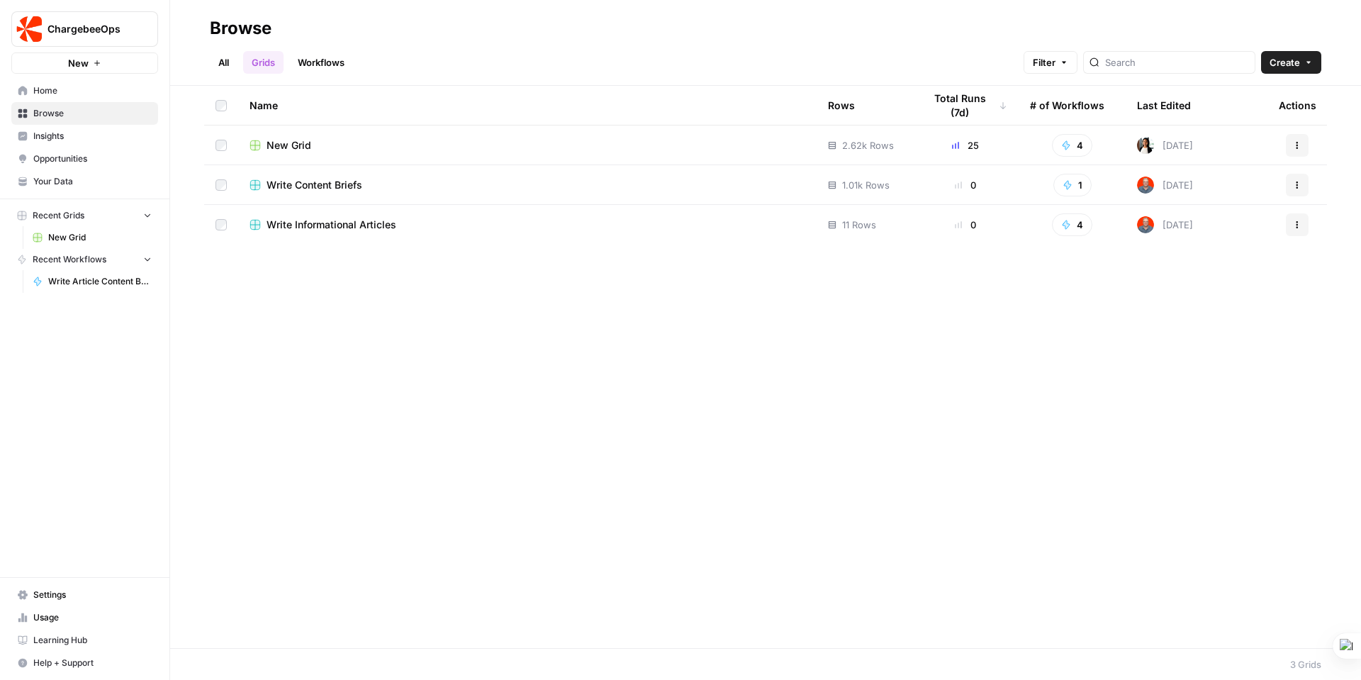
click at [333, 65] on link "Workflows" at bounding box center [321, 62] width 64 height 23
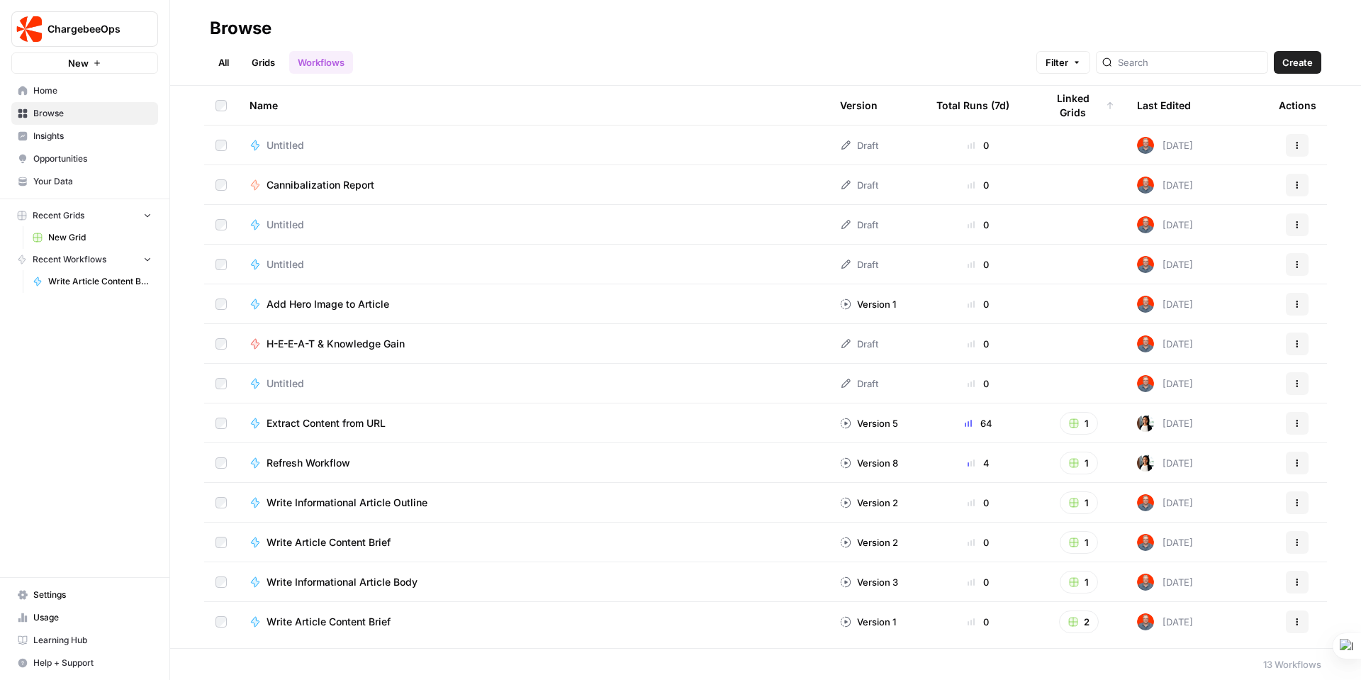
click at [1073, 424] on rect "button" at bounding box center [1074, 423] width 9 height 9
click at [118, 252] on button "Recent Workflows" at bounding box center [84, 259] width 147 height 21
click at [38, 636] on span "Learning Hub" at bounding box center [92, 640] width 118 height 13
